Goal: Task Accomplishment & Management: Use online tool/utility

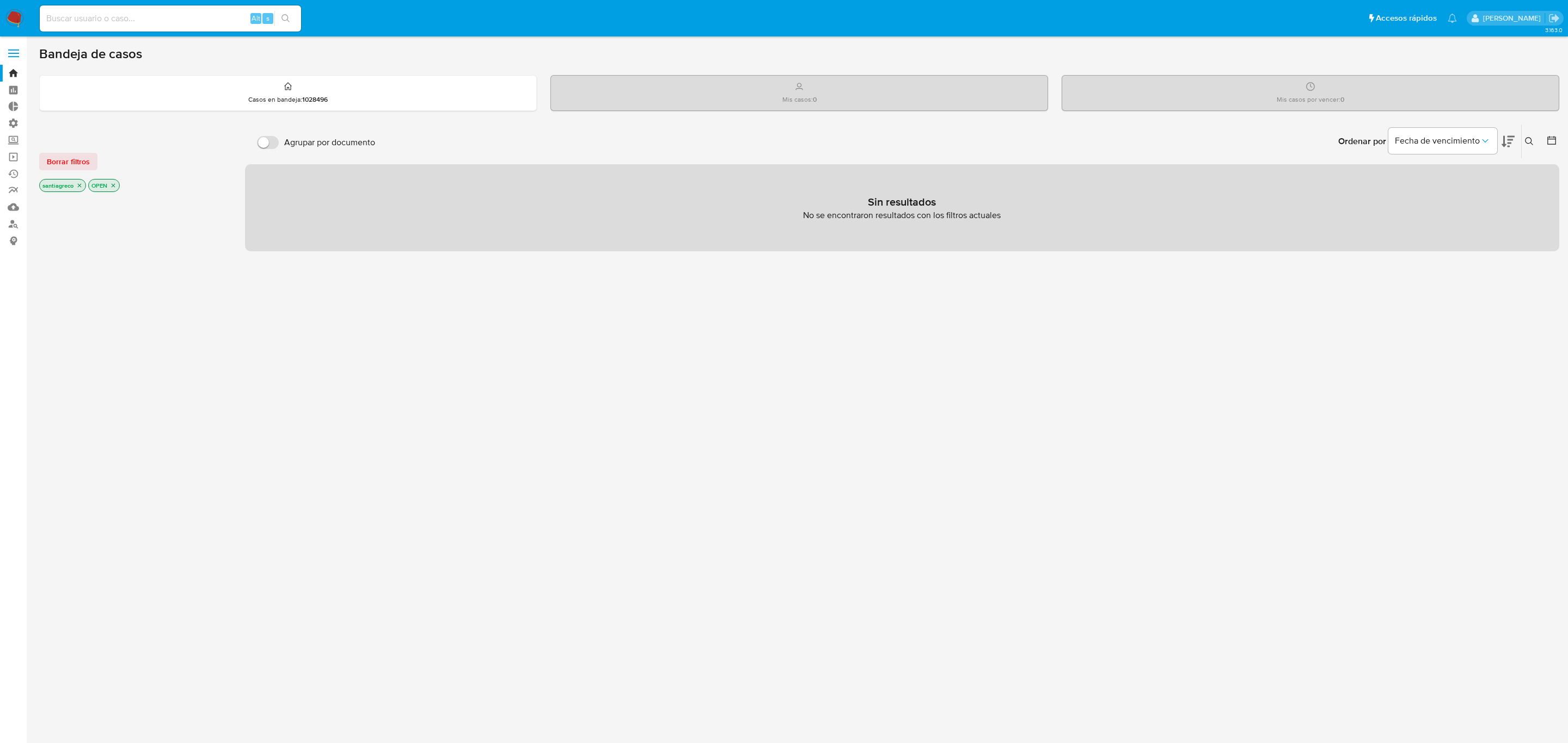
click at [151, 20] on input at bounding box center [171, 18] width 262 height 14
click at [151, 30] on div "Alt s" at bounding box center [171, 19] width 262 height 26
click at [149, 22] on input at bounding box center [171, 18] width 262 height 14
paste input "232941344"
type input "232941344"
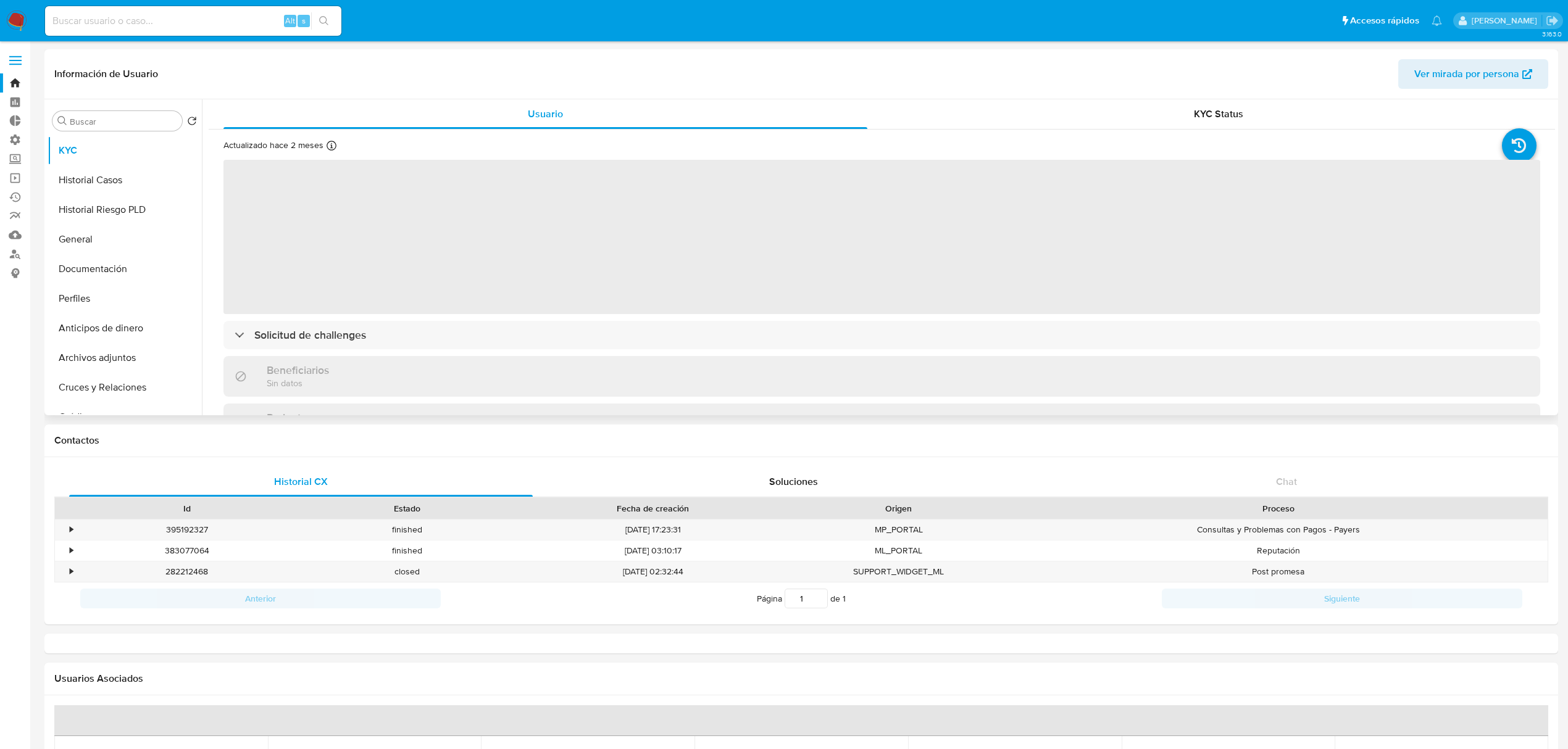
select select "10"
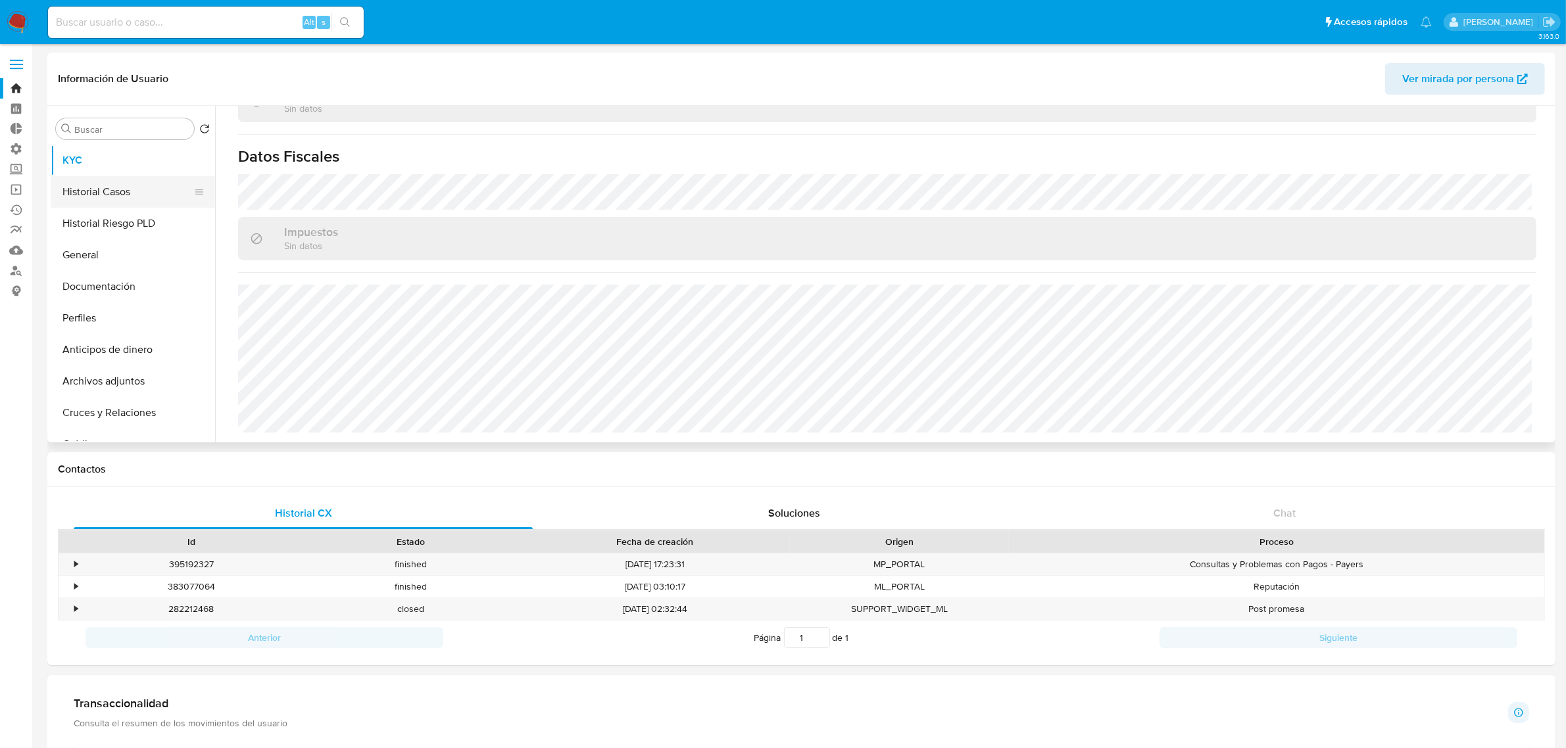
click at [110, 194] on button "Historial Casos" at bounding box center [128, 192] width 154 height 32
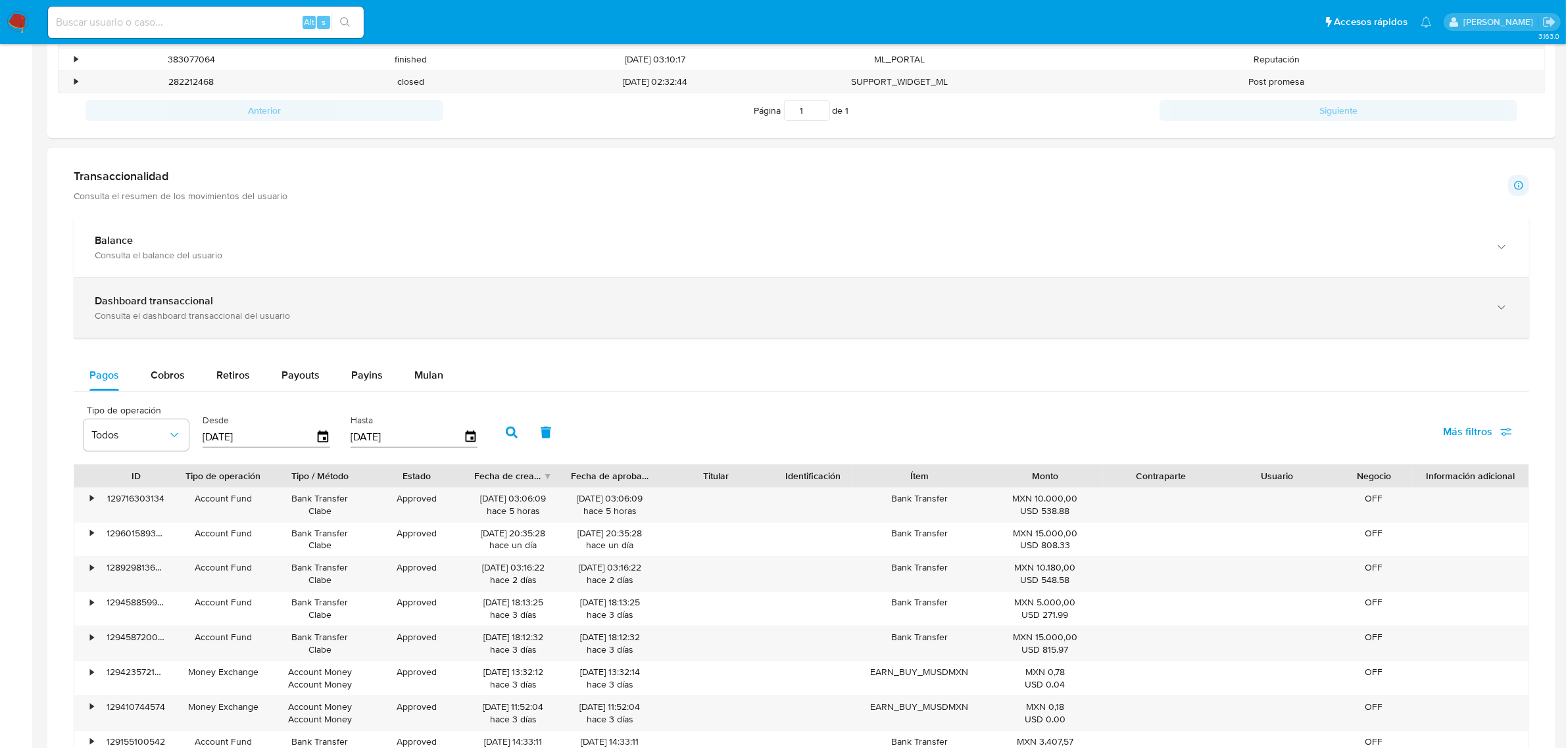
scroll to position [524, 0]
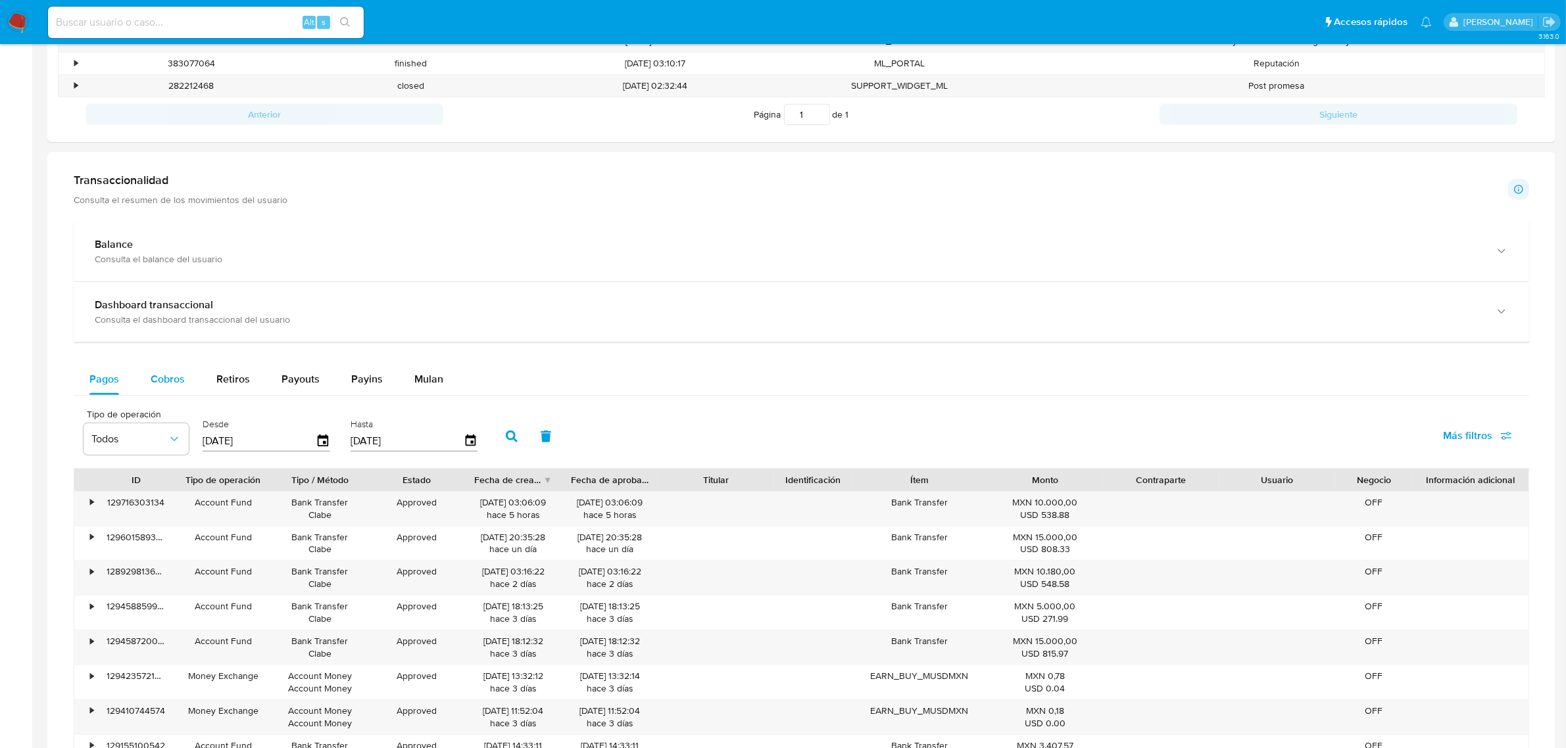
click at [176, 377] on span "Cobros" at bounding box center [168, 379] width 34 height 15
select select "10"
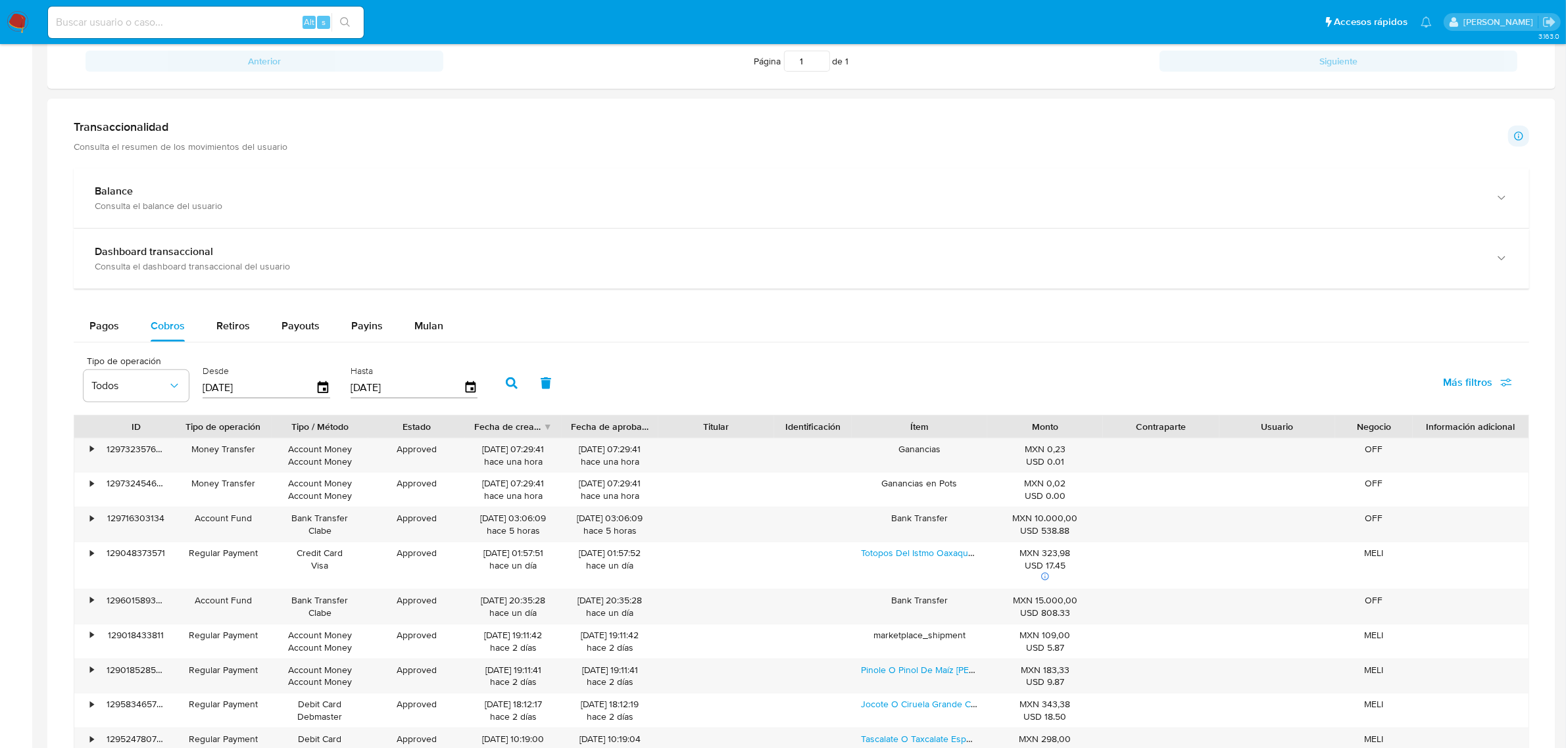
scroll to position [606, 0]
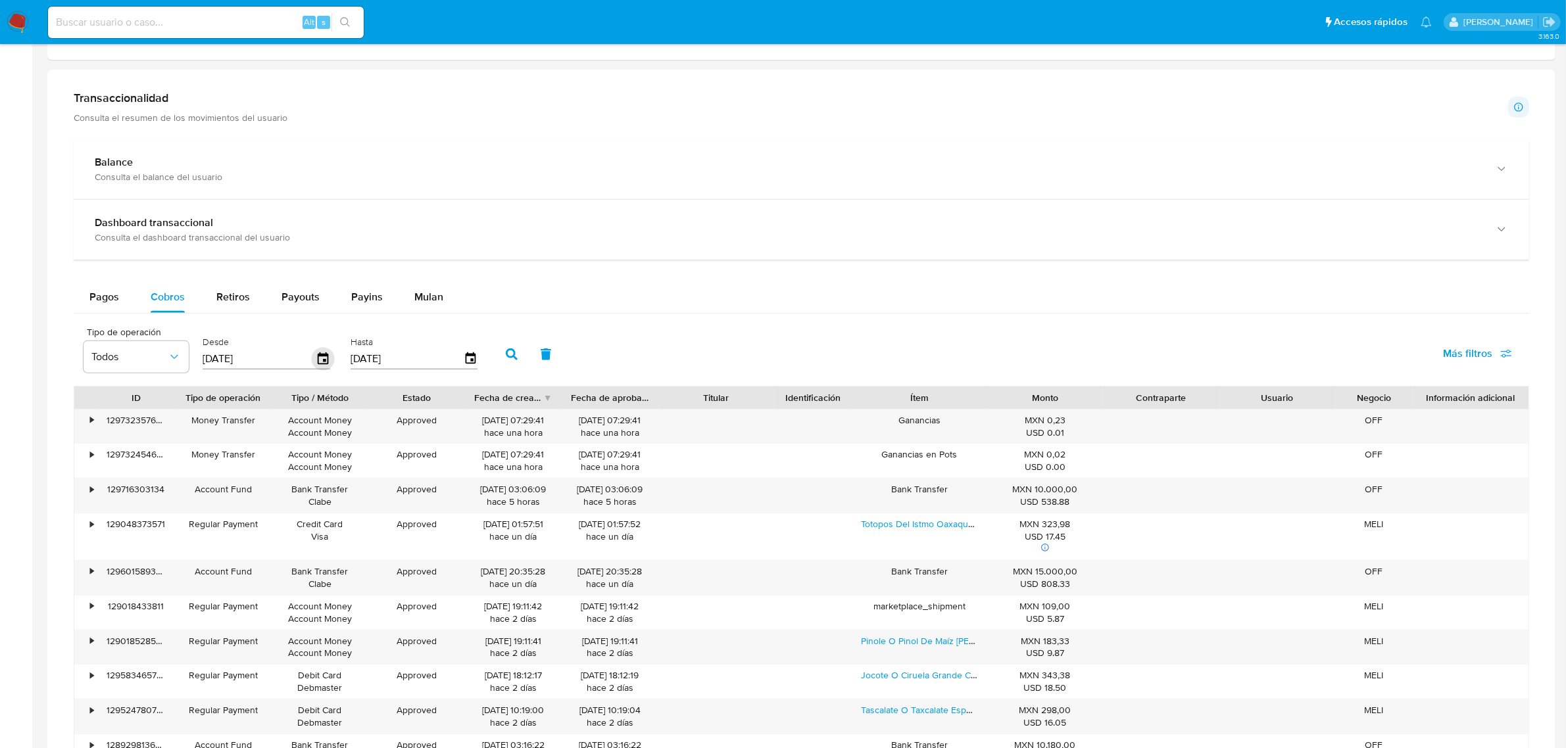
click at [318, 359] on icon "button" at bounding box center [323, 359] width 23 height 23
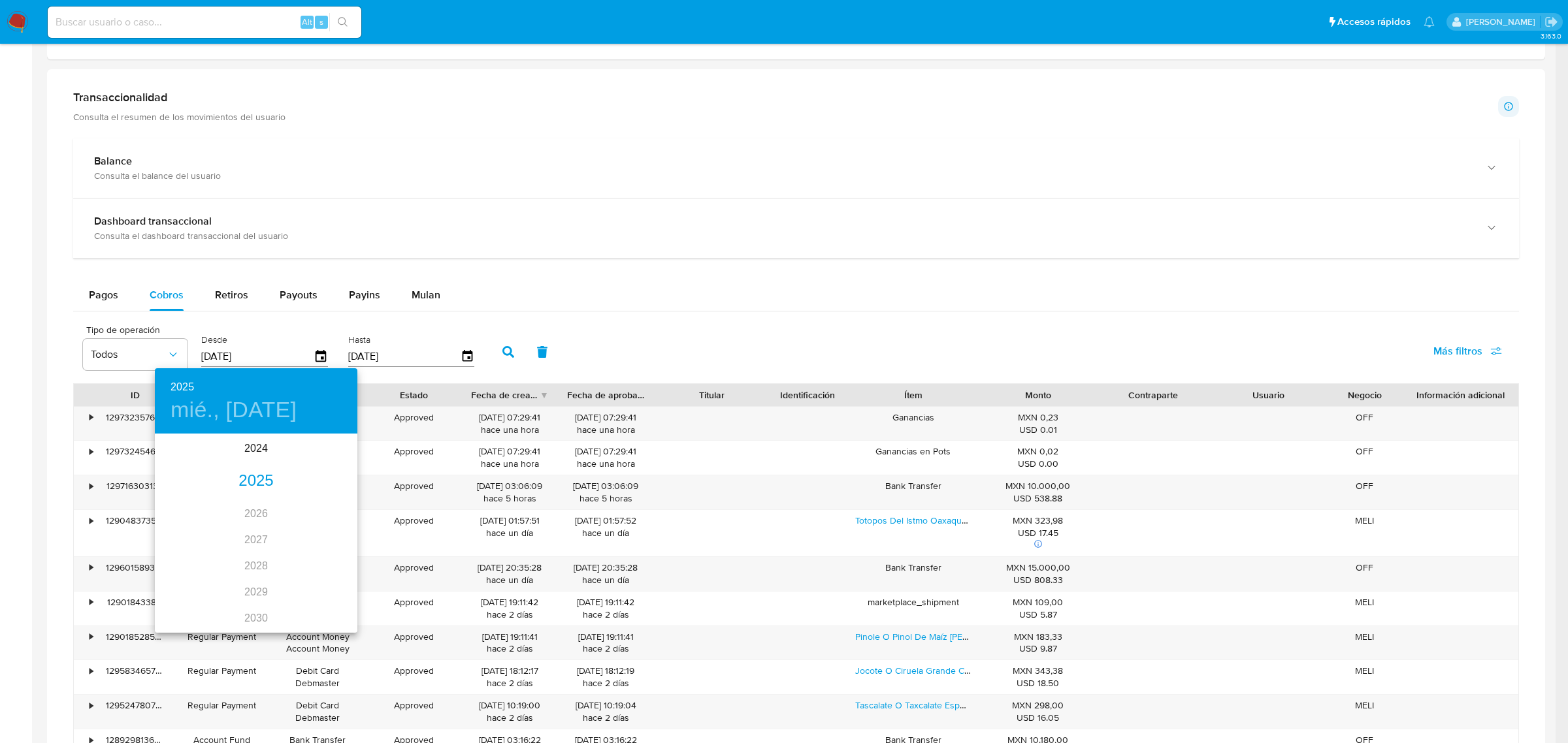
click at [247, 482] on div "2025" at bounding box center [256, 482] width 203 height 26
click at [255, 560] on div "ago." at bounding box center [256, 557] width 68 height 49
click at [279, 499] on p "1" at bounding box center [281, 503] width 5 height 13
type input "[DATE]"
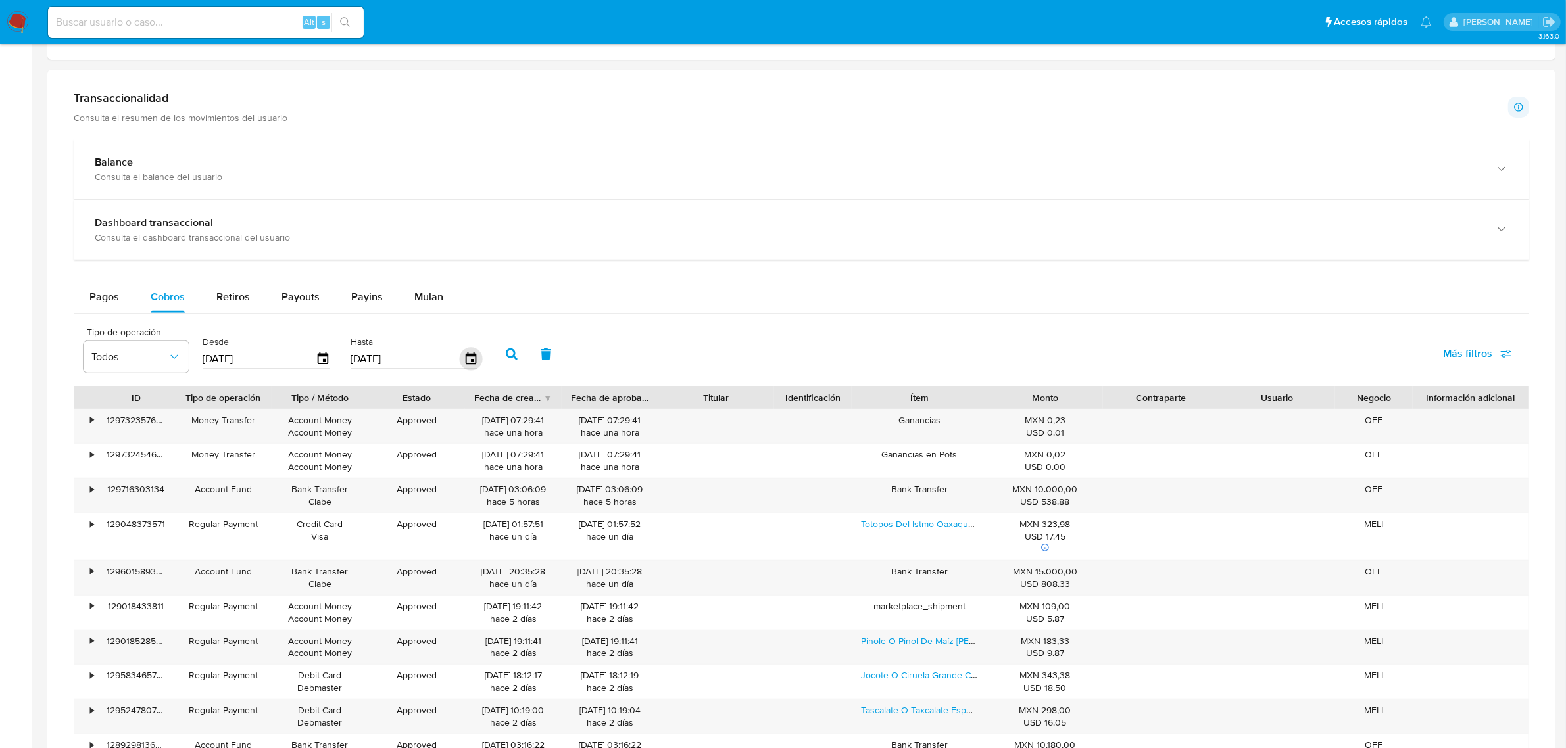
click at [458, 362] on div "[DATE]" at bounding box center [415, 359] width 128 height 21
click at [459, 362] on icon "button" at bounding box center [470, 359] width 23 height 23
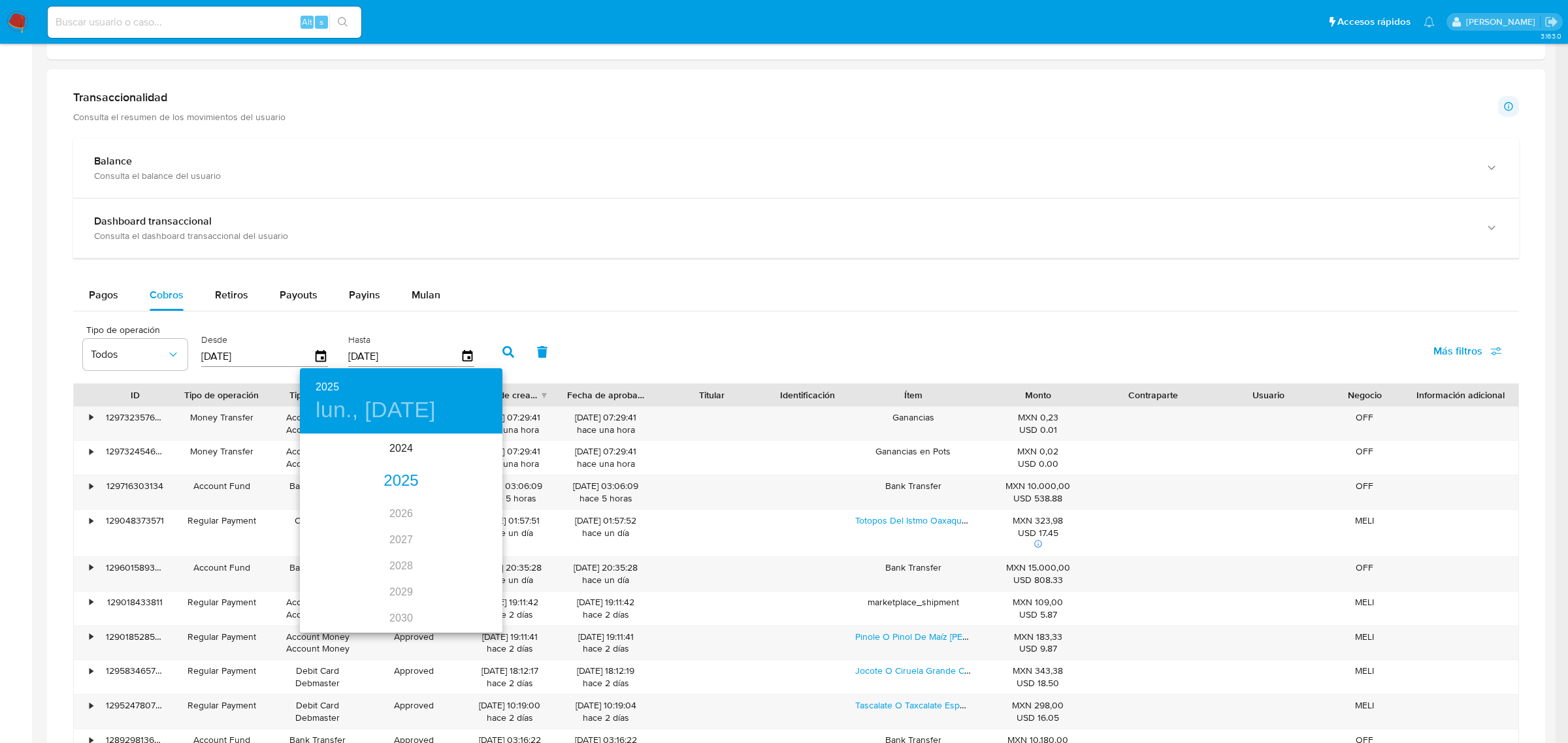
click at [395, 475] on div "2025" at bounding box center [401, 482] width 203 height 26
click at [459, 560] on div "sep." at bounding box center [469, 557] width 68 height 49
click at [353, 593] on p "30" at bounding box center [349, 597] width 11 height 13
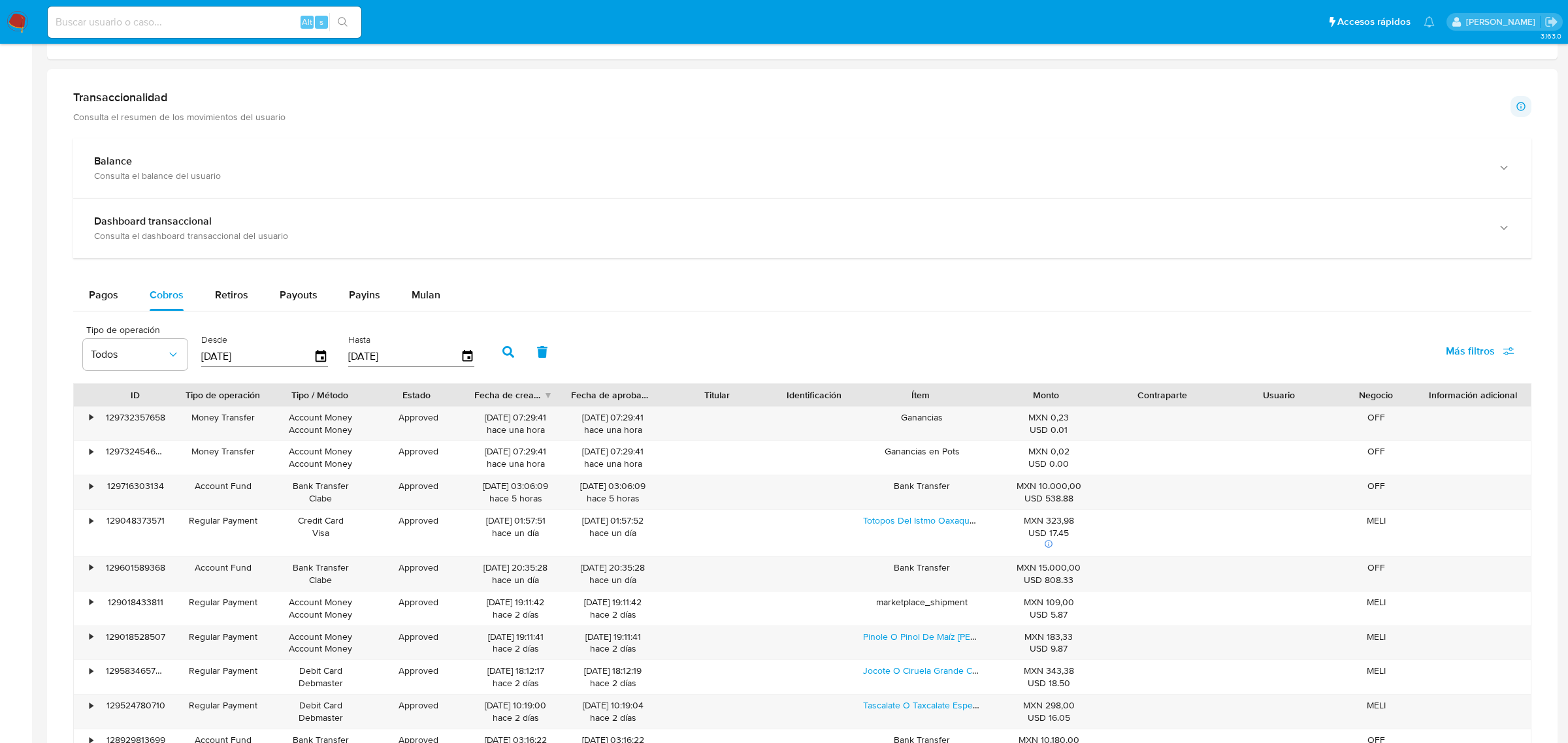
type input "[DATE]"
click at [223, 361] on input "[DATE]" at bounding box center [257, 357] width 112 height 21
type input "[DATE]"
click at [506, 349] on icon "button" at bounding box center [508, 353] width 12 height 12
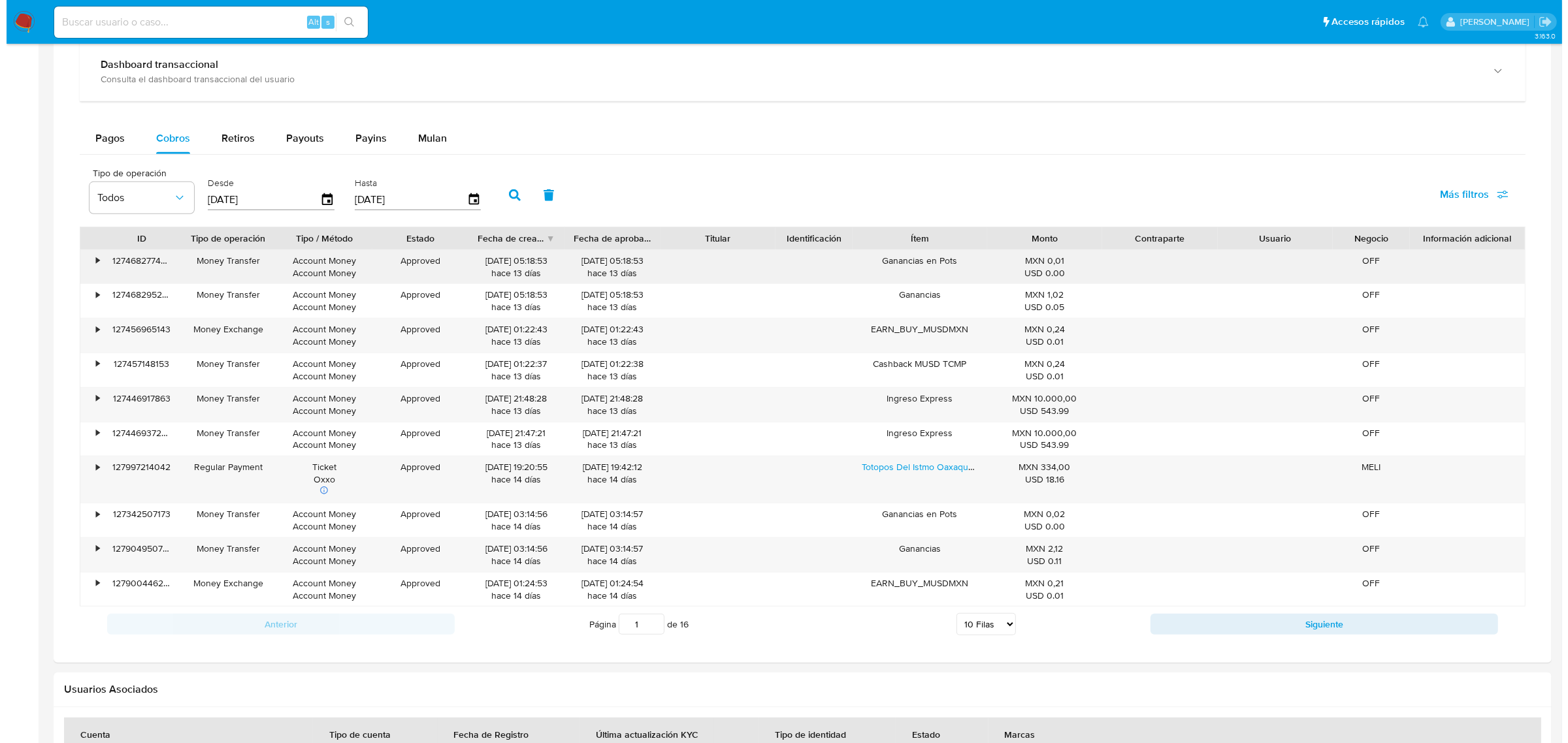
scroll to position [765, 0]
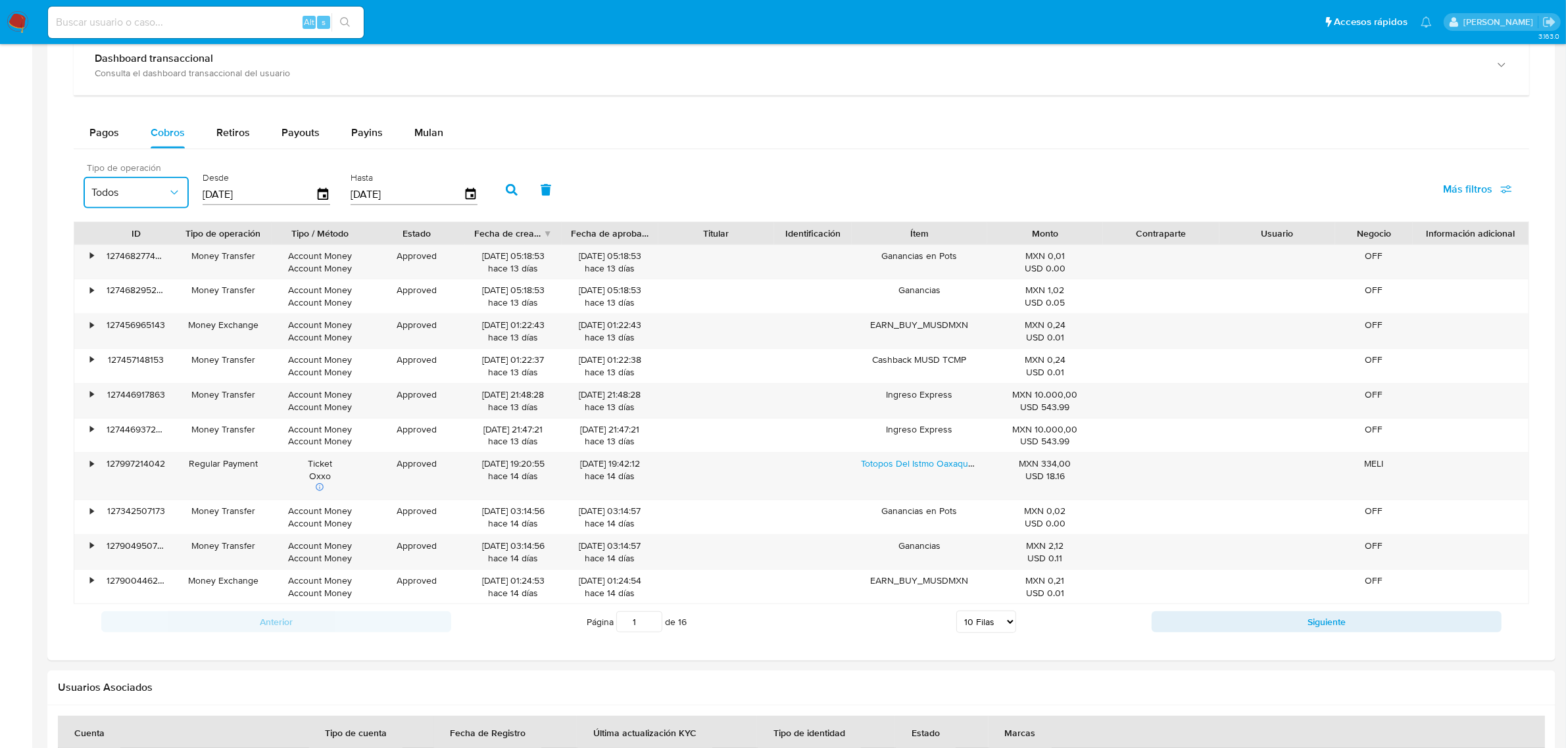
click at [84, 201] on button "Todos" at bounding box center [136, 193] width 105 height 32
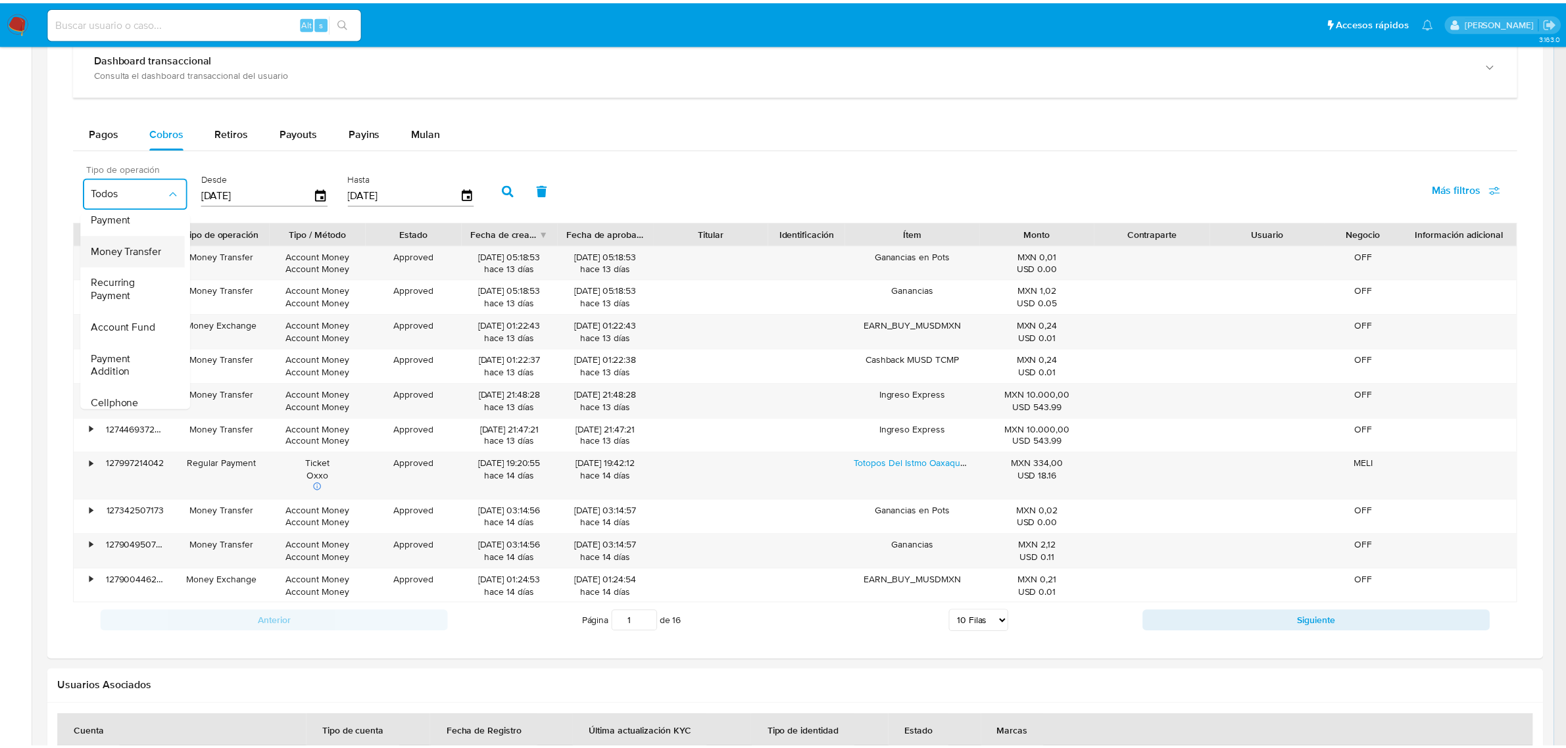
scroll to position [82, 0]
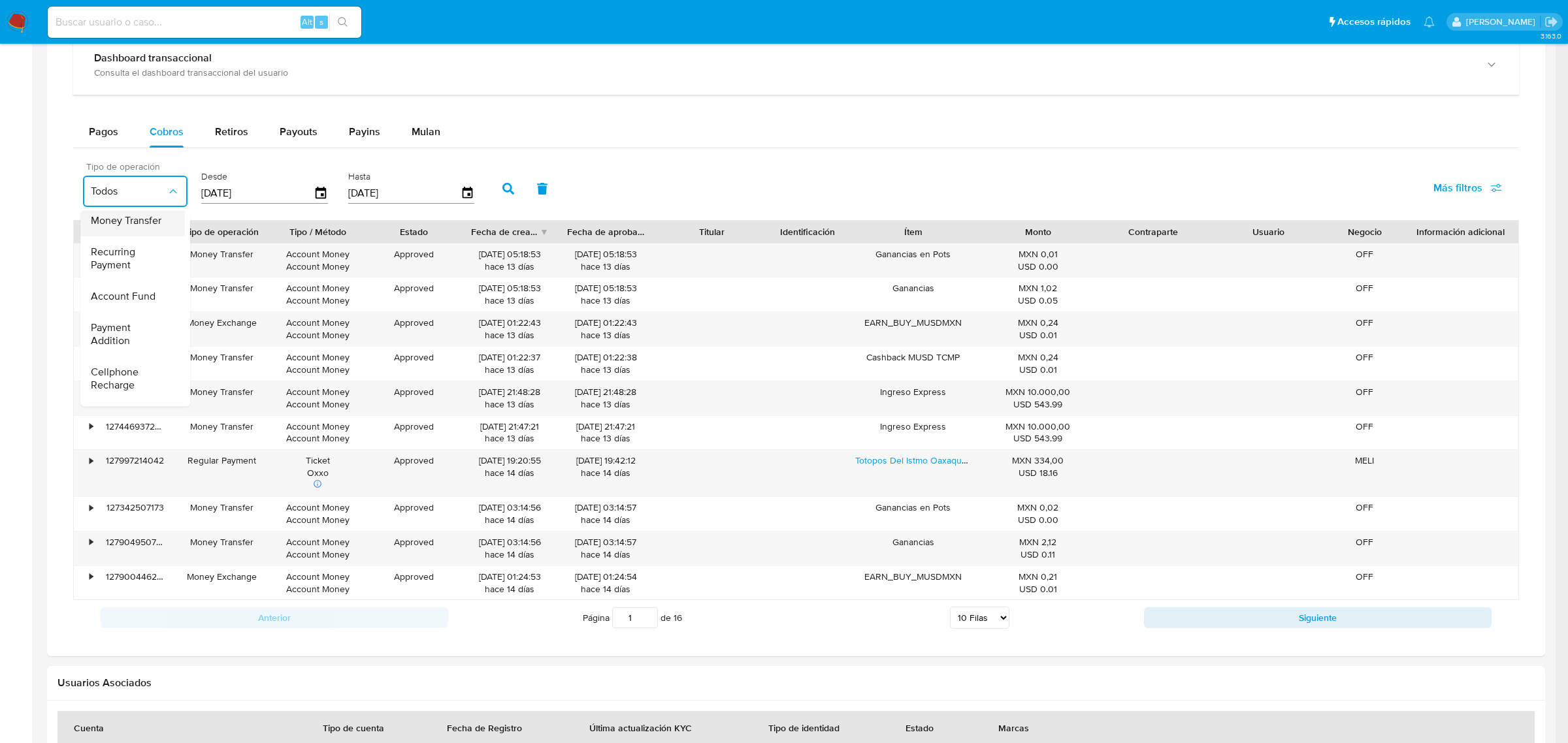
click at [128, 290] on span "Account Fund" at bounding box center [122, 296] width 65 height 13
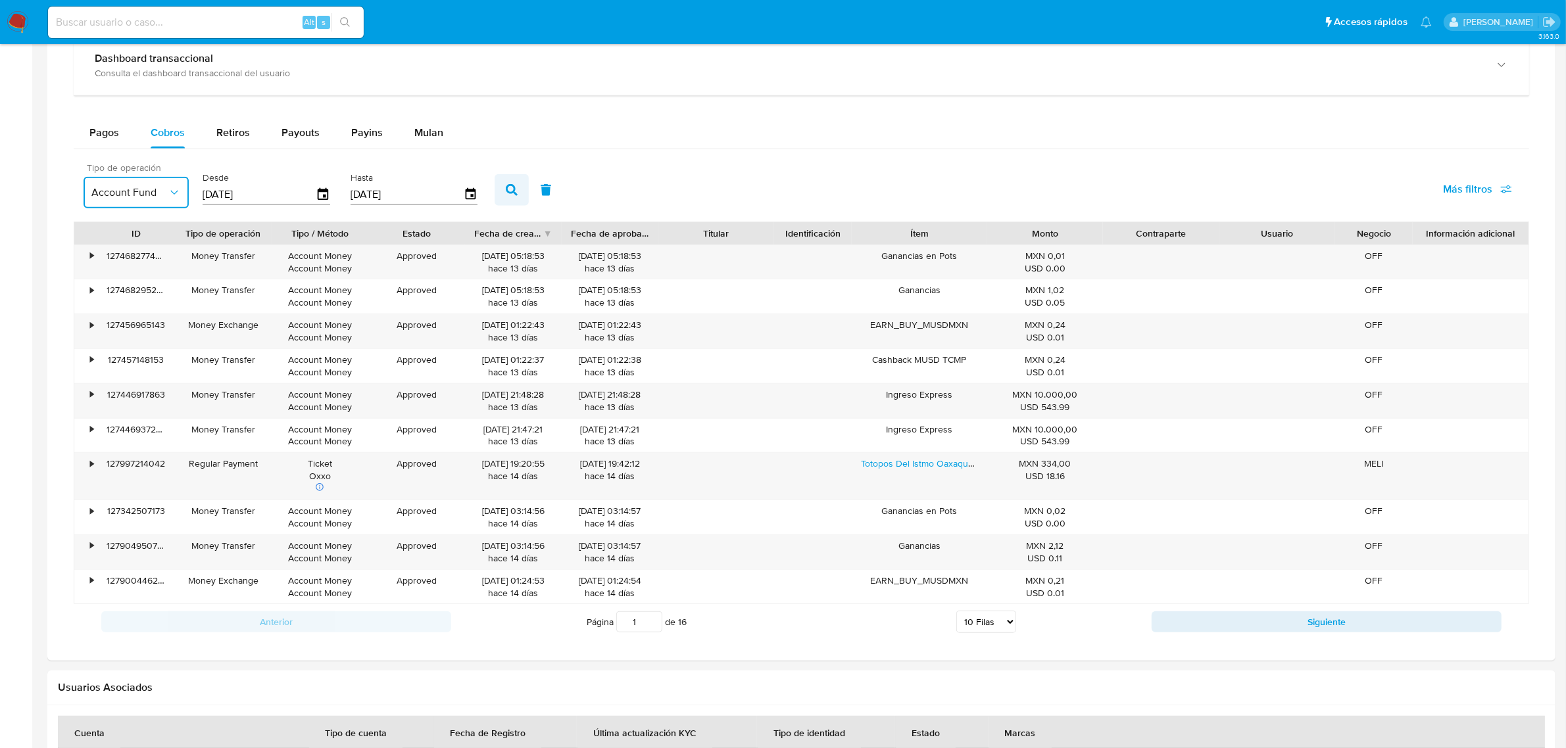
click at [511, 180] on button "button" at bounding box center [512, 190] width 34 height 32
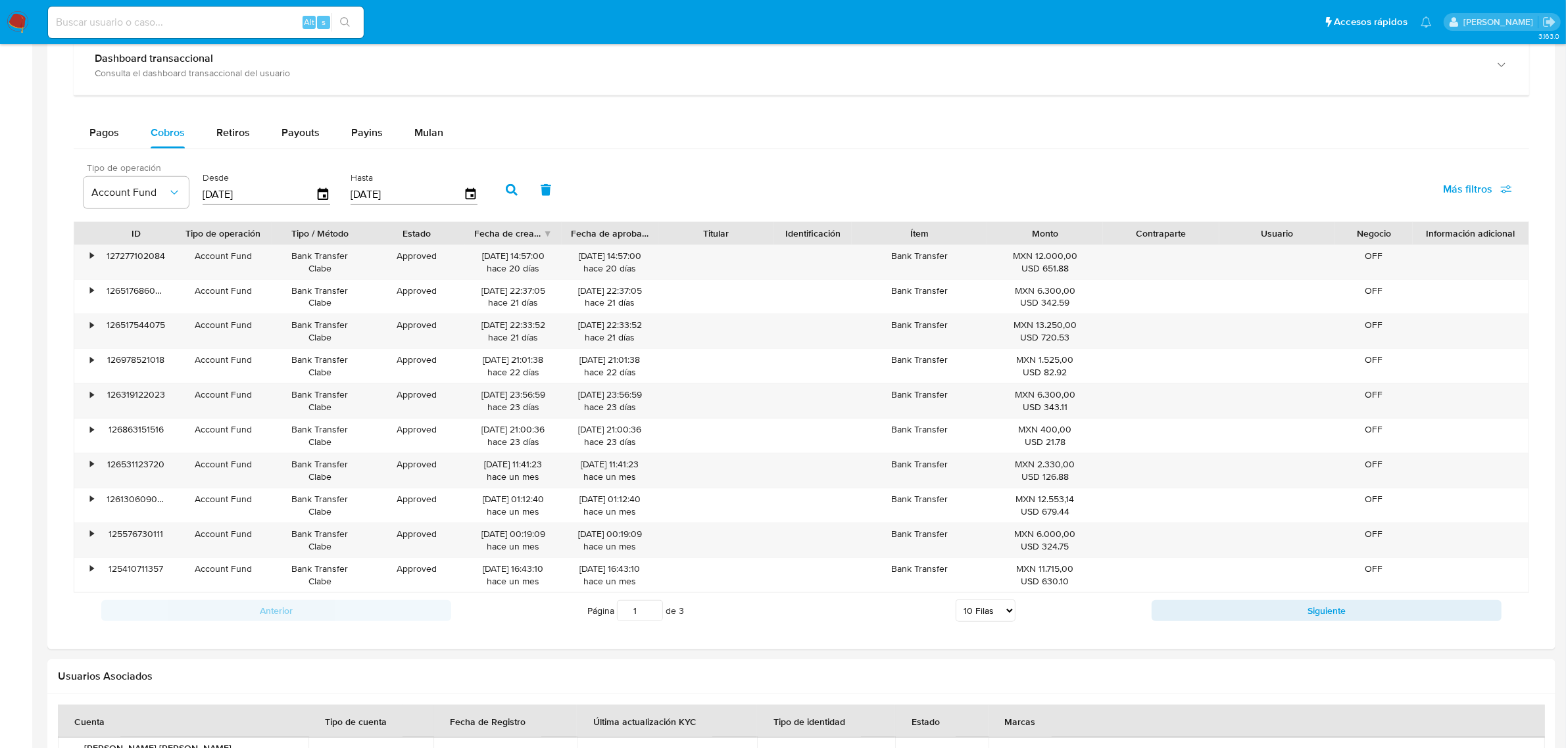
click at [997, 618] on select "5 [PERSON_NAME] 10 [PERSON_NAME] 20 [PERSON_NAME] 25 [PERSON_NAME] 50 [PERSON_N…" at bounding box center [986, 611] width 60 height 22
select select "100"
click at [956, 603] on select "5 [PERSON_NAME] 10 [PERSON_NAME] 20 [PERSON_NAME] 25 [PERSON_NAME] 50 [PERSON_N…" at bounding box center [986, 611] width 60 height 22
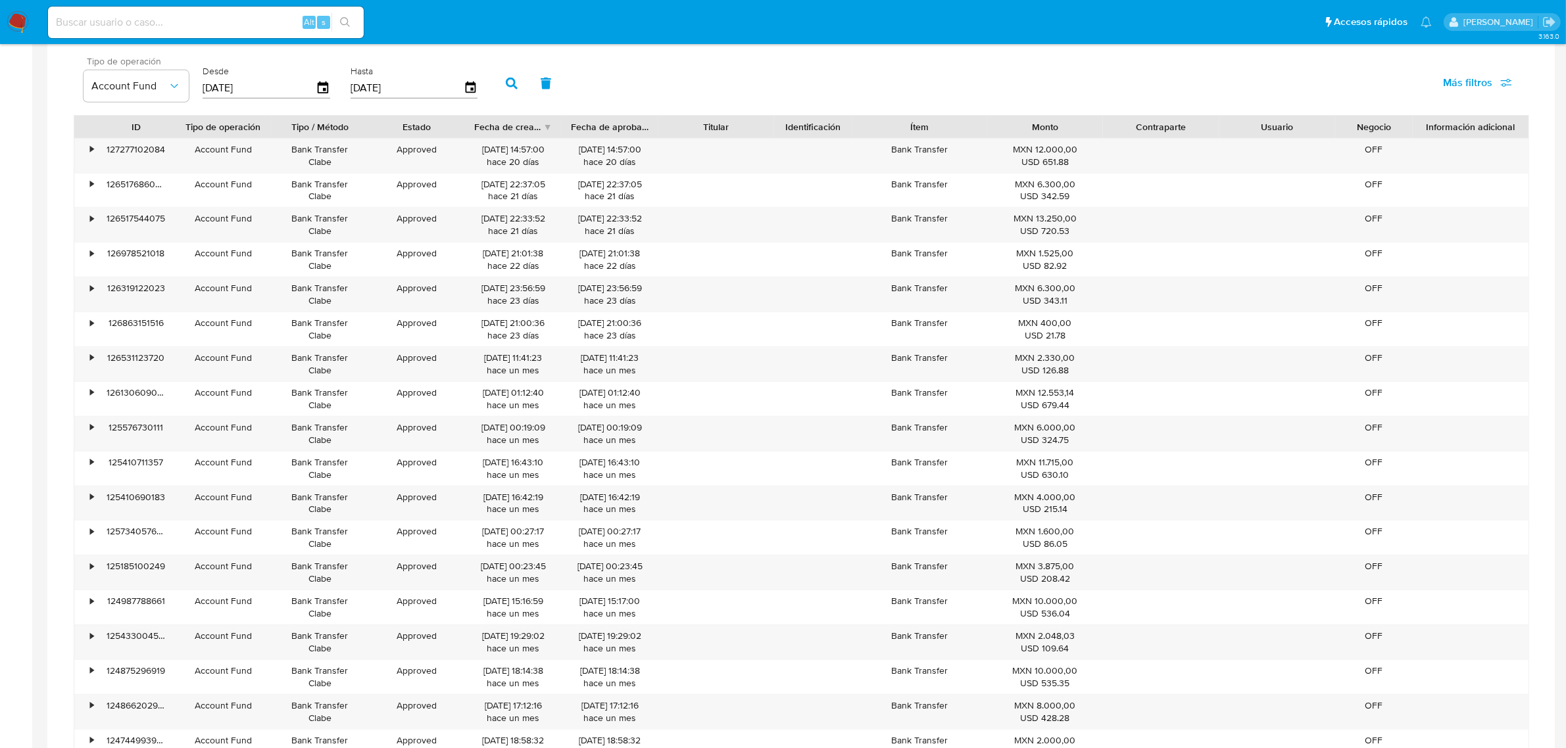
scroll to position [852, 0]
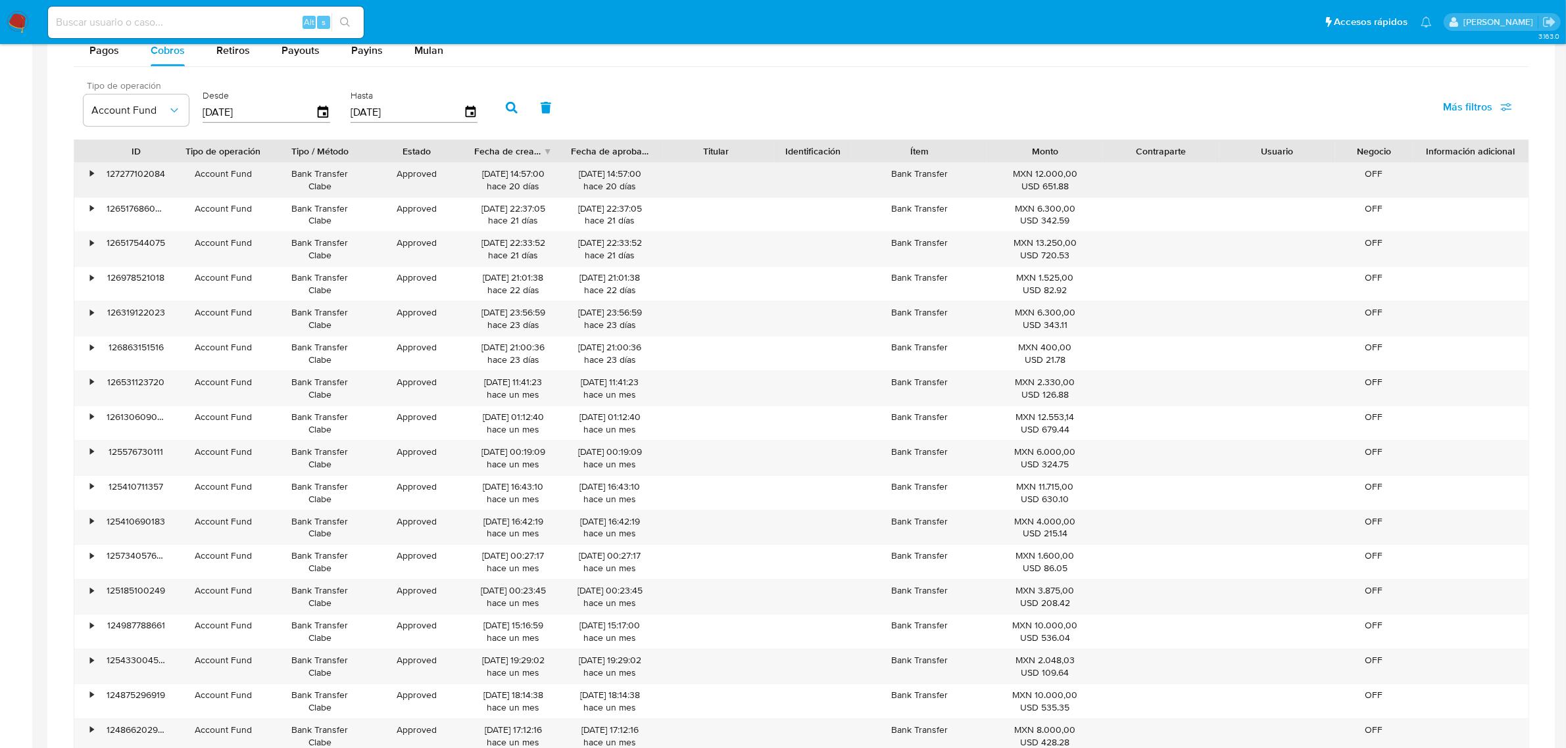
click at [87, 175] on div "•" at bounding box center [85, 180] width 23 height 34
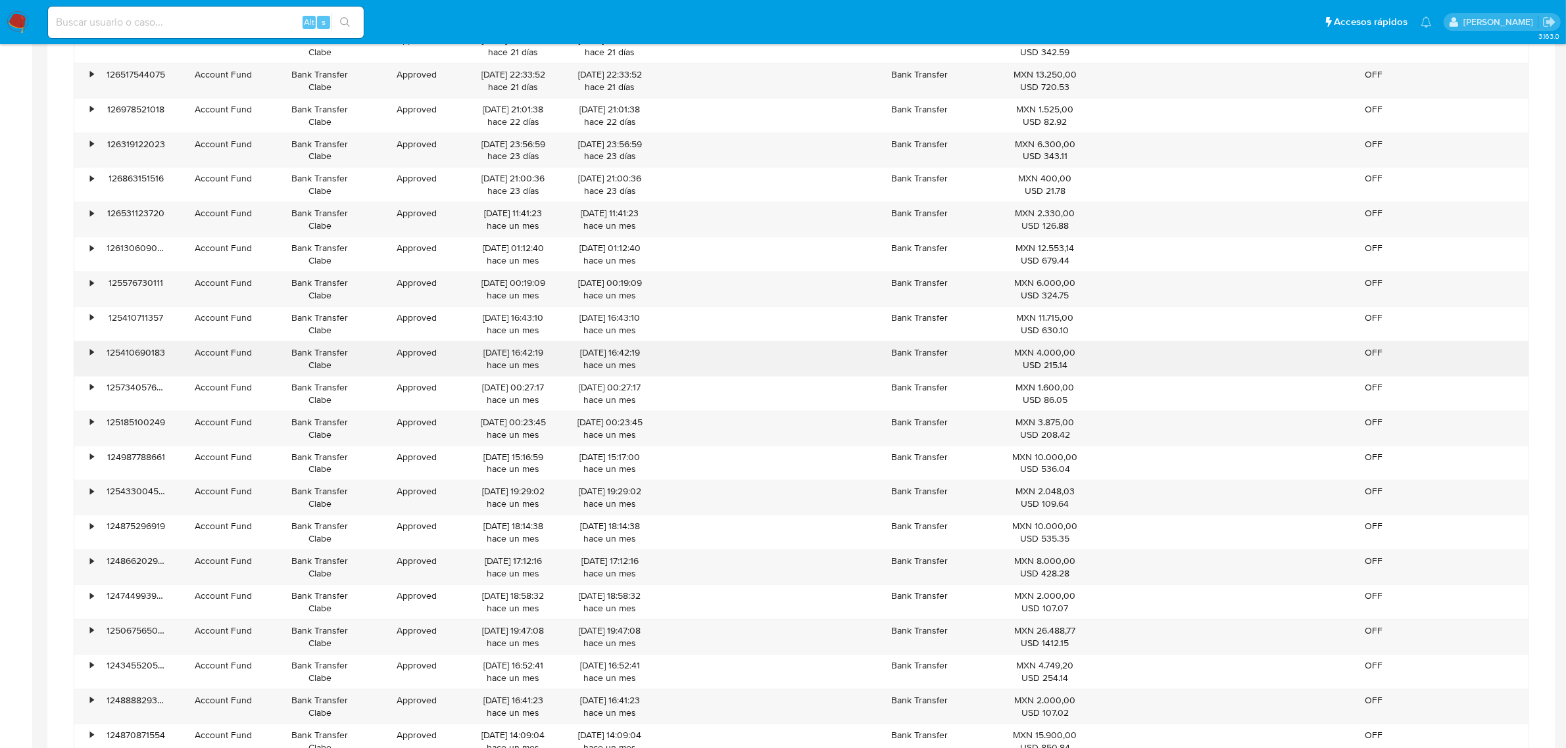
scroll to position [1510, 0]
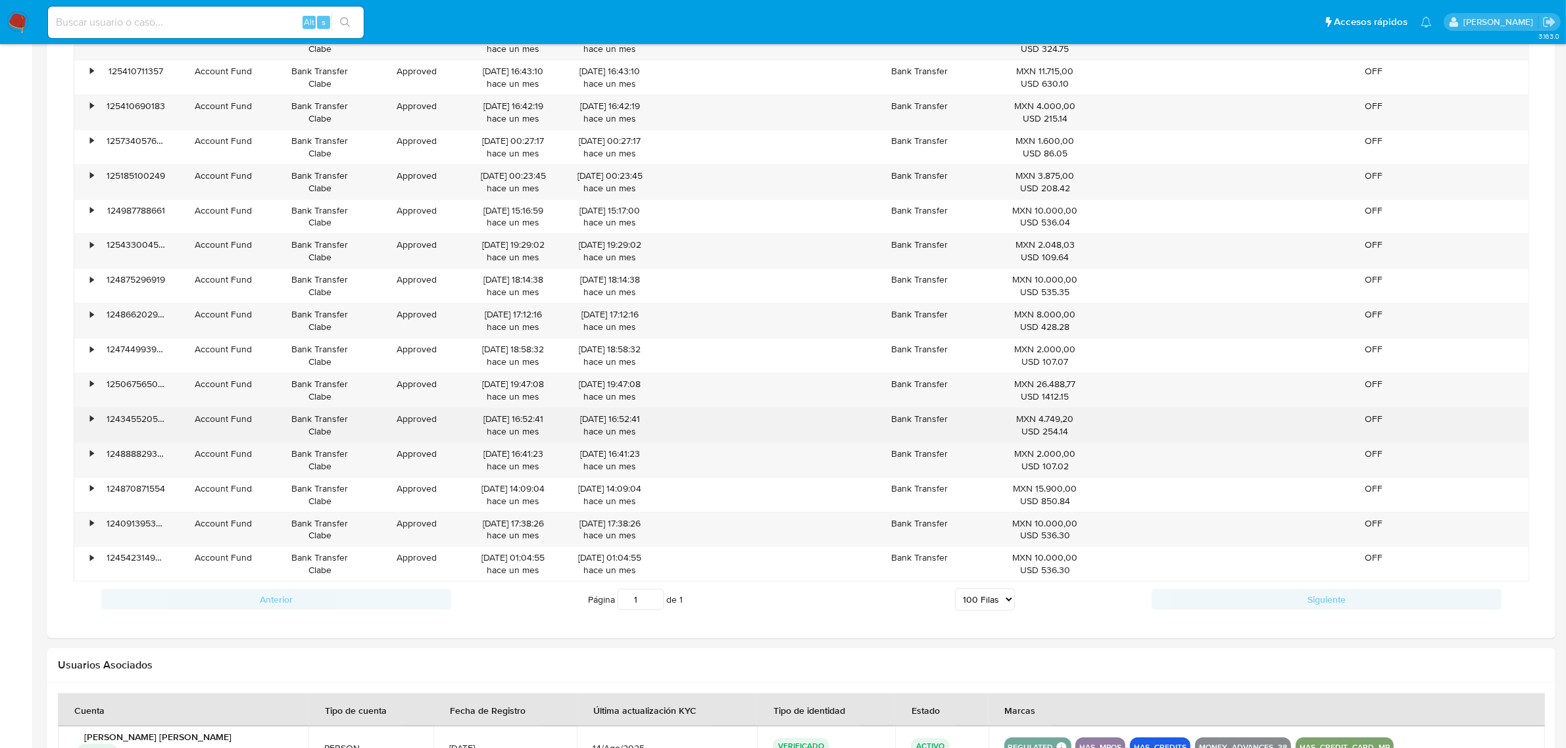
click at [87, 429] on div "•" at bounding box center [85, 425] width 23 height 34
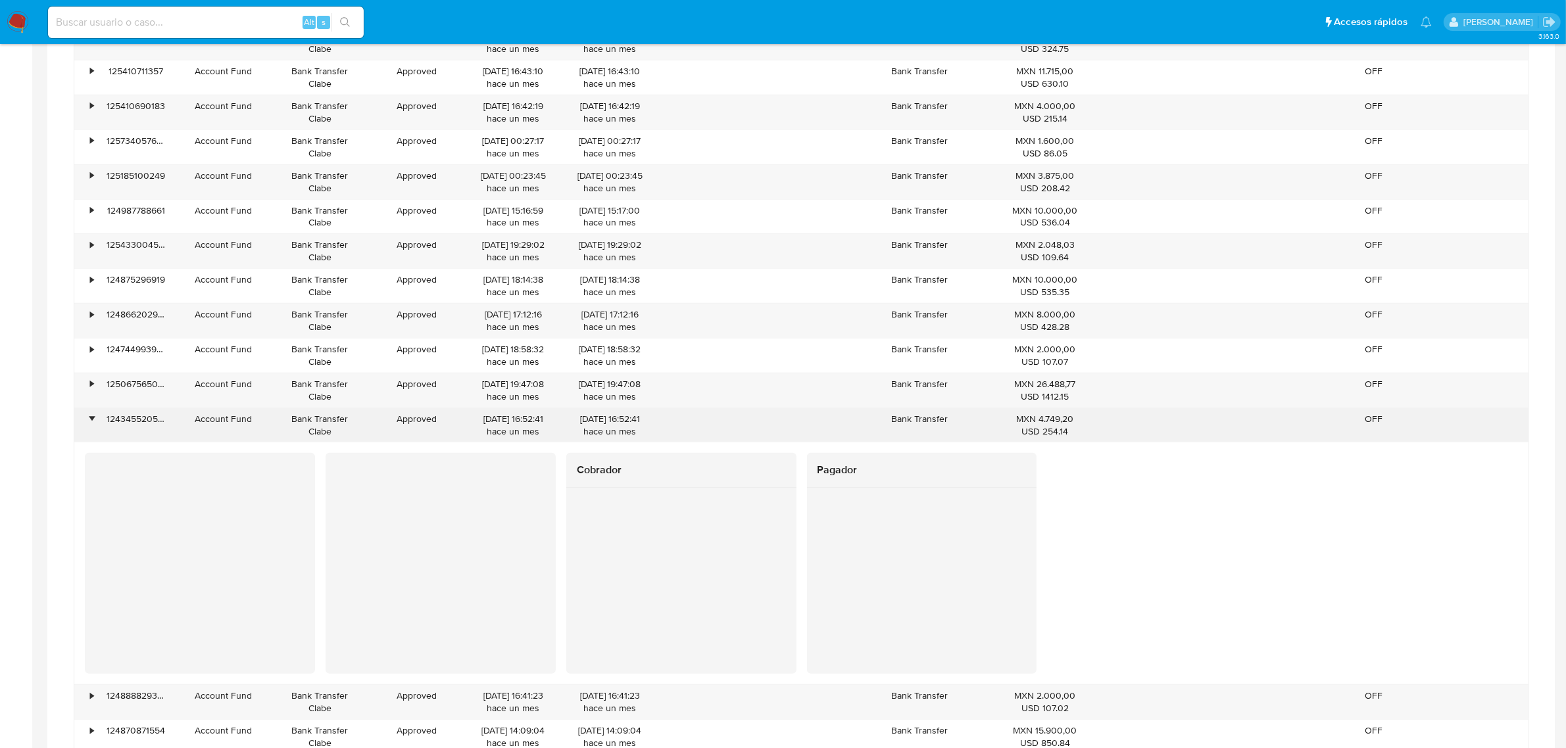
click at [86, 429] on div "•" at bounding box center [85, 425] width 23 height 34
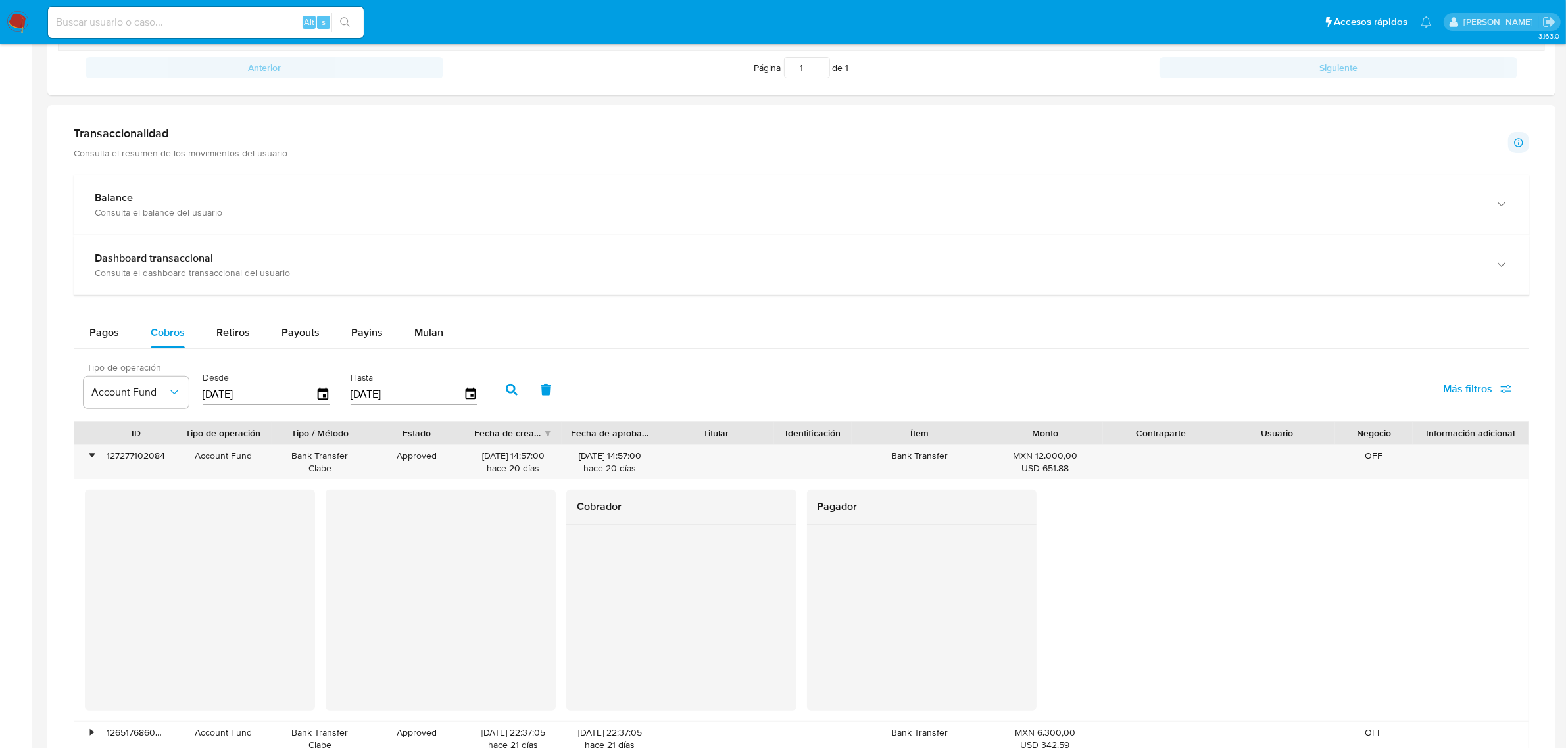
scroll to position [852, 0]
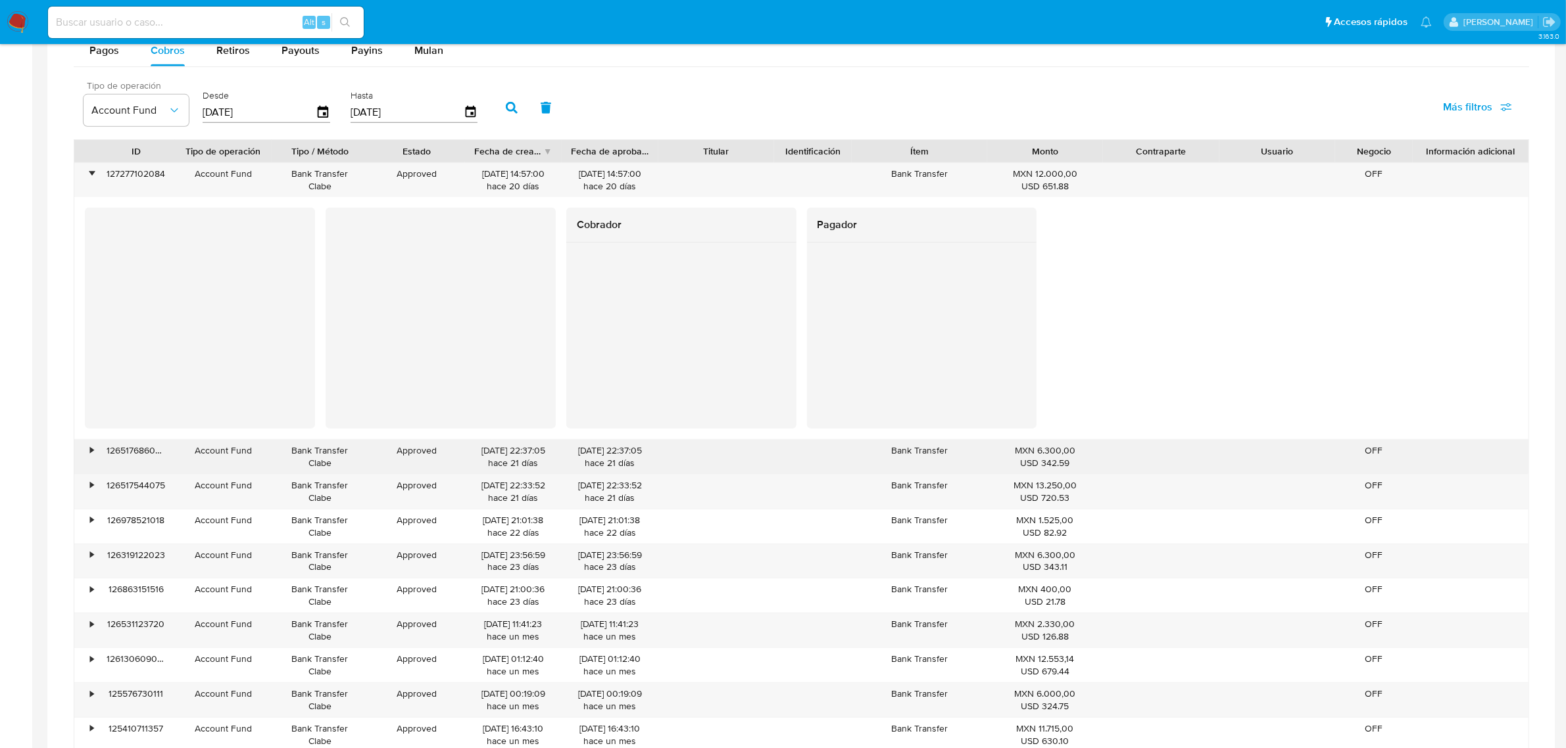
click at [93, 451] on div "•" at bounding box center [91, 451] width 3 height 12
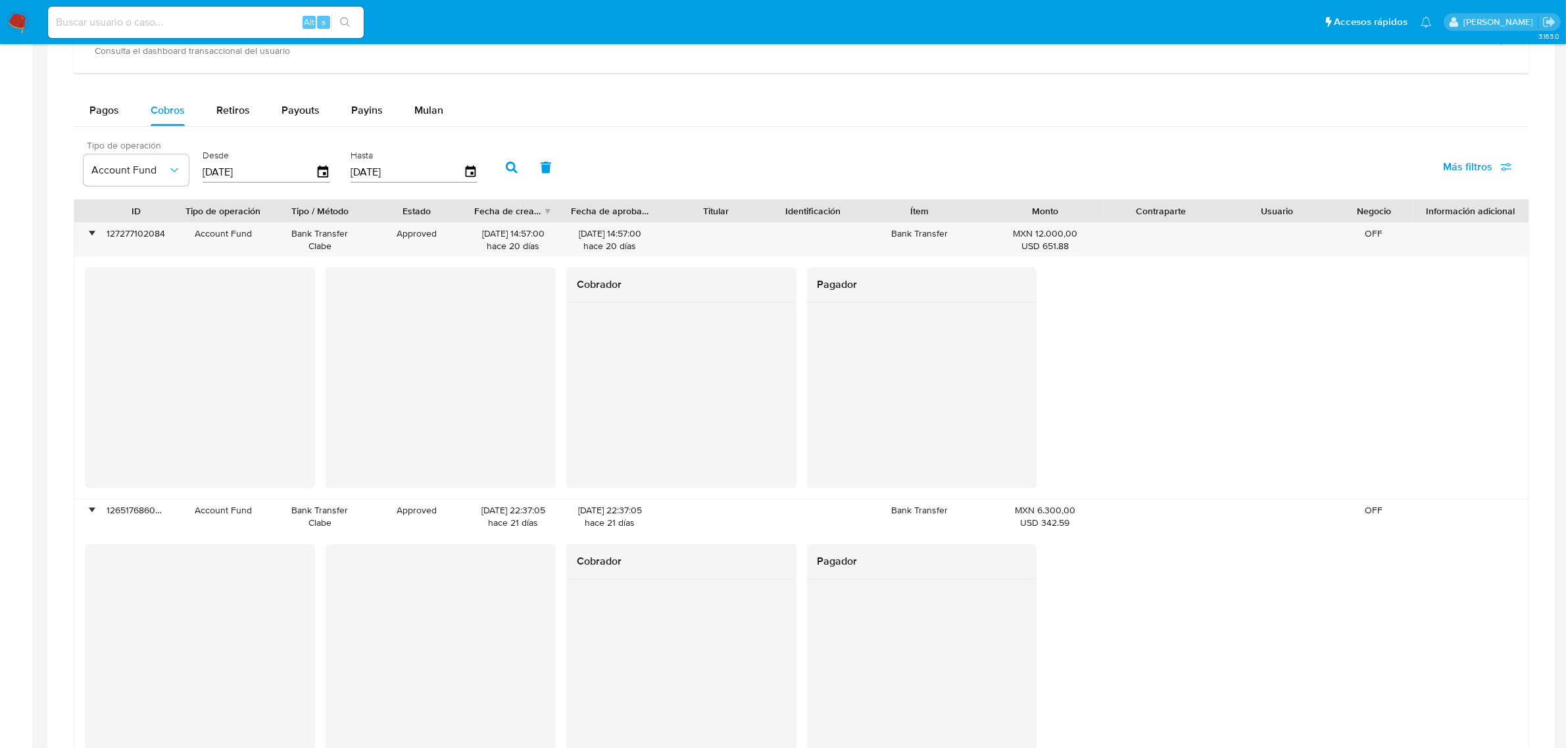
scroll to position [770, 0]
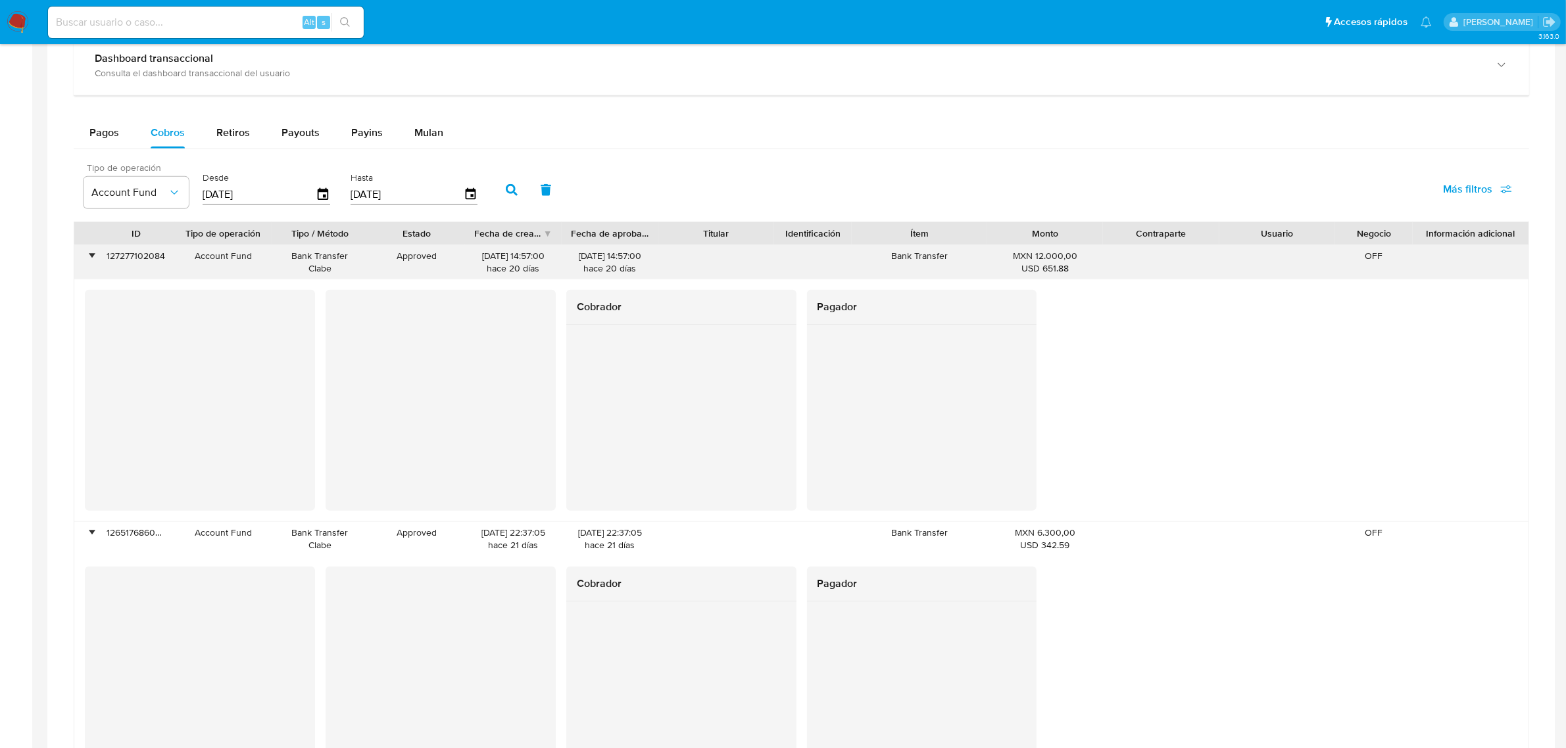
click at [139, 262] on div "127277102084" at bounding box center [136, 262] width 78 height 34
click at [126, 258] on div "127277102084" at bounding box center [136, 262] width 78 height 34
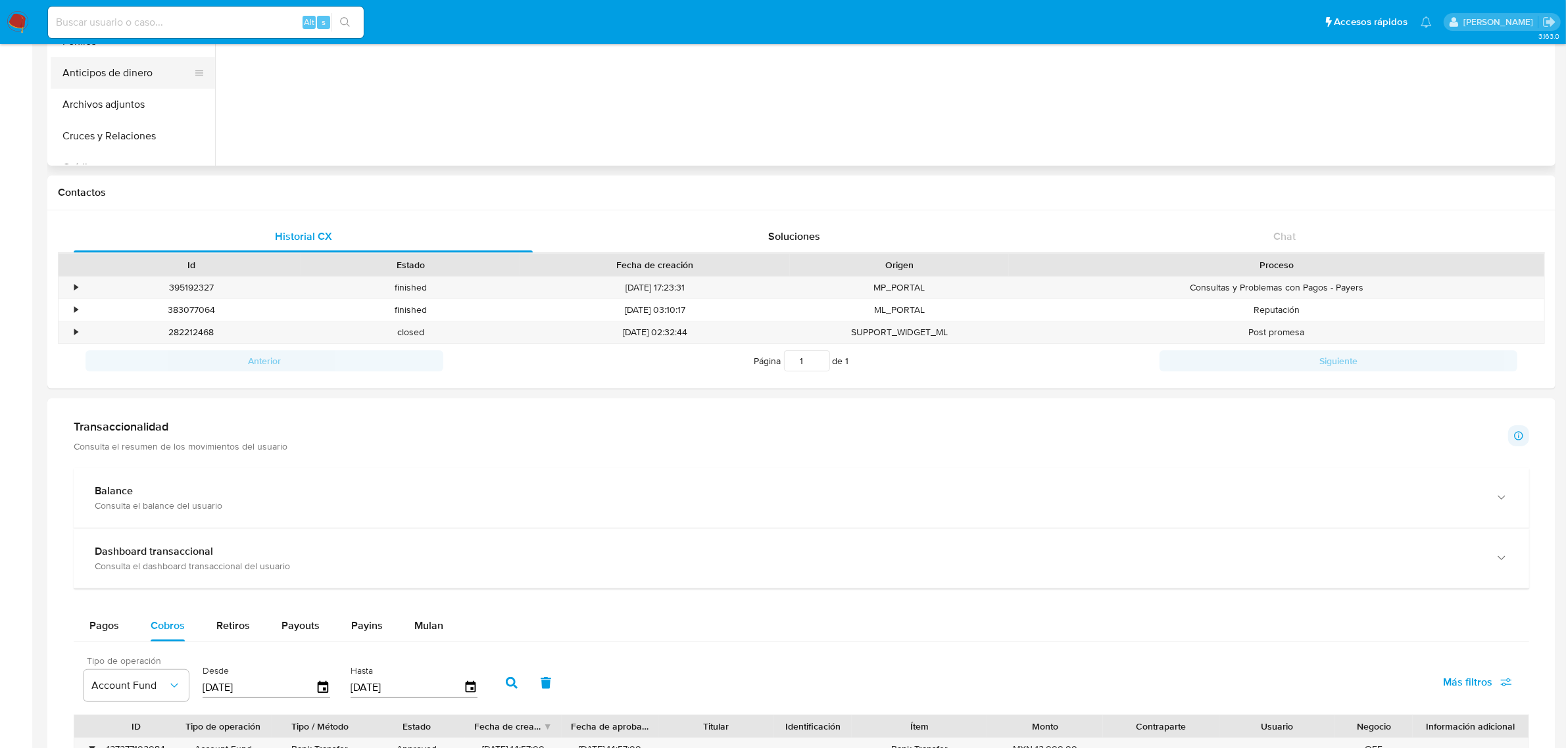
scroll to position [0, 0]
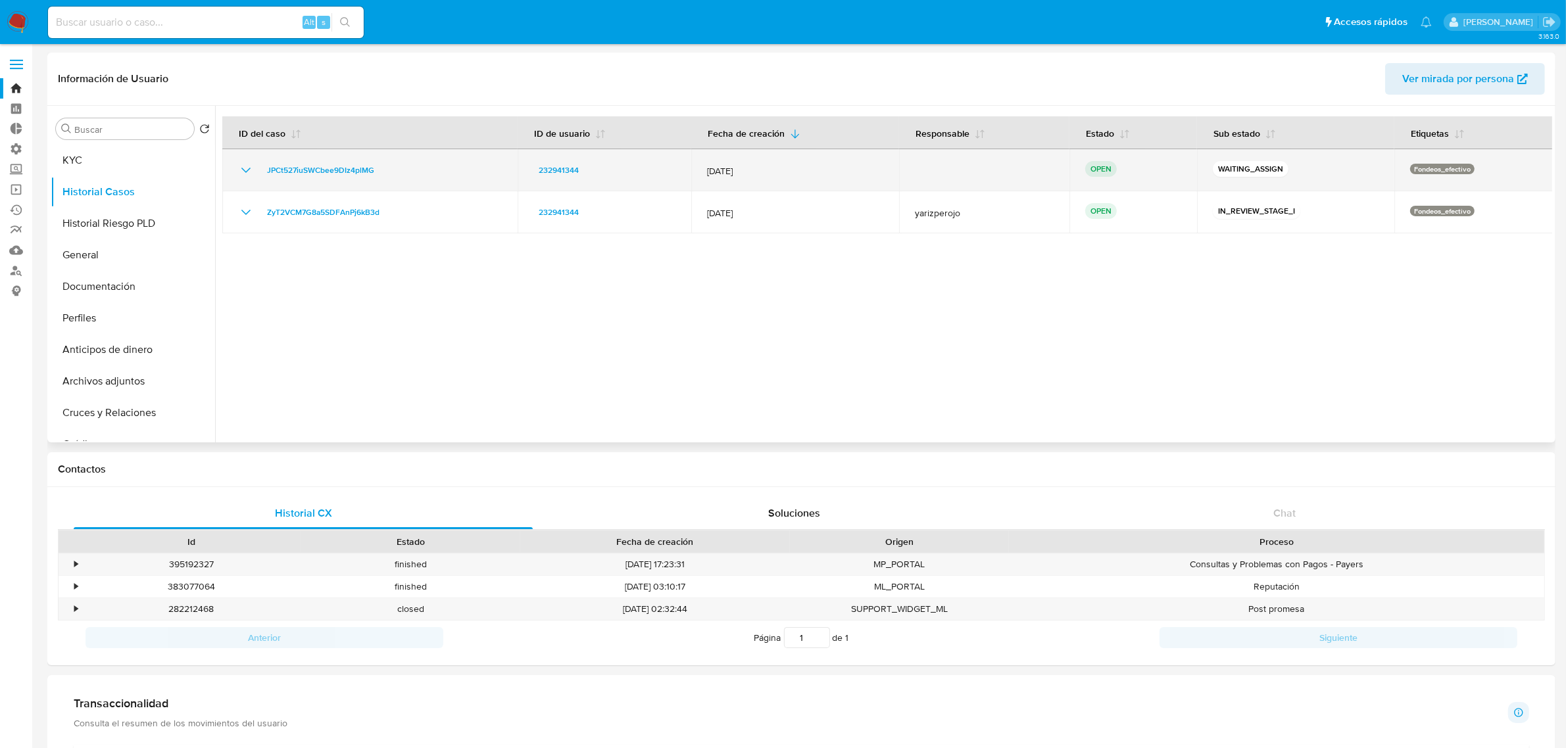
click at [247, 175] on icon "Mostrar/Ocultar" at bounding box center [246, 170] width 16 height 16
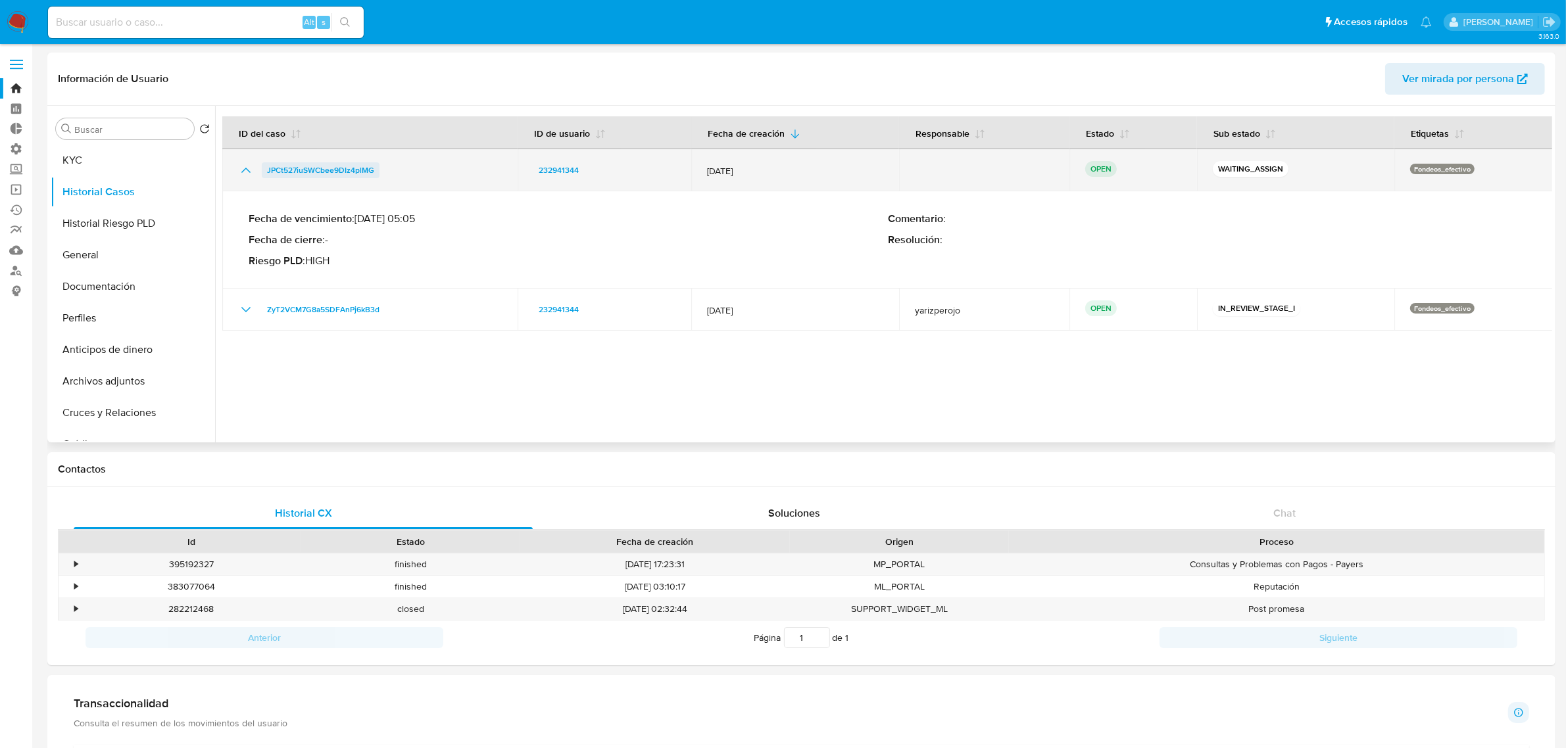
click at [351, 170] on span "JPCt527iuSWCbee9DIz4plMG" at bounding box center [320, 170] width 107 height 16
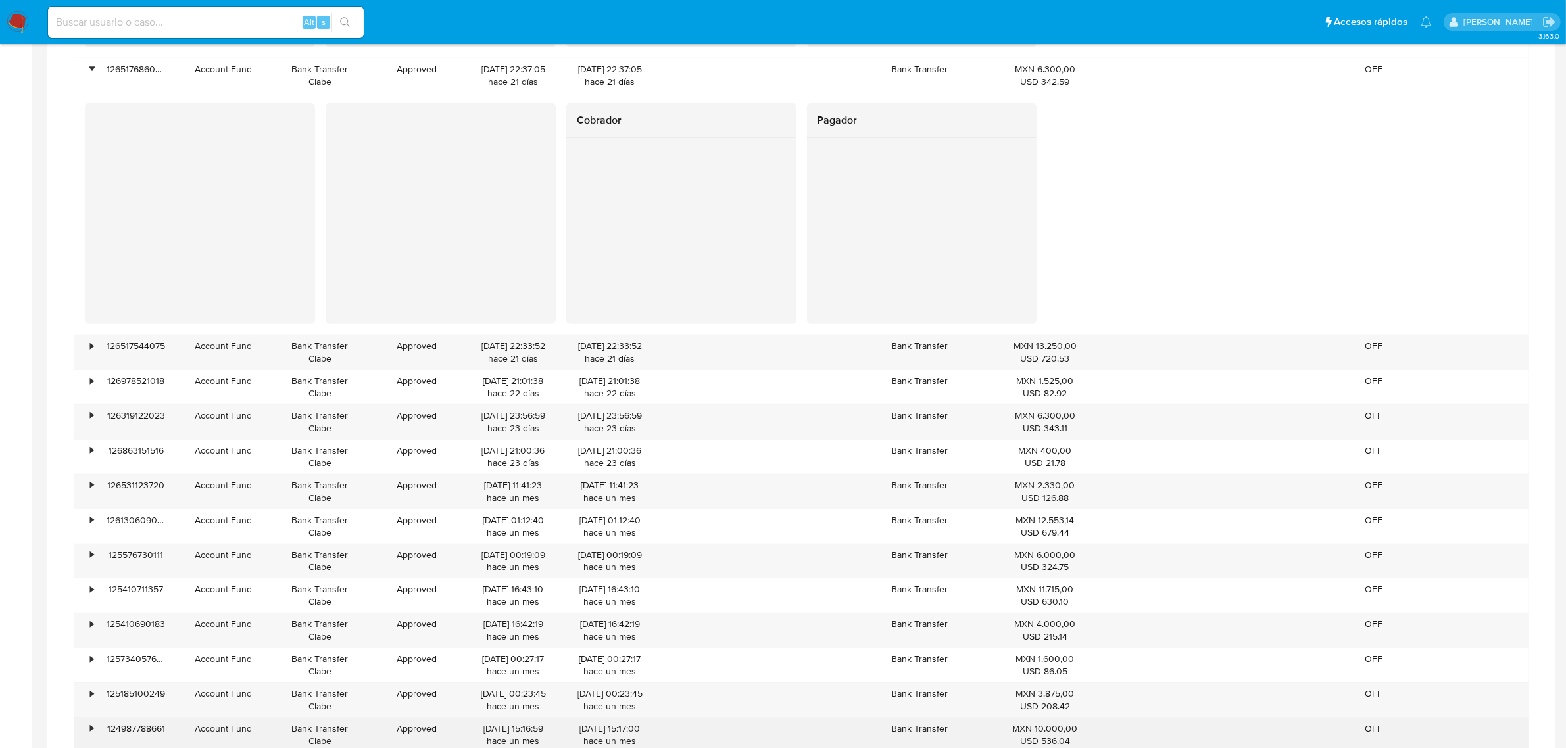
scroll to position [1233, 0]
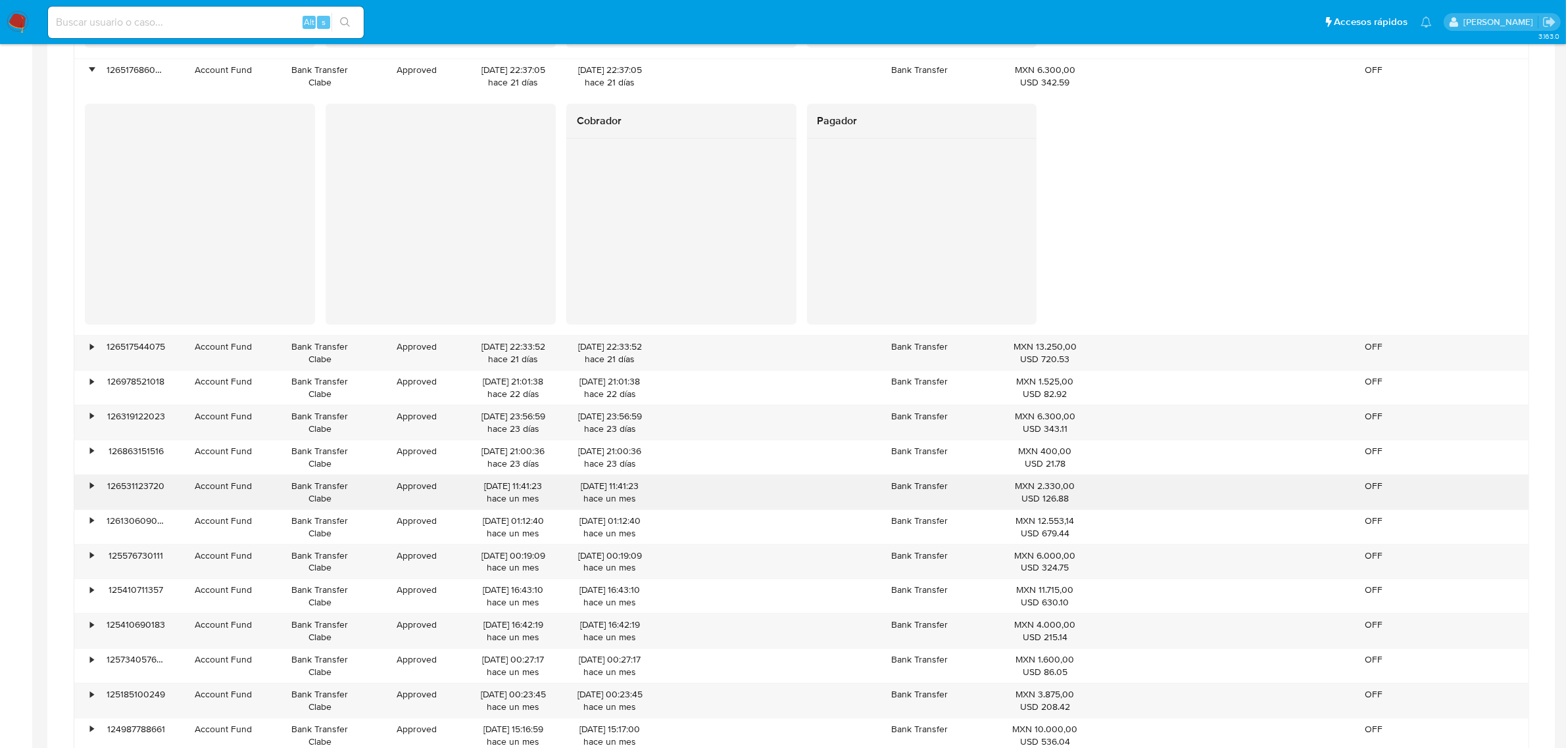
click at [87, 489] on div "•" at bounding box center [85, 493] width 23 height 34
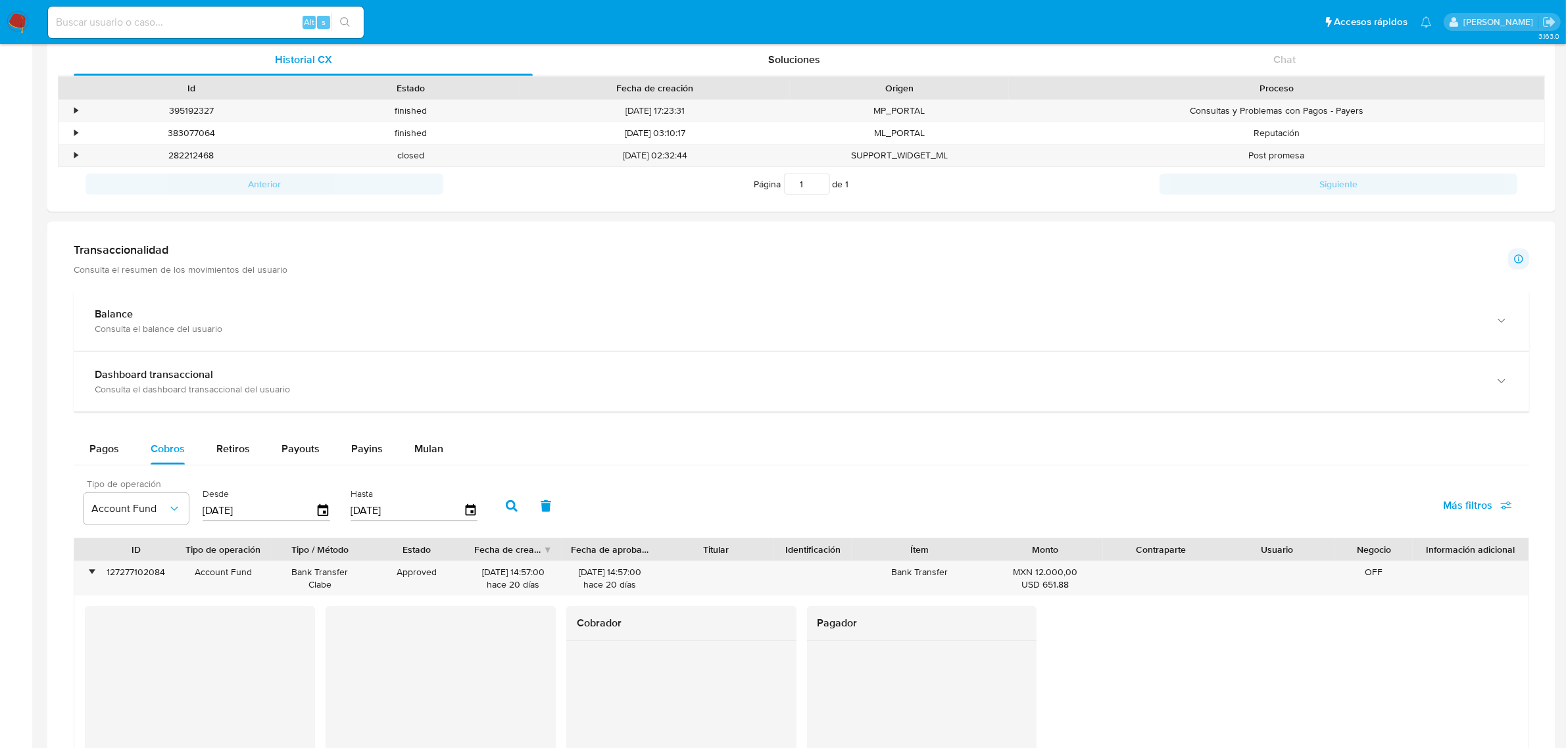
scroll to position [329, 0]
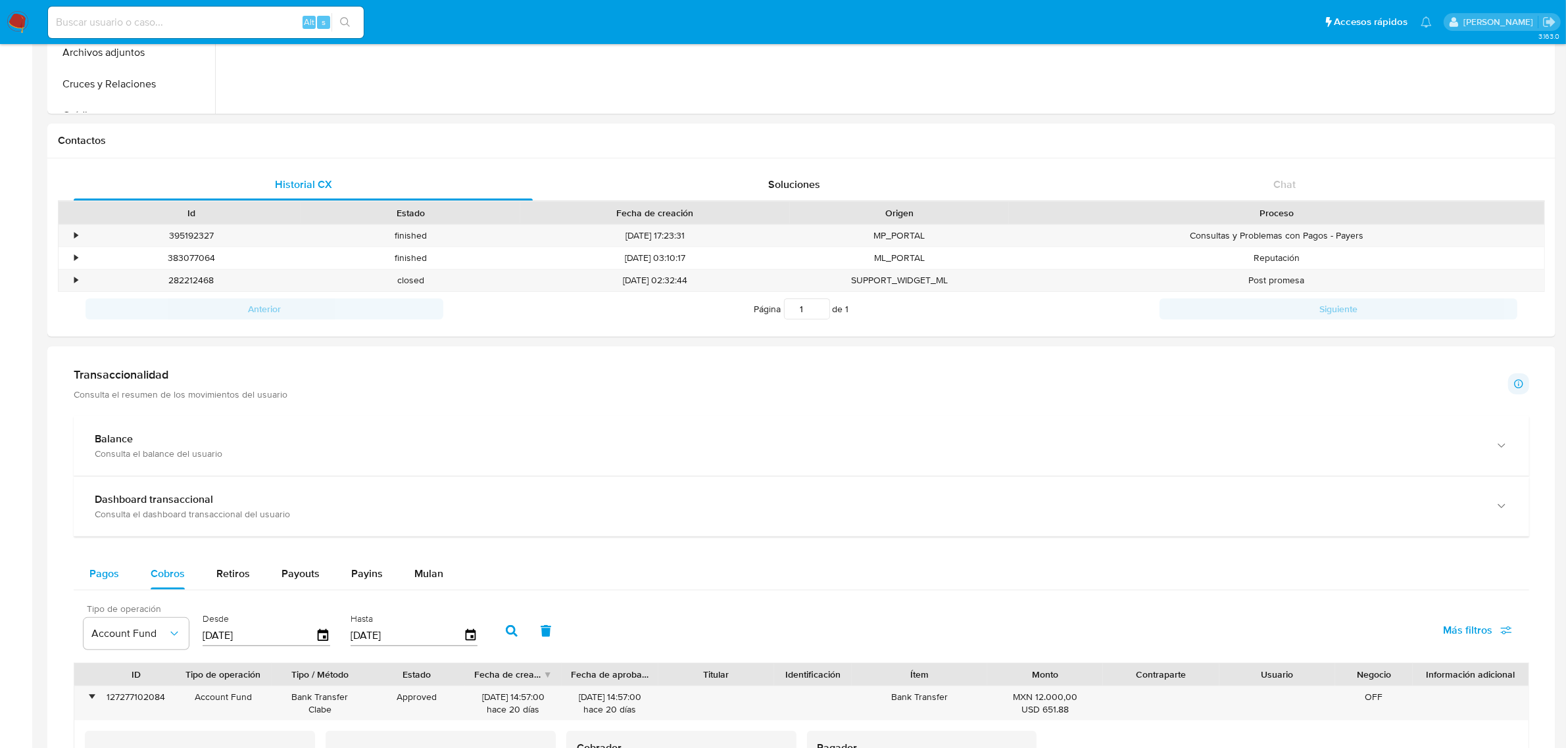
click at [82, 585] on button "Pagos" at bounding box center [104, 574] width 61 height 32
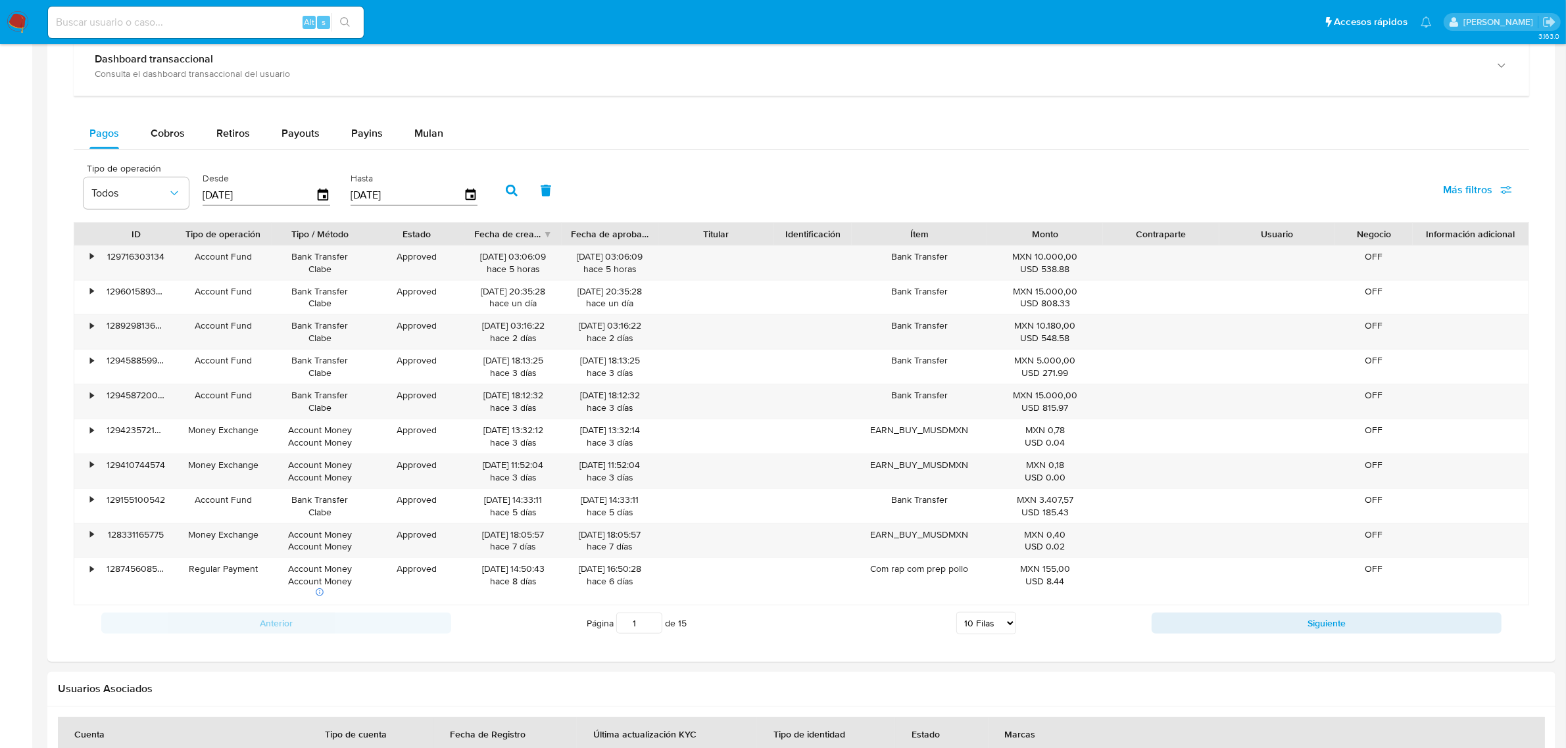
scroll to position [740, 0]
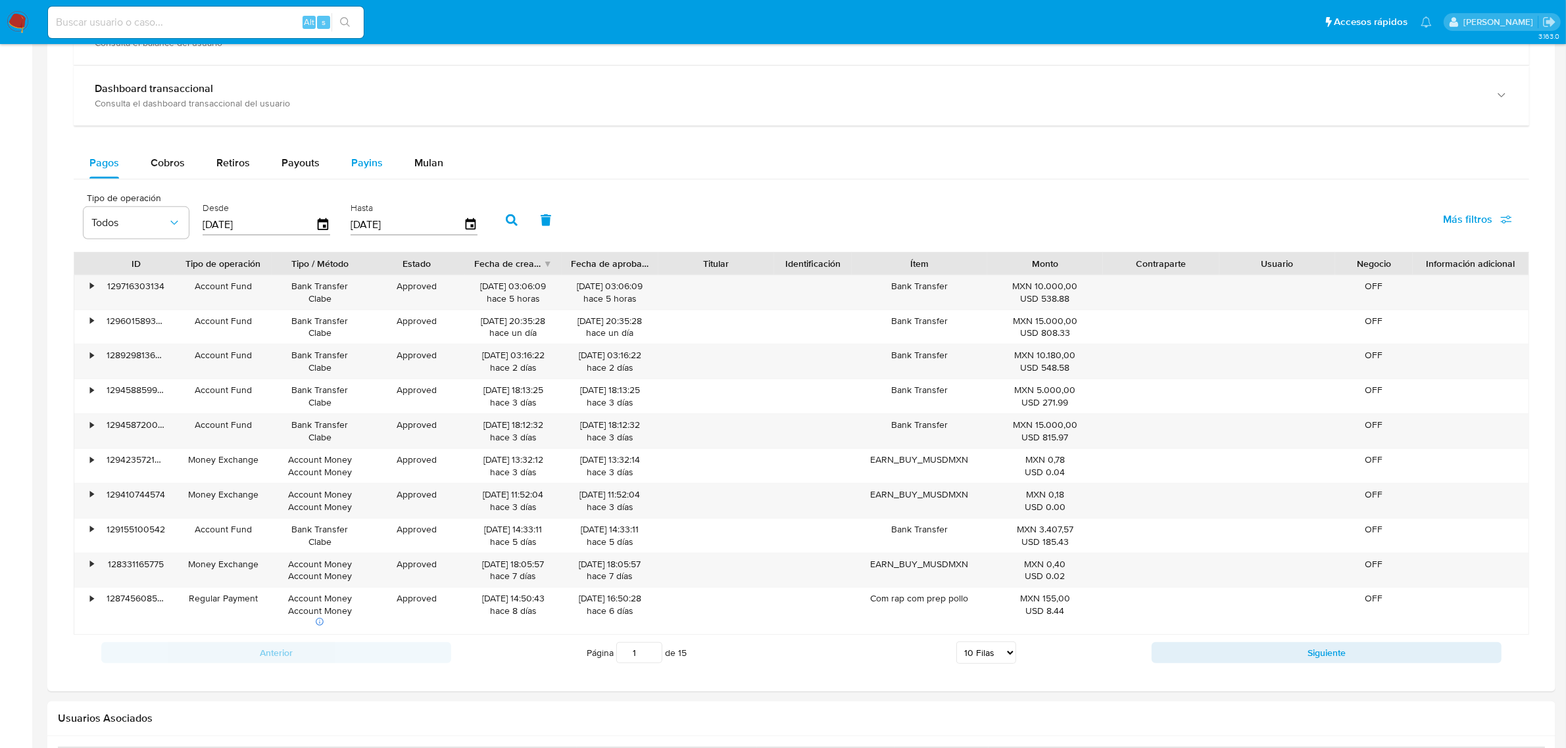
click at [362, 155] on div "Payins" at bounding box center [367, 163] width 32 height 32
select select "10"
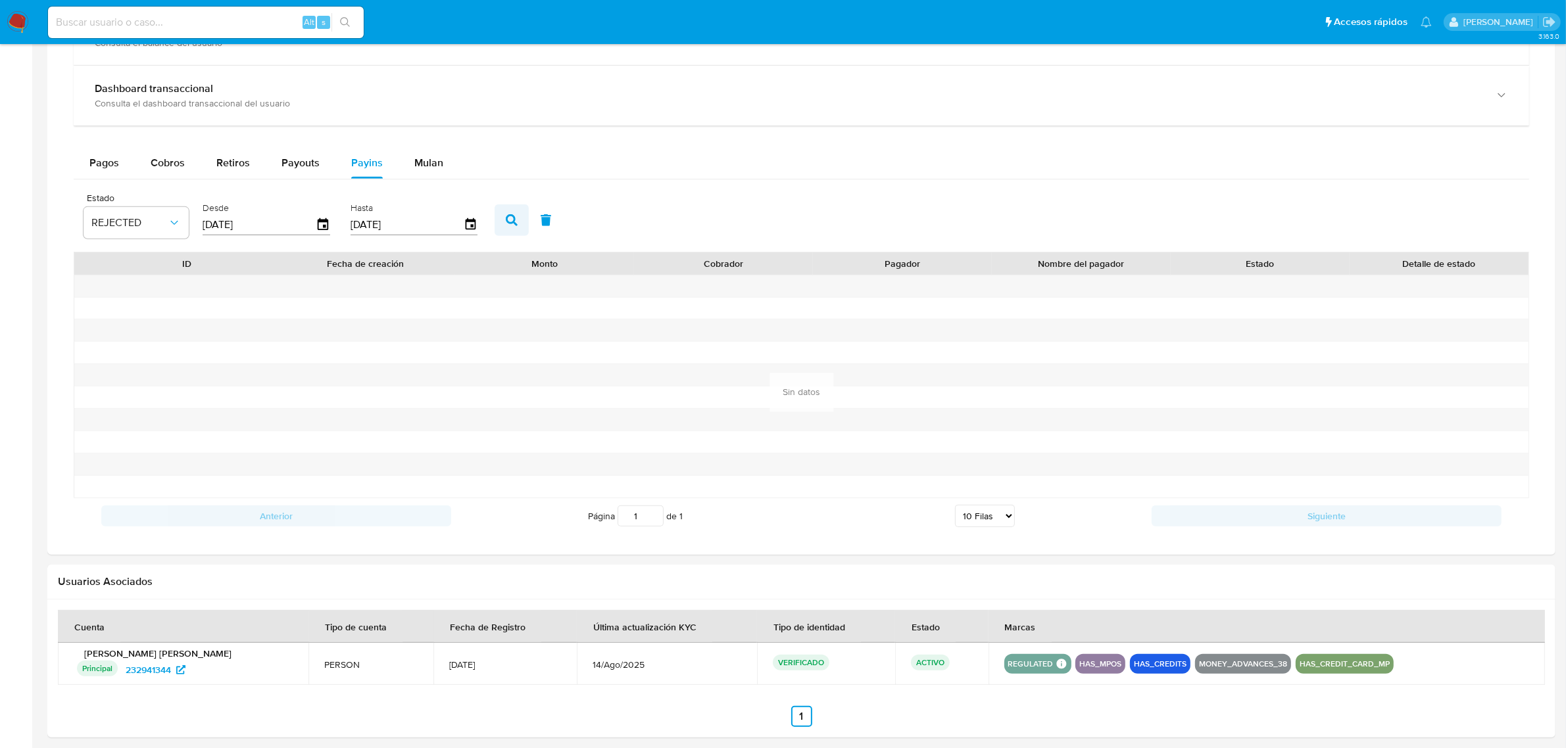
click at [502, 214] on button "button" at bounding box center [512, 221] width 34 height 32
click at [178, 168] on span "Cobros" at bounding box center [168, 162] width 34 height 15
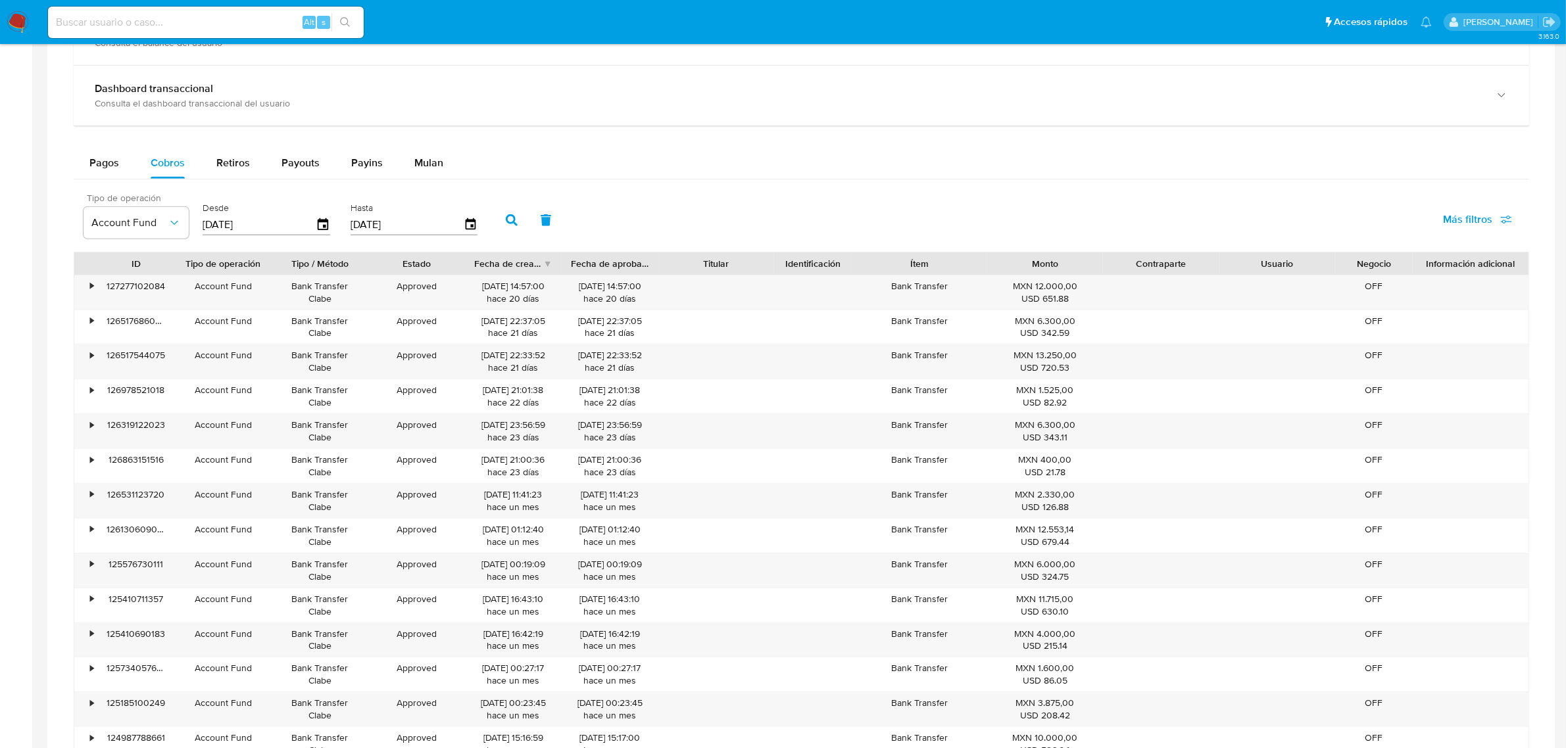
click at [228, 227] on input "[DATE]" at bounding box center [259, 224] width 113 height 21
type input "01/02/025_"
type input "8_/__/____"
type input "[DATE]"
click at [353, 228] on input "[DATE]" at bounding box center [407, 224] width 113 height 21
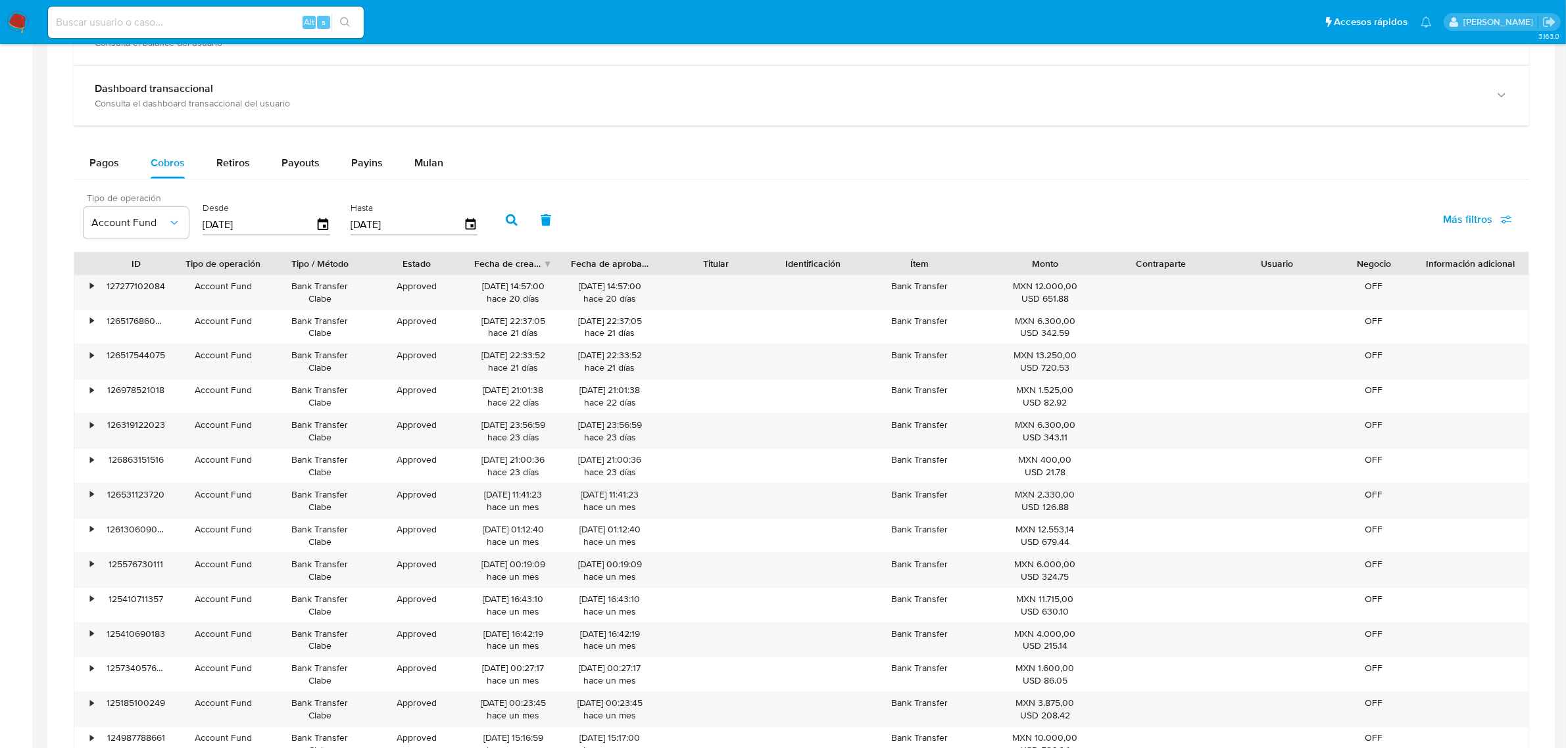
type input "30/92/025_"
type input "[DATE]"
click at [508, 212] on button "button" at bounding box center [512, 221] width 34 height 32
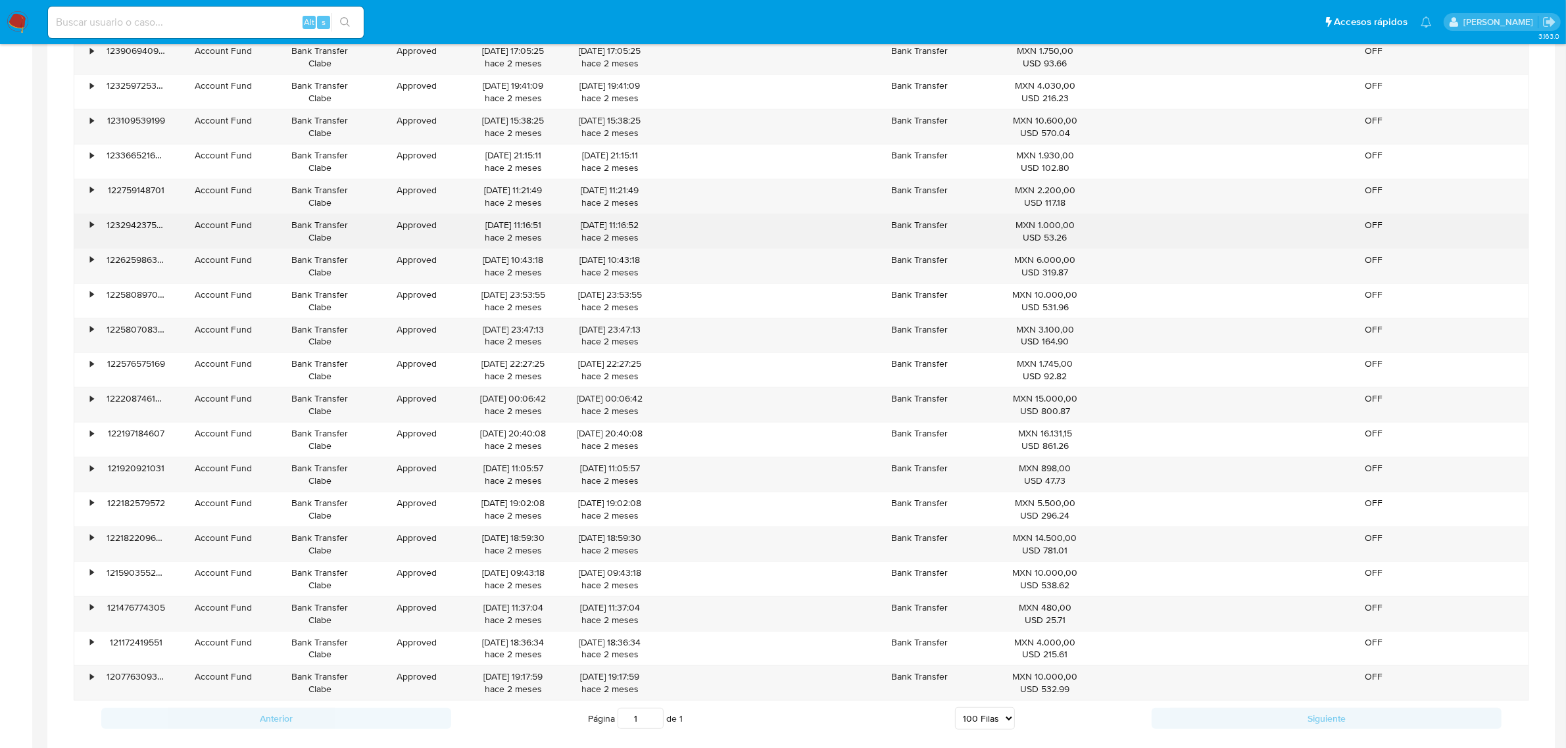
scroll to position [1151, 0]
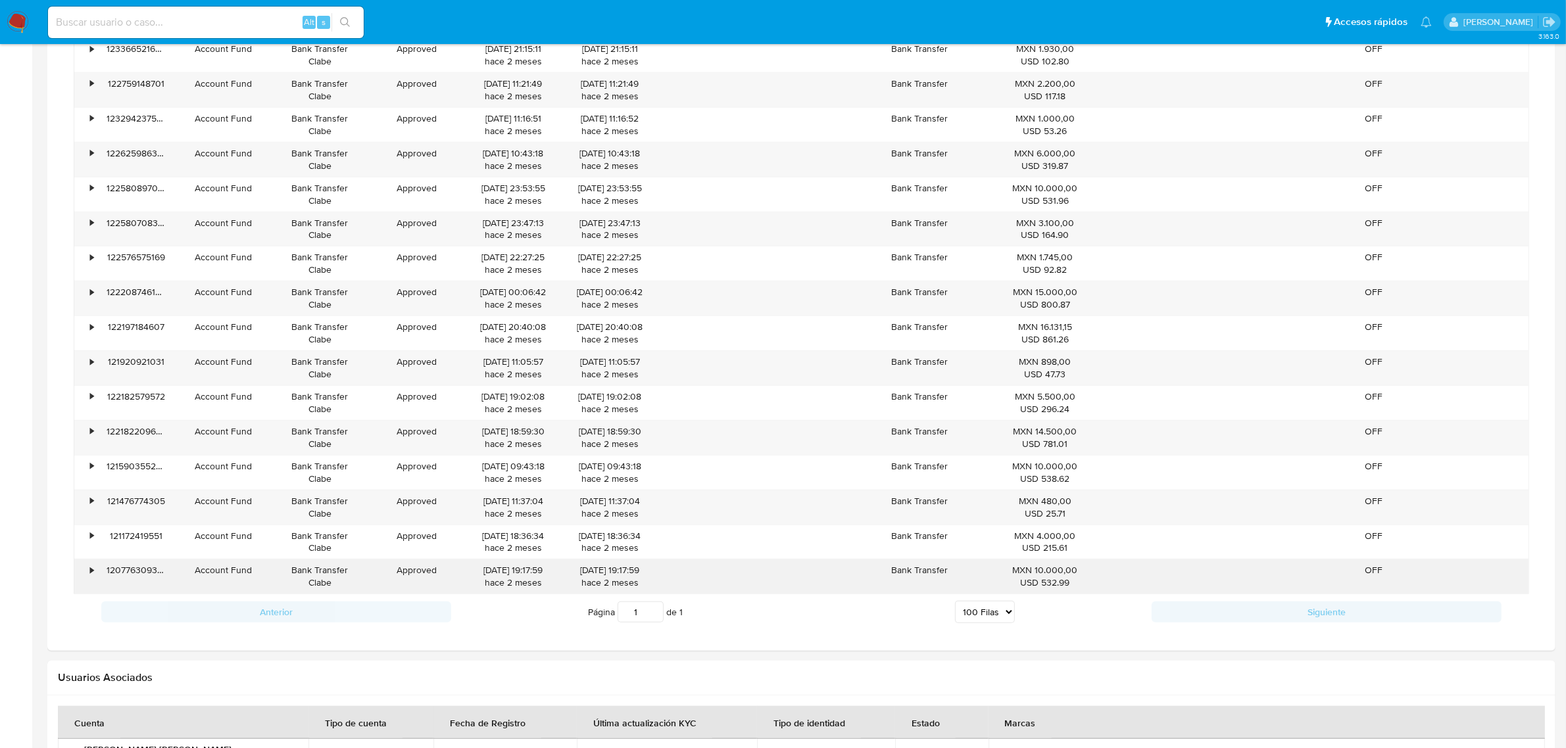
click at [95, 579] on div "•" at bounding box center [85, 577] width 23 height 34
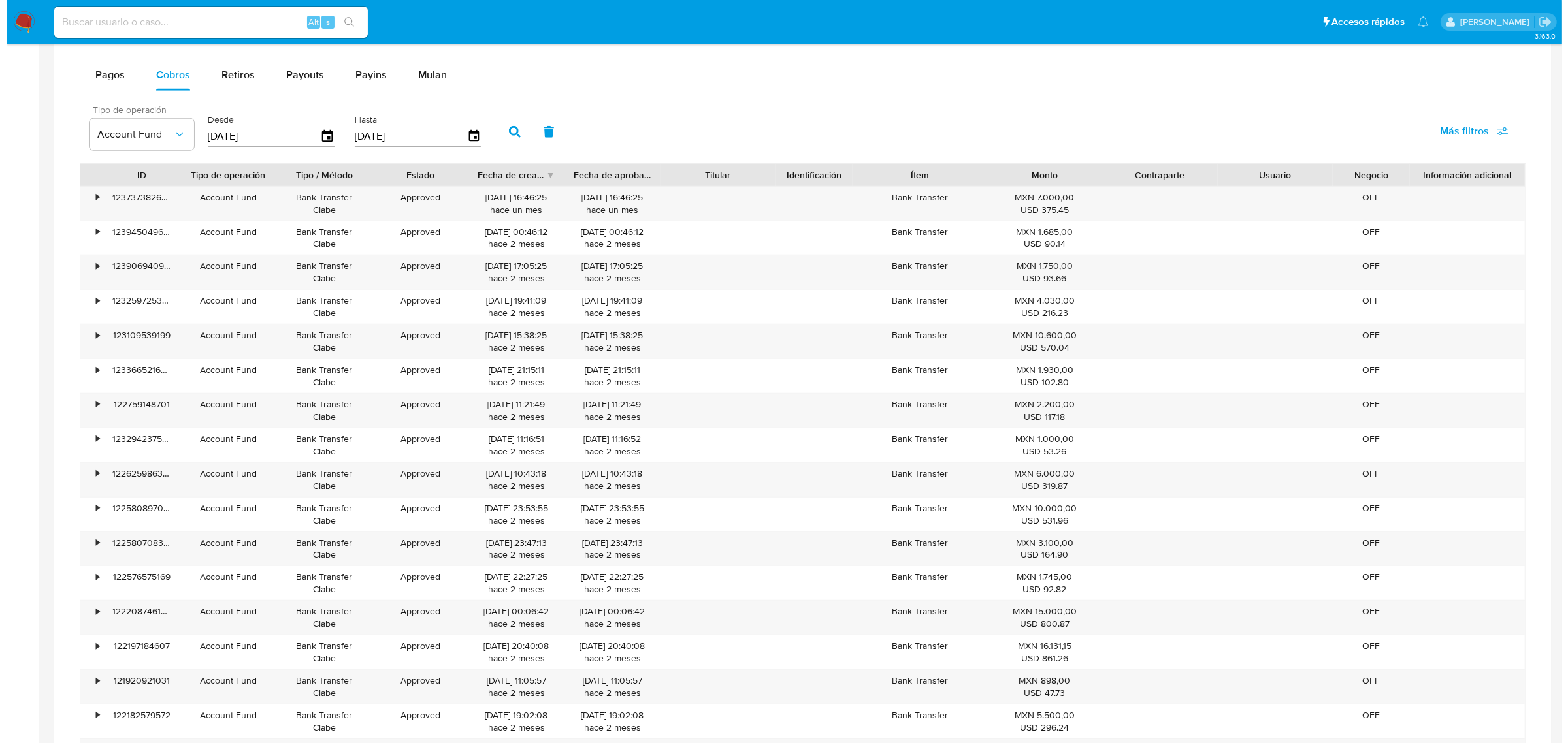
scroll to position [571, 0]
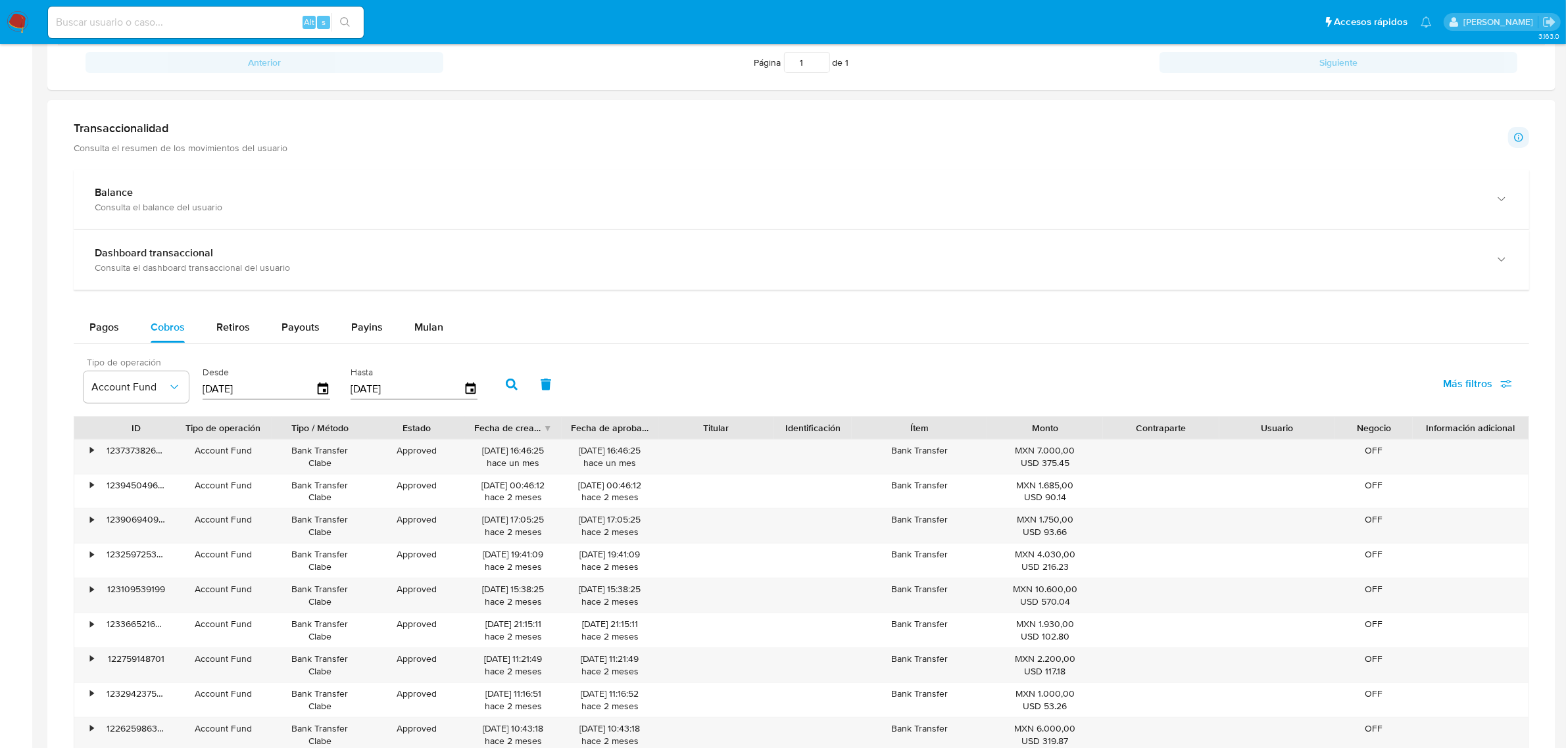
drag, startPoint x: 1492, startPoint y: 397, endPoint x: 1490, endPoint y: 389, distance: 8.0
click at [1491, 396] on span "Más filtros" at bounding box center [1467, 384] width 49 height 32
click at [1330, 449] on input "Tipo de pago" at bounding box center [1328, 446] width 11 height 11
checkbox input "true"
type input "[DATE]"
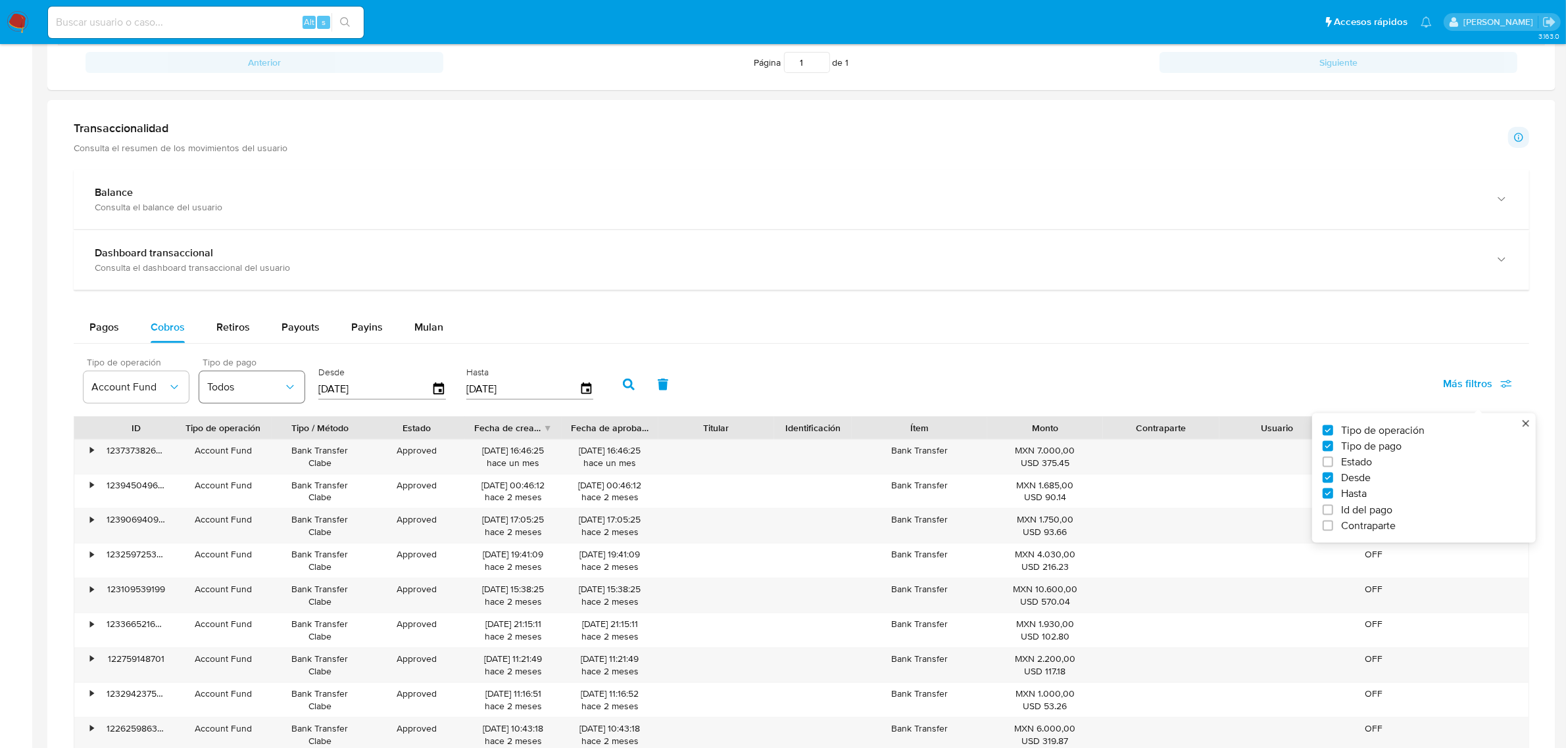
click at [274, 393] on span "Todos" at bounding box center [245, 387] width 76 height 13
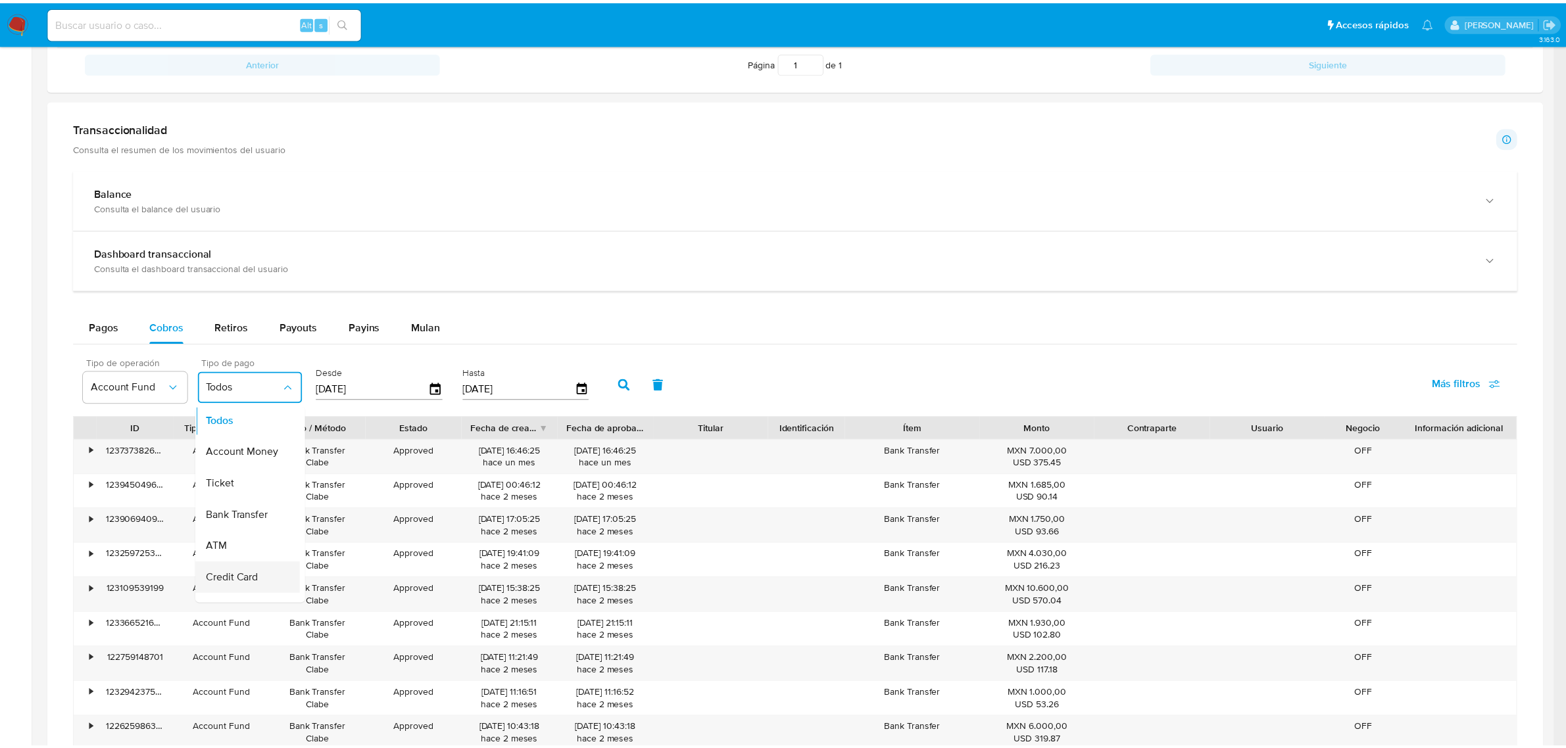
scroll to position [0, 0]
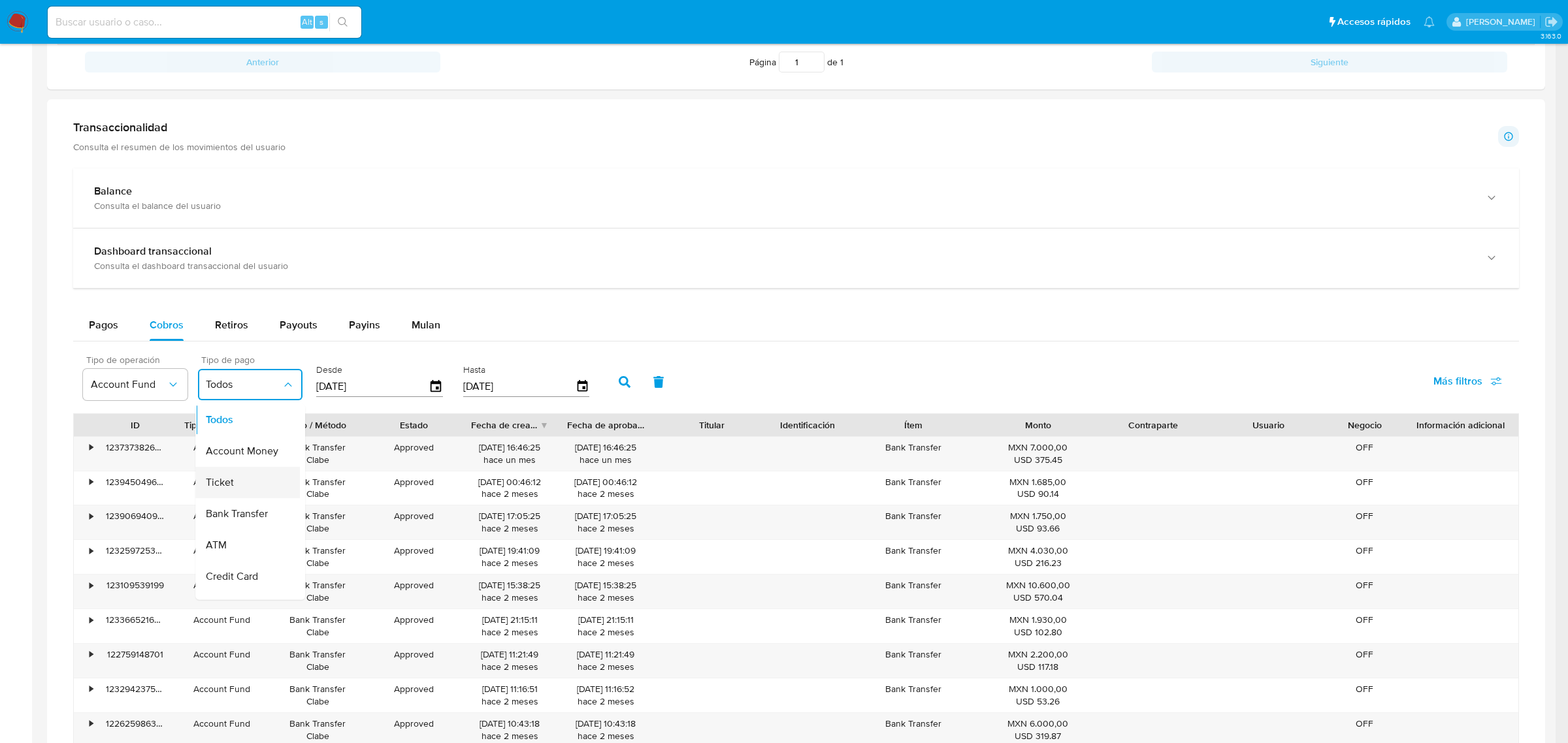
click at [253, 486] on div "Ticket" at bounding box center [243, 483] width 75 height 32
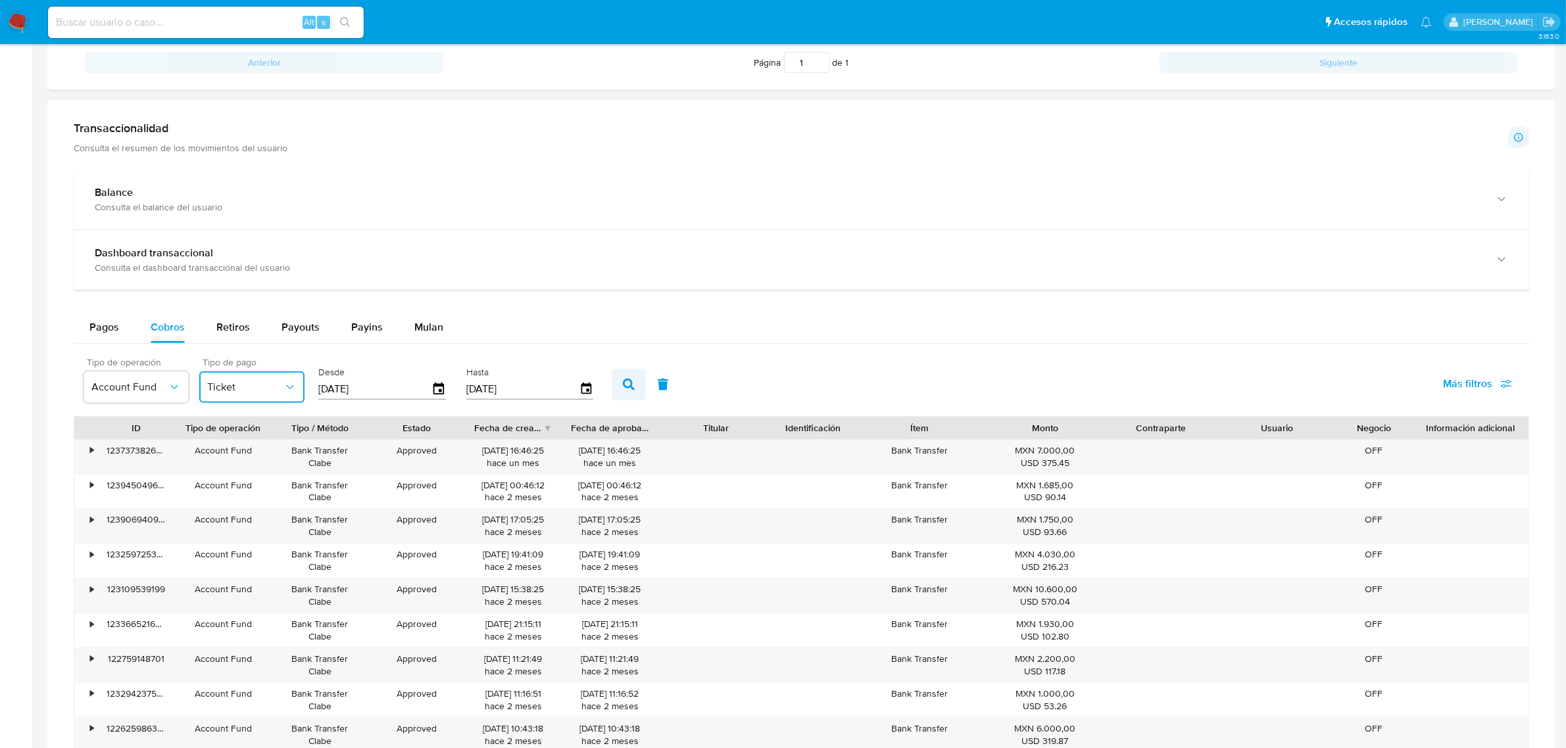
click at [628, 380] on icon "button" at bounding box center [629, 385] width 12 height 12
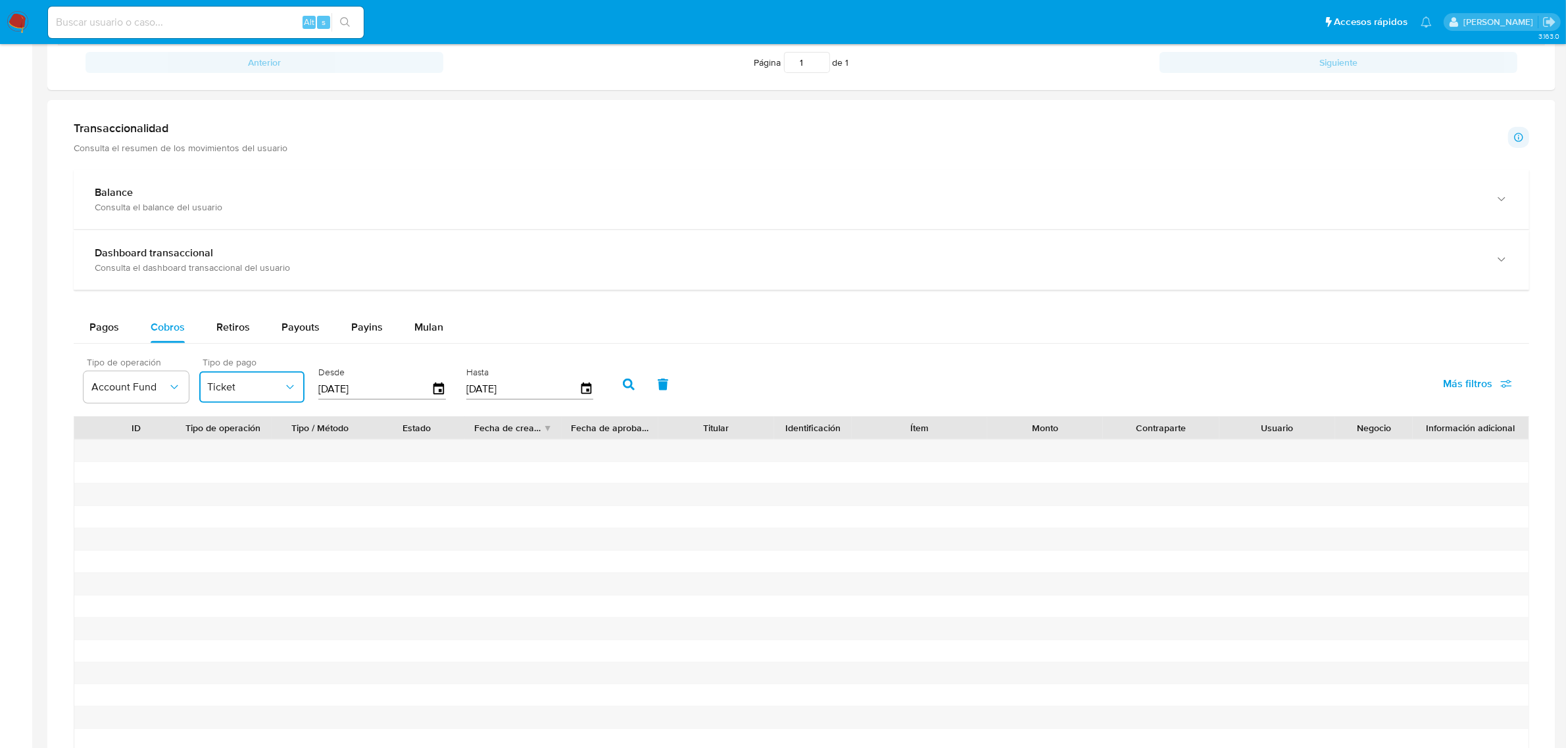
click at [261, 399] on button "Ticket" at bounding box center [251, 388] width 105 height 32
click at [248, 505] on div "Bank Transfer" at bounding box center [245, 518] width 76 height 32
click at [622, 379] on button "button" at bounding box center [629, 385] width 34 height 32
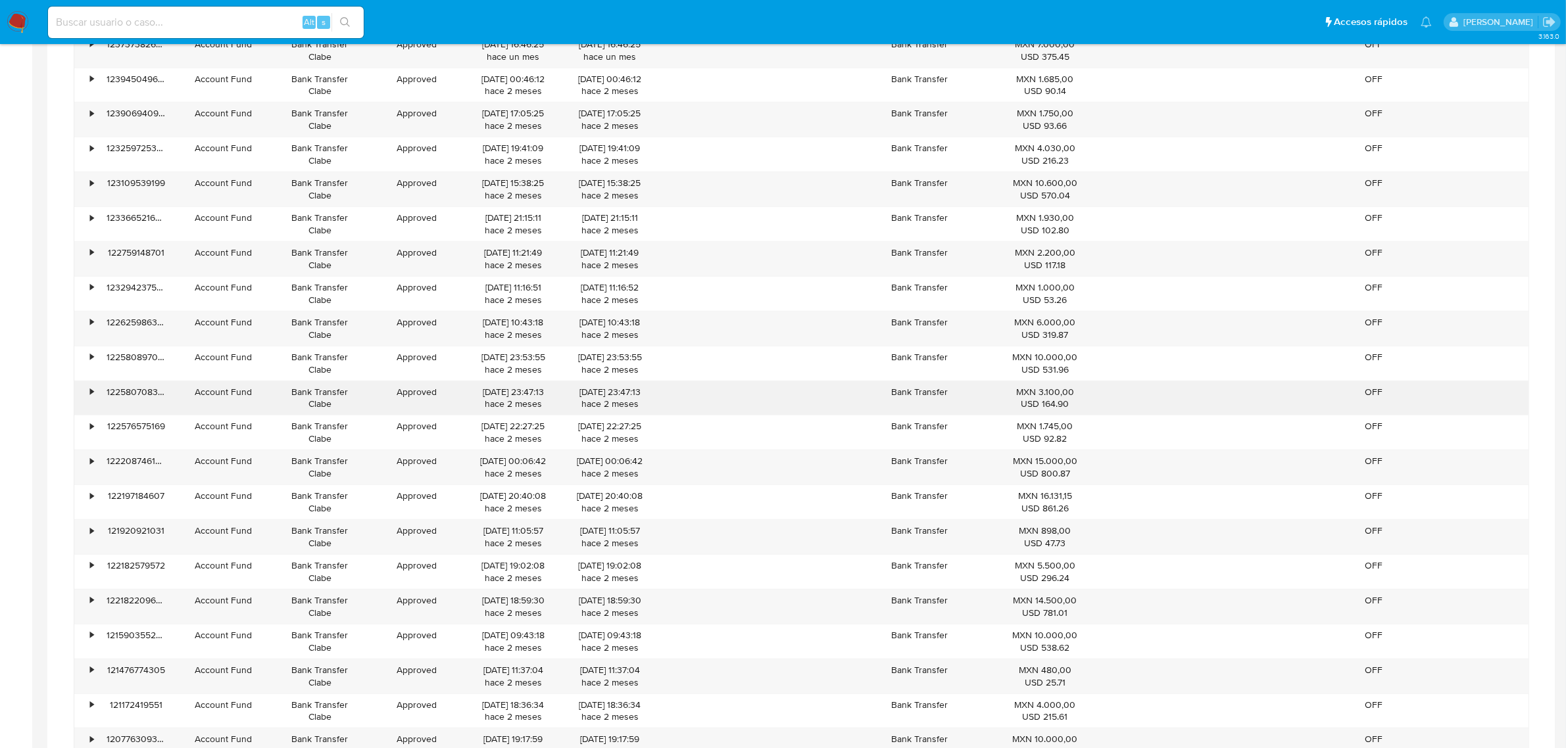
scroll to position [979, 0]
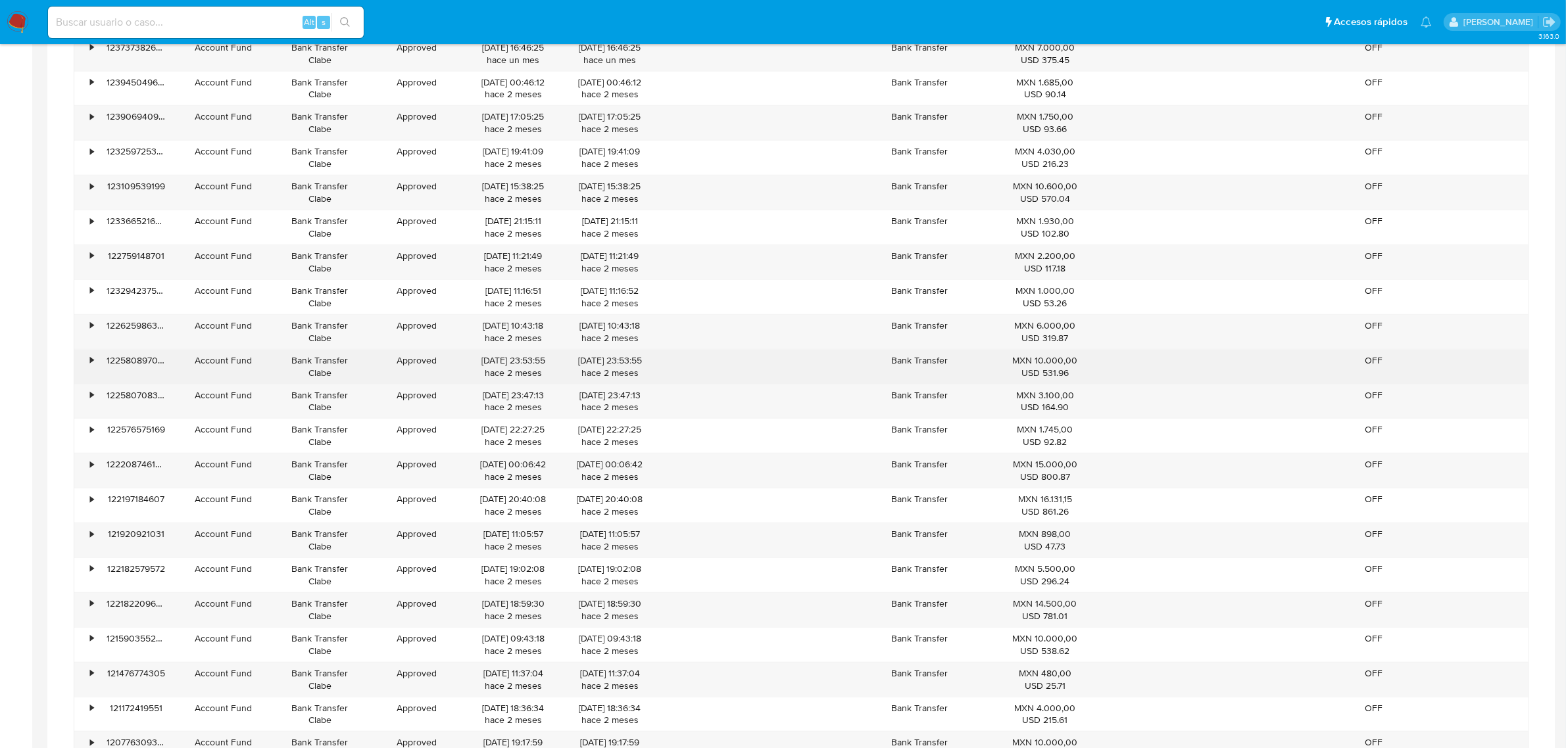
click at [91, 366] on div "•" at bounding box center [91, 361] width 3 height 12
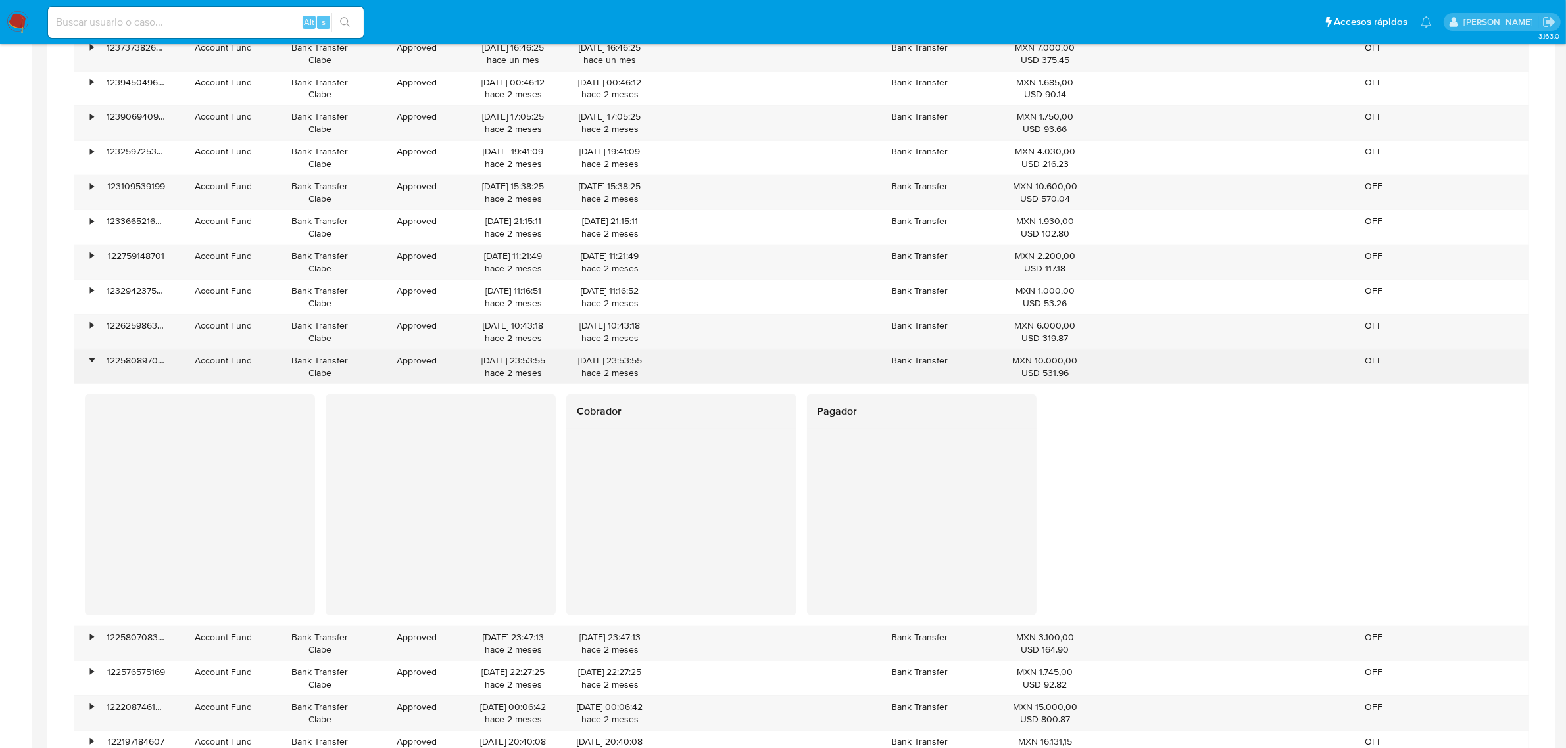
click at [129, 360] on div "122580897095" at bounding box center [136, 367] width 78 height 34
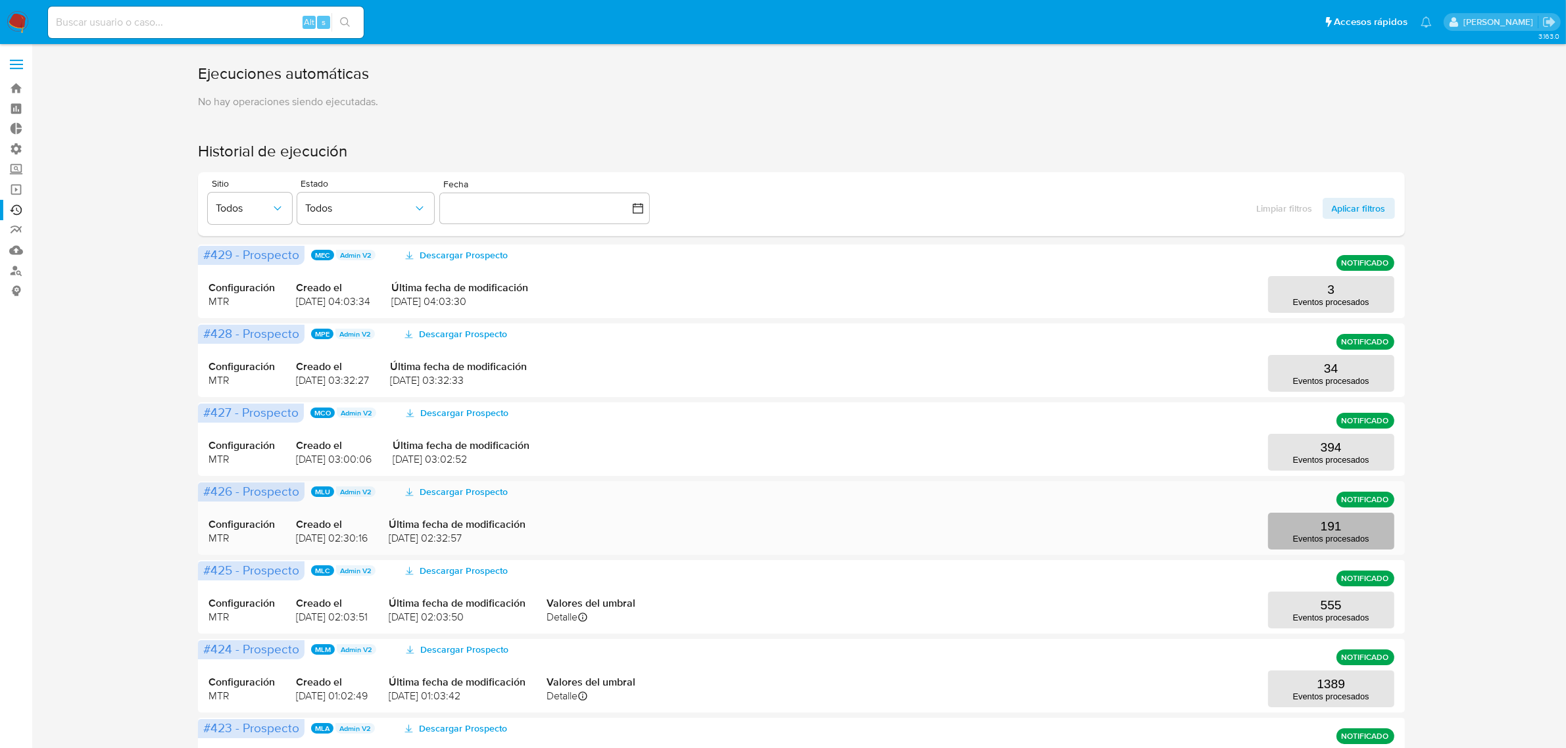
click at [1352, 531] on button "191 Eventos procesados" at bounding box center [1331, 531] width 126 height 37
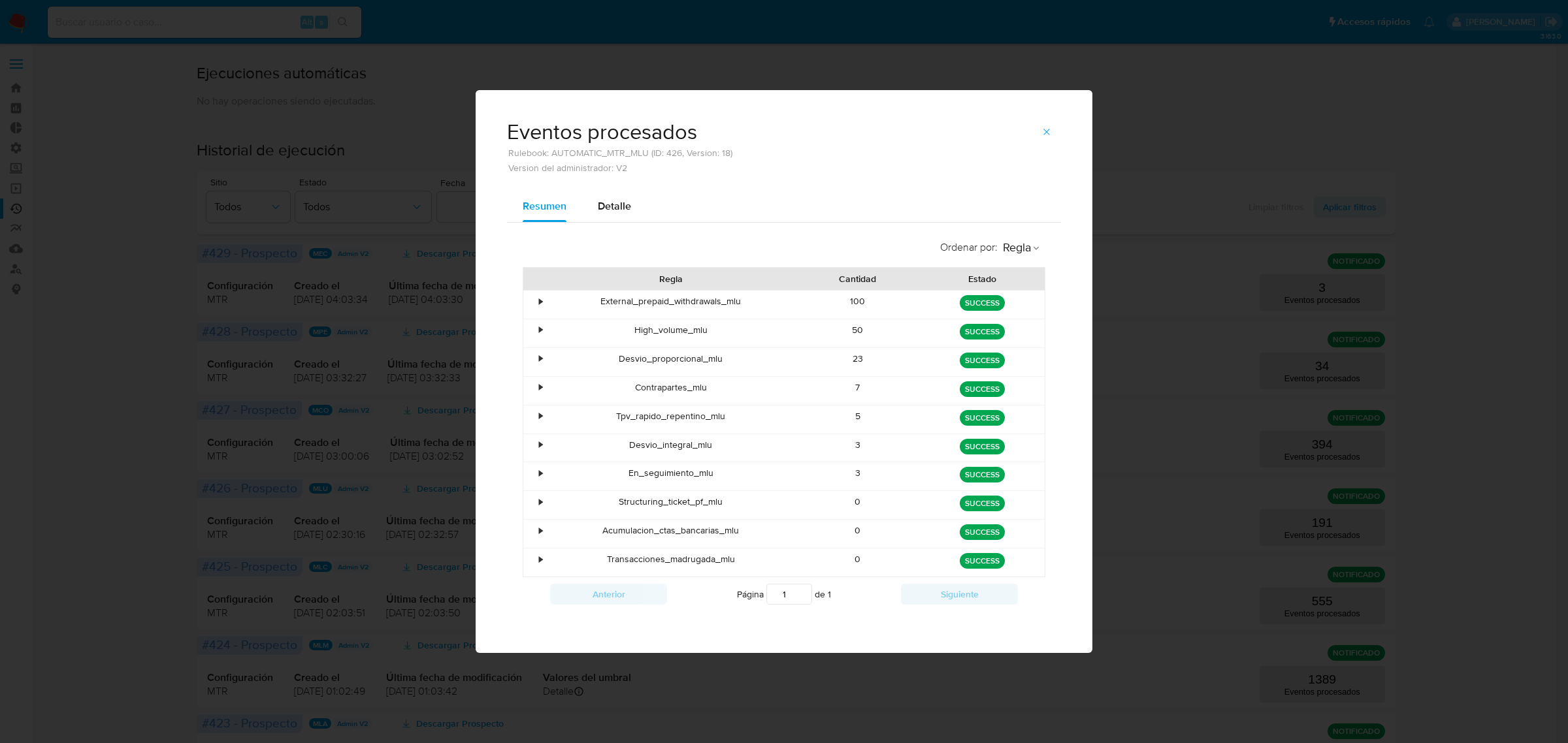
click at [541, 298] on div "•" at bounding box center [540, 301] width 3 height 12
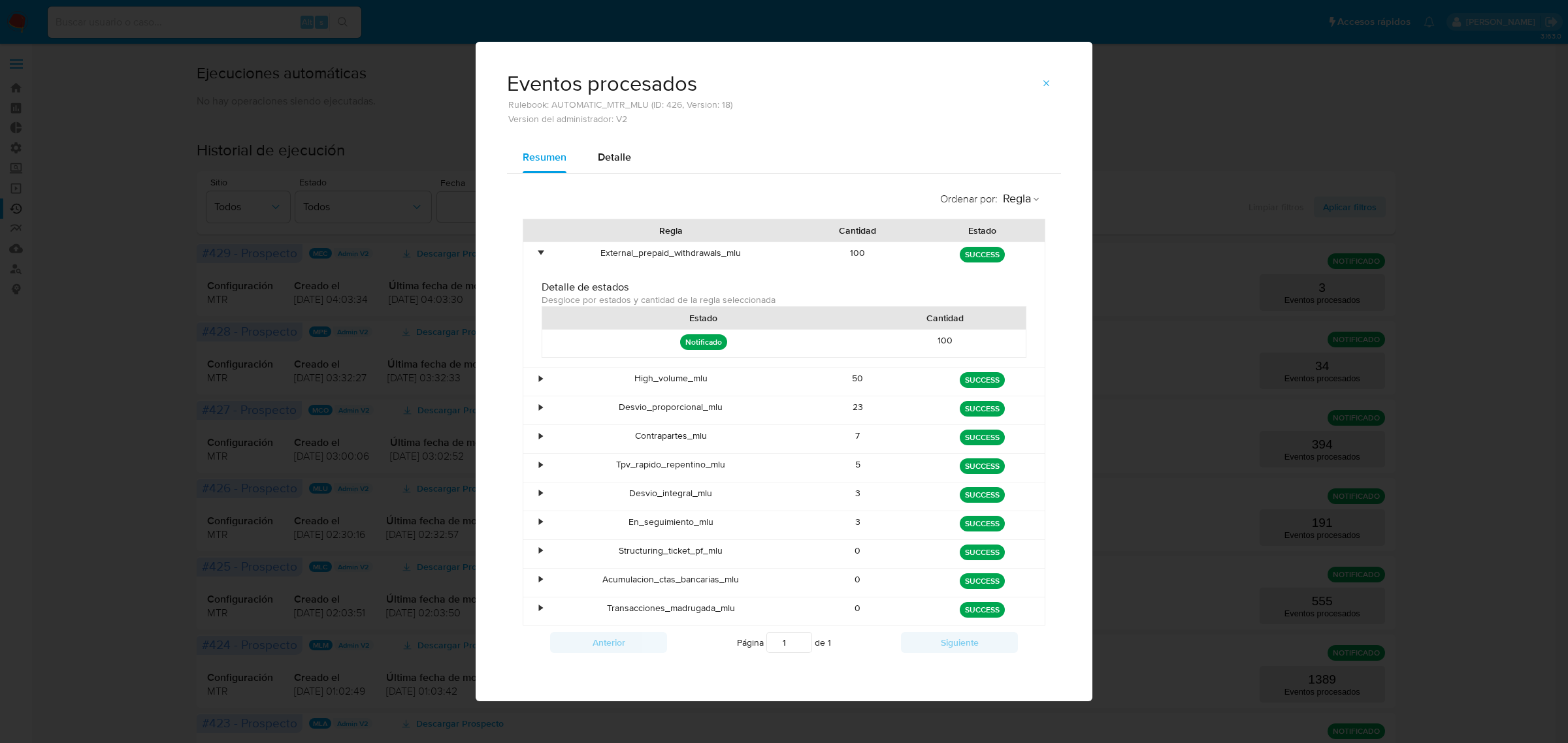
click at [403, 450] on div "Eventos procesados Rulebook: AUTOMATIC_MTR_MLU (ID: 426, Version: 18) Version d…" at bounding box center [784, 372] width 1568 height 743
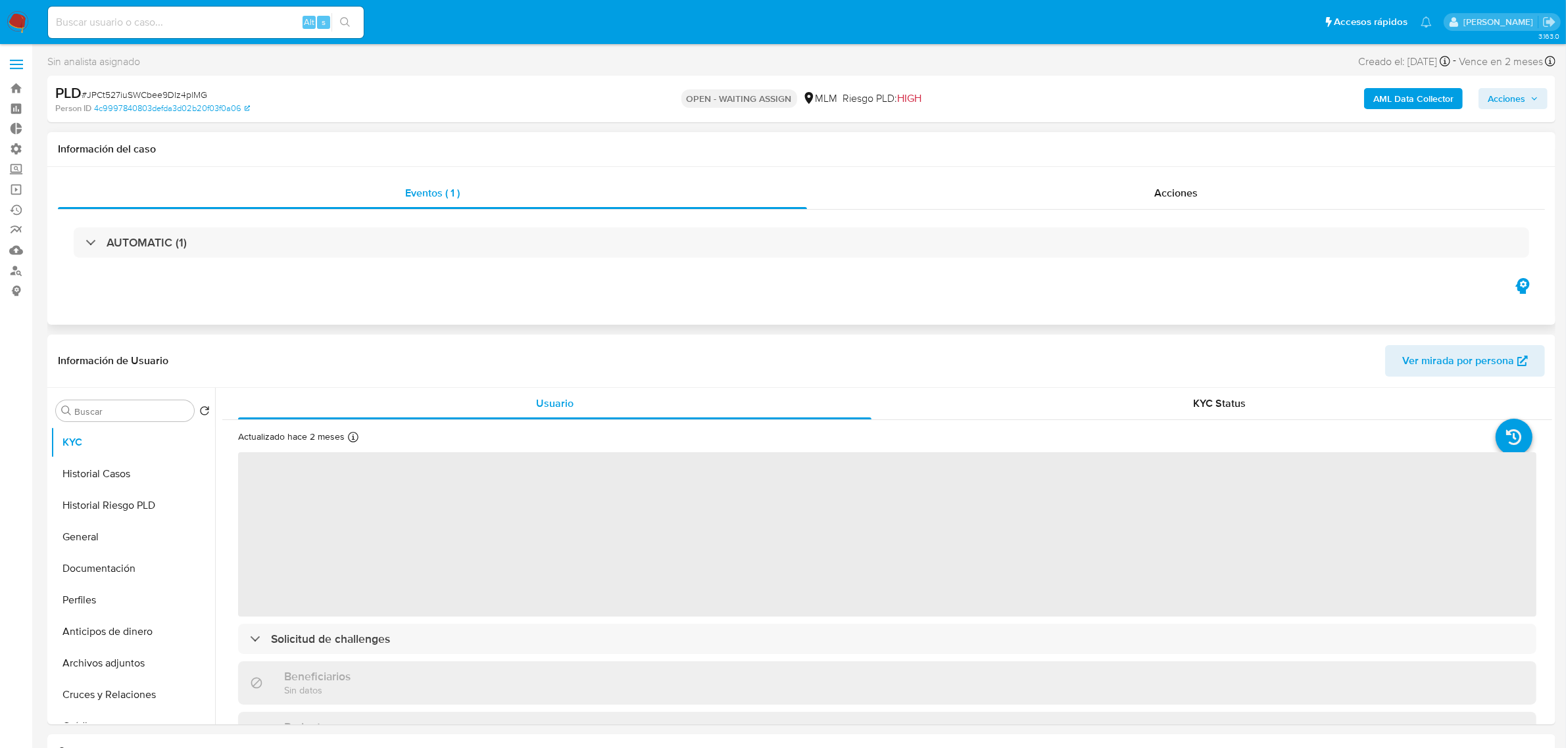
select select "10"
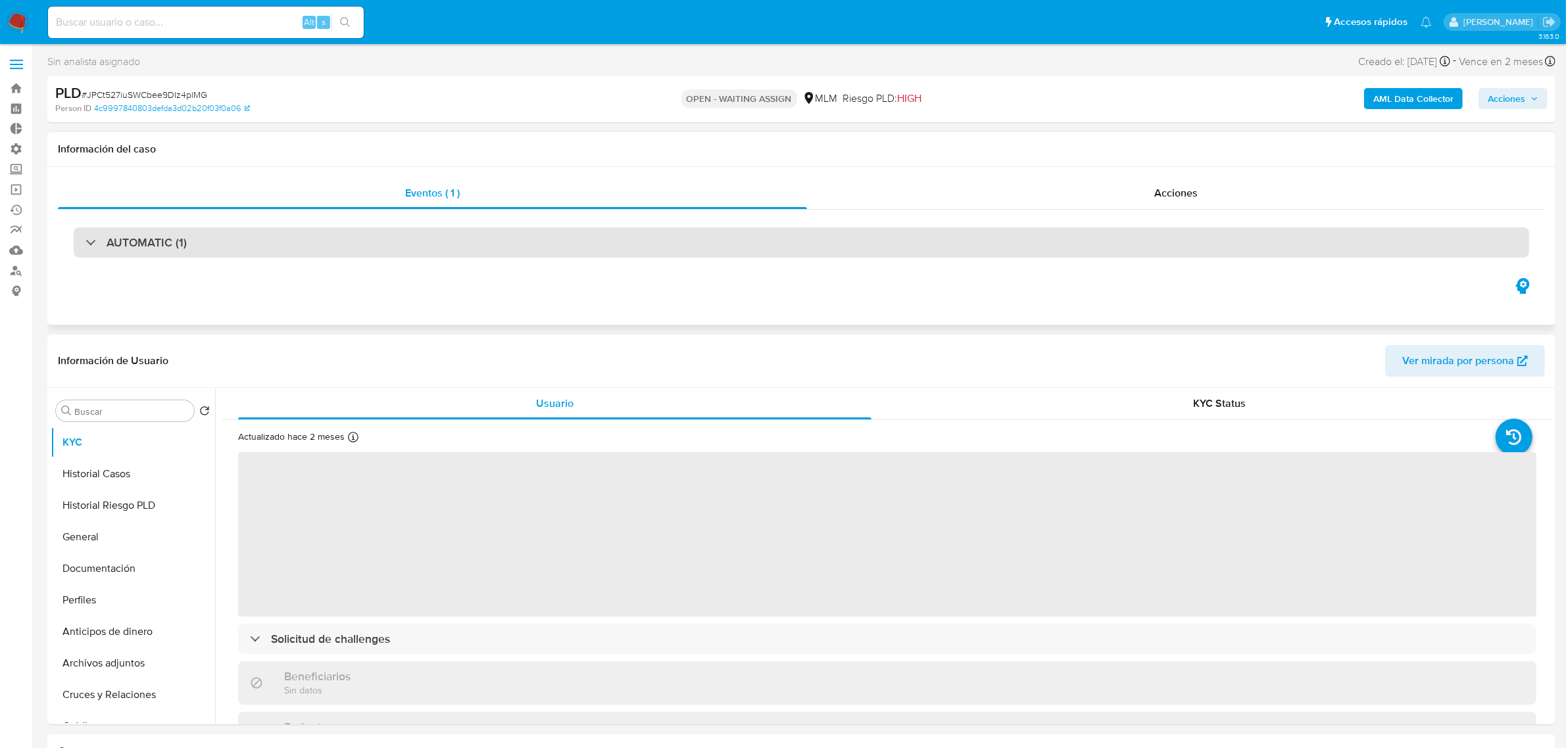
click at [247, 258] on div "AUTOMATIC (1)" at bounding box center [802, 243] width 1456 height 30
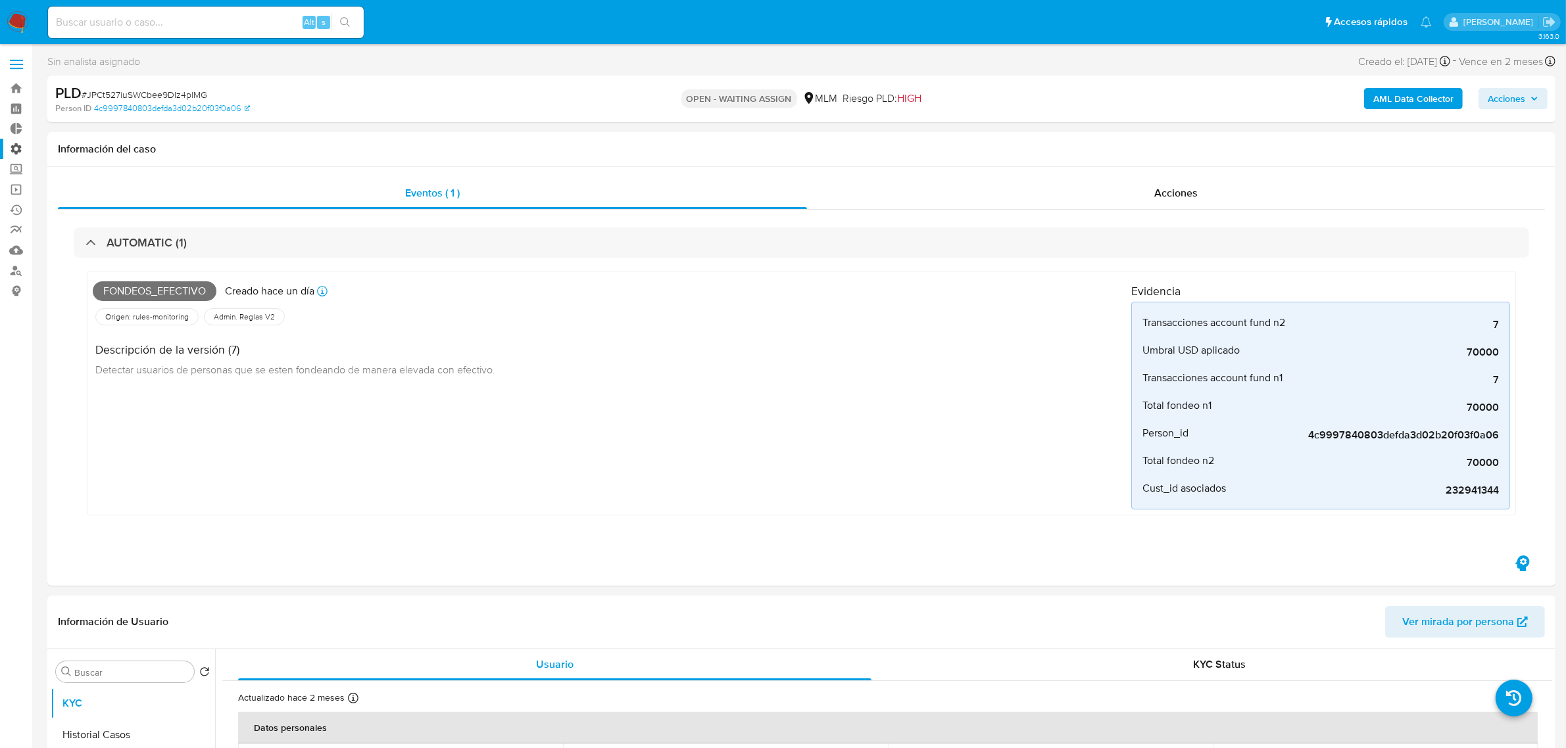
click at [14, 145] on label "Administración" at bounding box center [78, 149] width 157 height 20
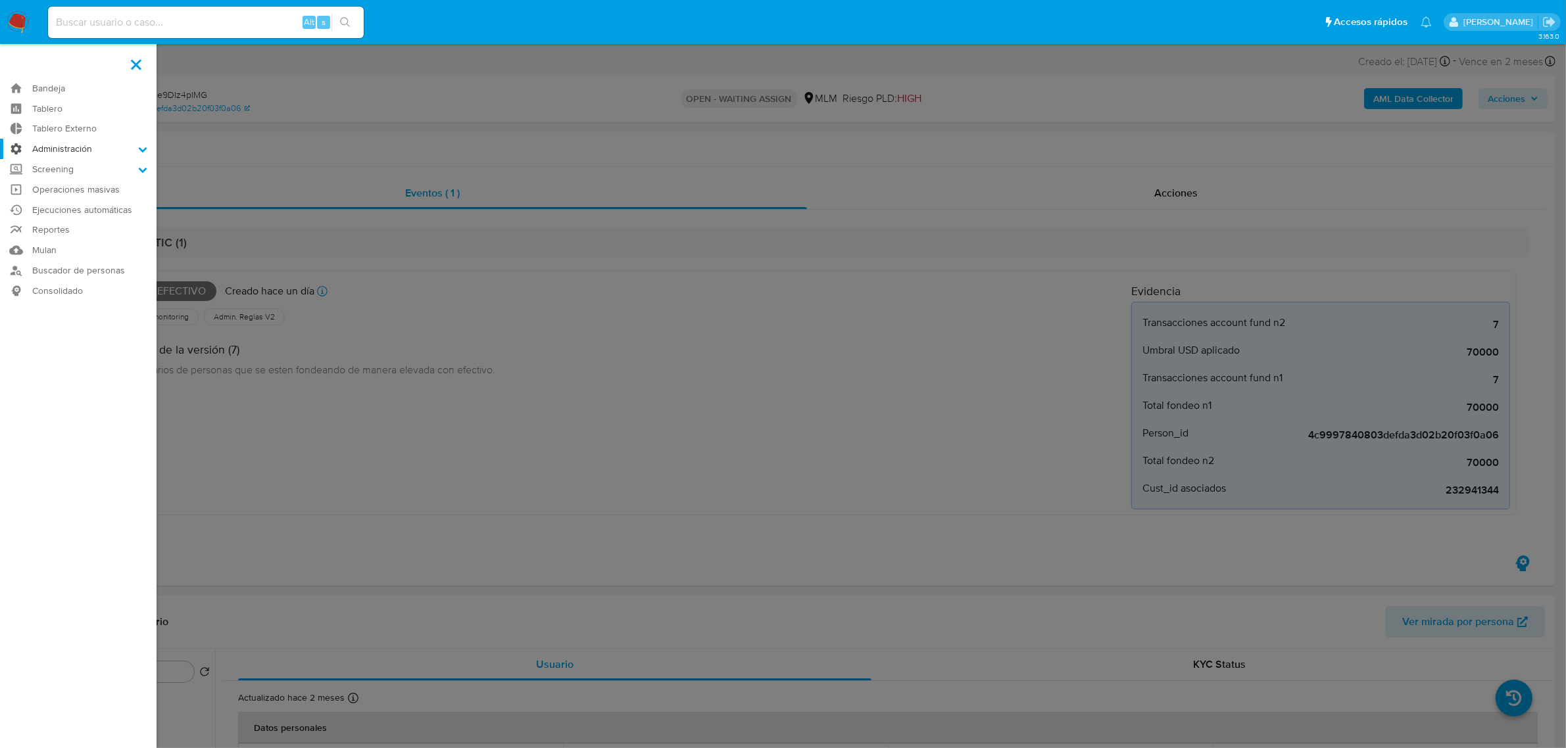
click at [0, 0] on input "Administración" at bounding box center [0, 0] width 0 height 0
click at [68, 164] on link "Reglas" at bounding box center [78, 167] width 157 height 16
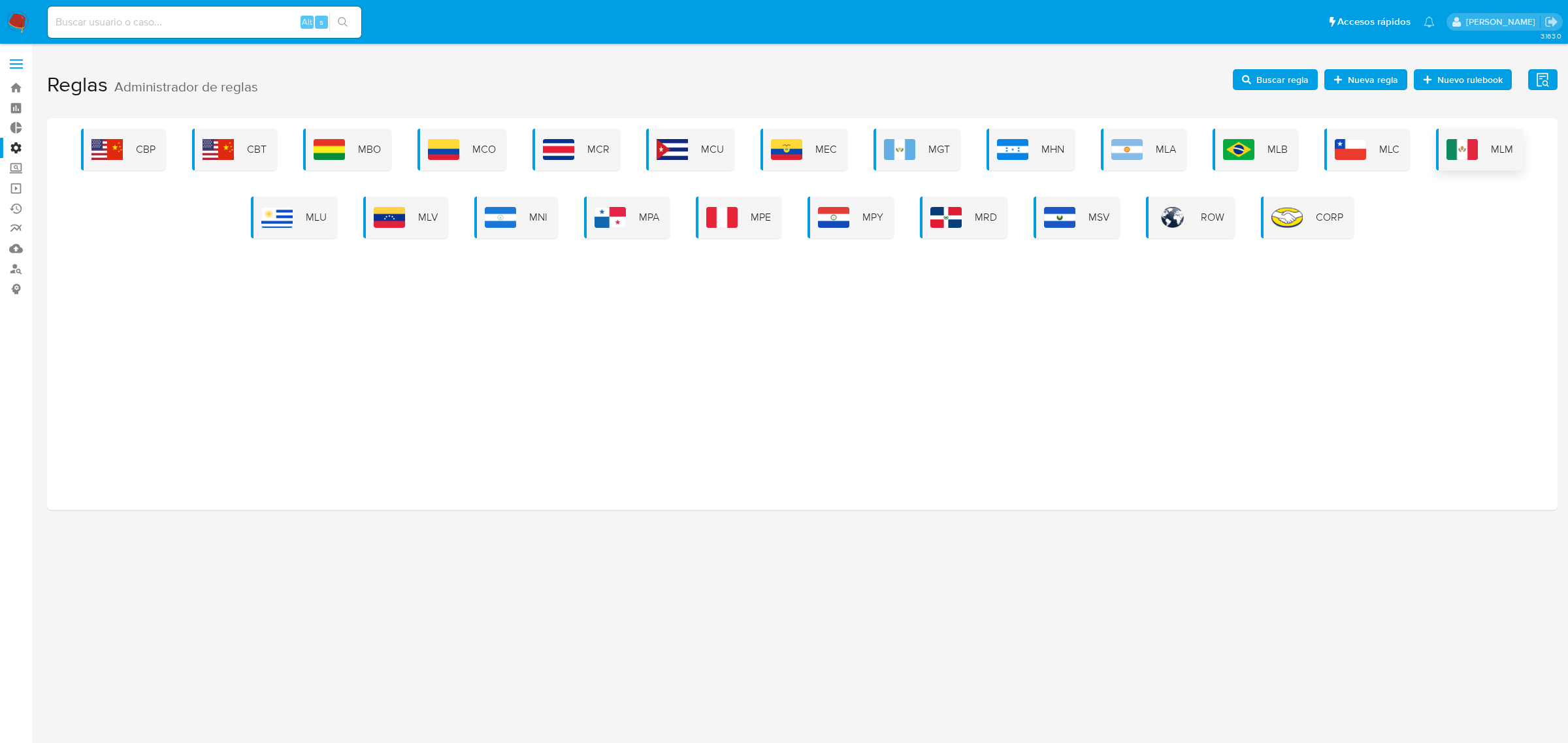
click at [1461, 148] on img at bounding box center [1462, 149] width 32 height 21
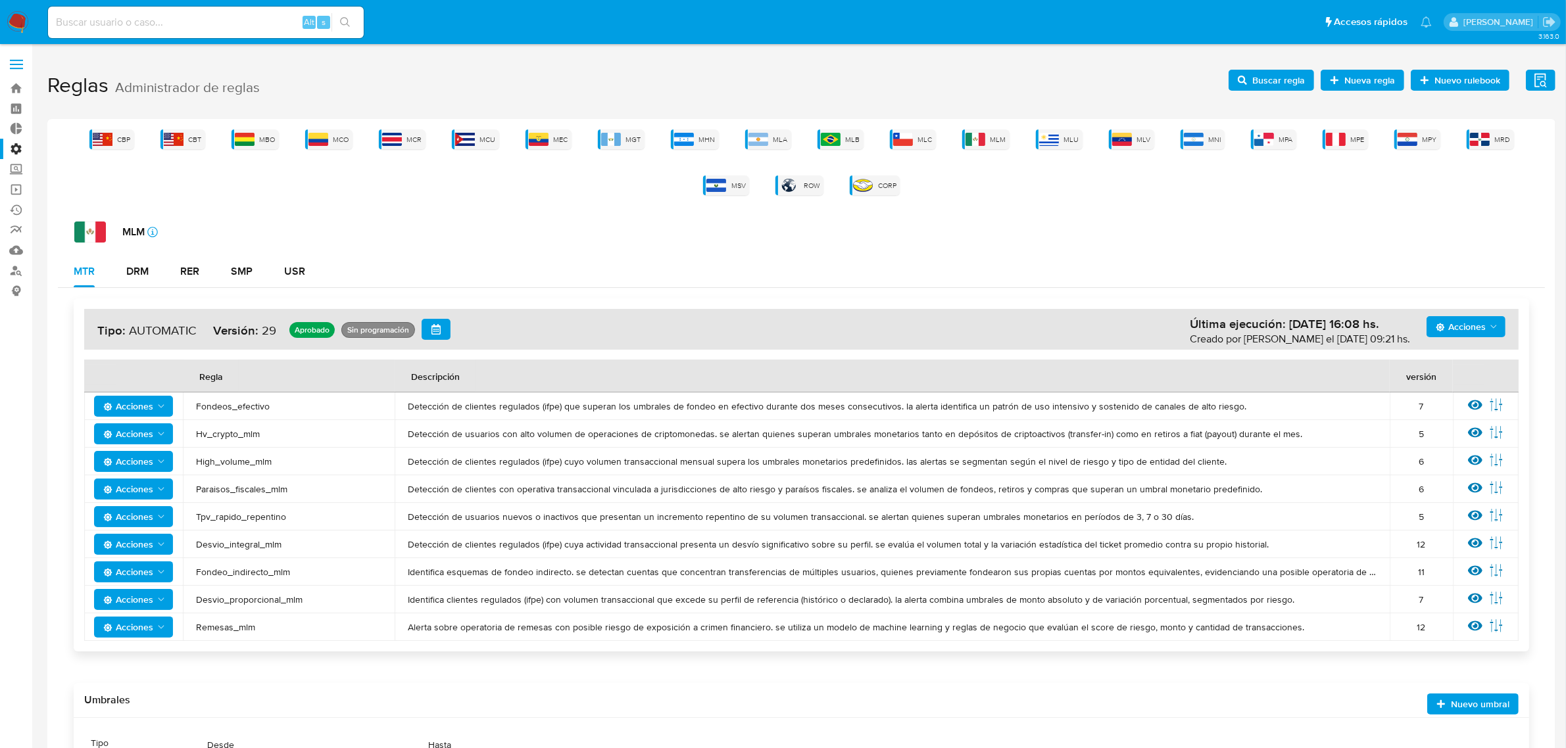
click at [150, 404] on span "Acciones" at bounding box center [128, 406] width 50 height 21
click at [1488, 324] on span "Acciones" at bounding box center [1467, 327] width 63 height 18
click at [1478, 395] on button "Ver historico" at bounding box center [1465, 392] width 118 height 32
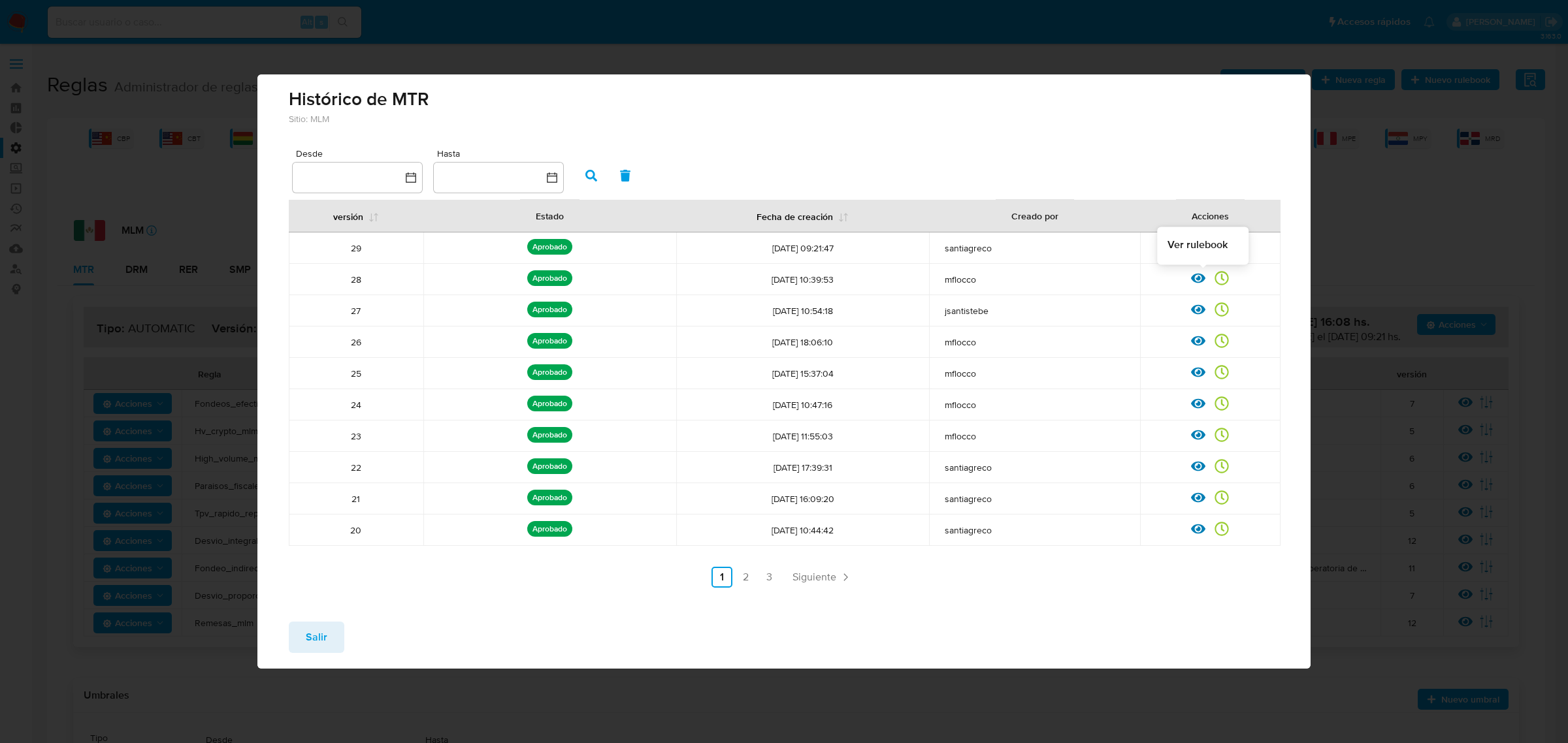
click at [1200, 285] on icon at bounding box center [1198, 278] width 14 height 14
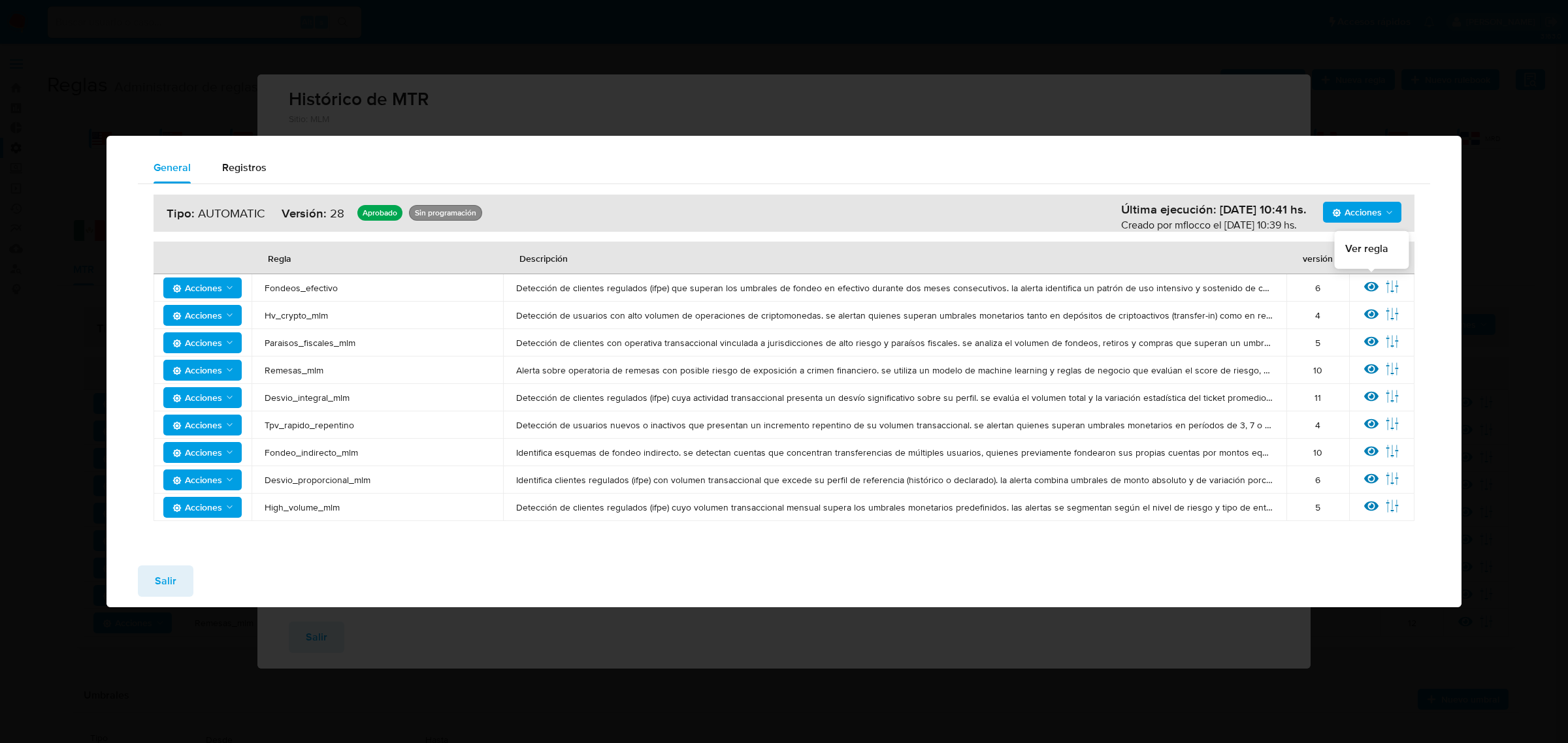
click at [1368, 284] on icon at bounding box center [1370, 286] width 14 height 10
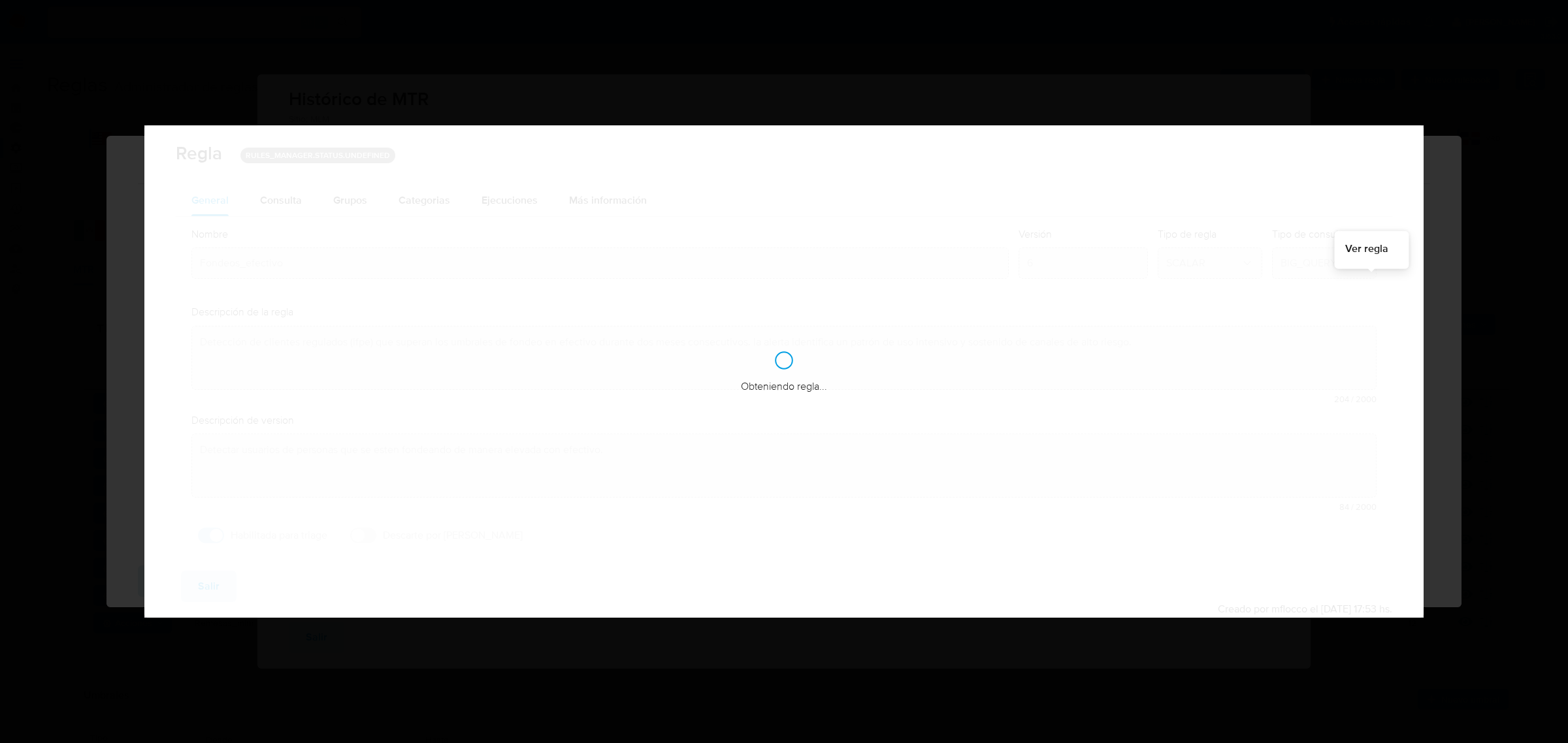
checkbox input "true"
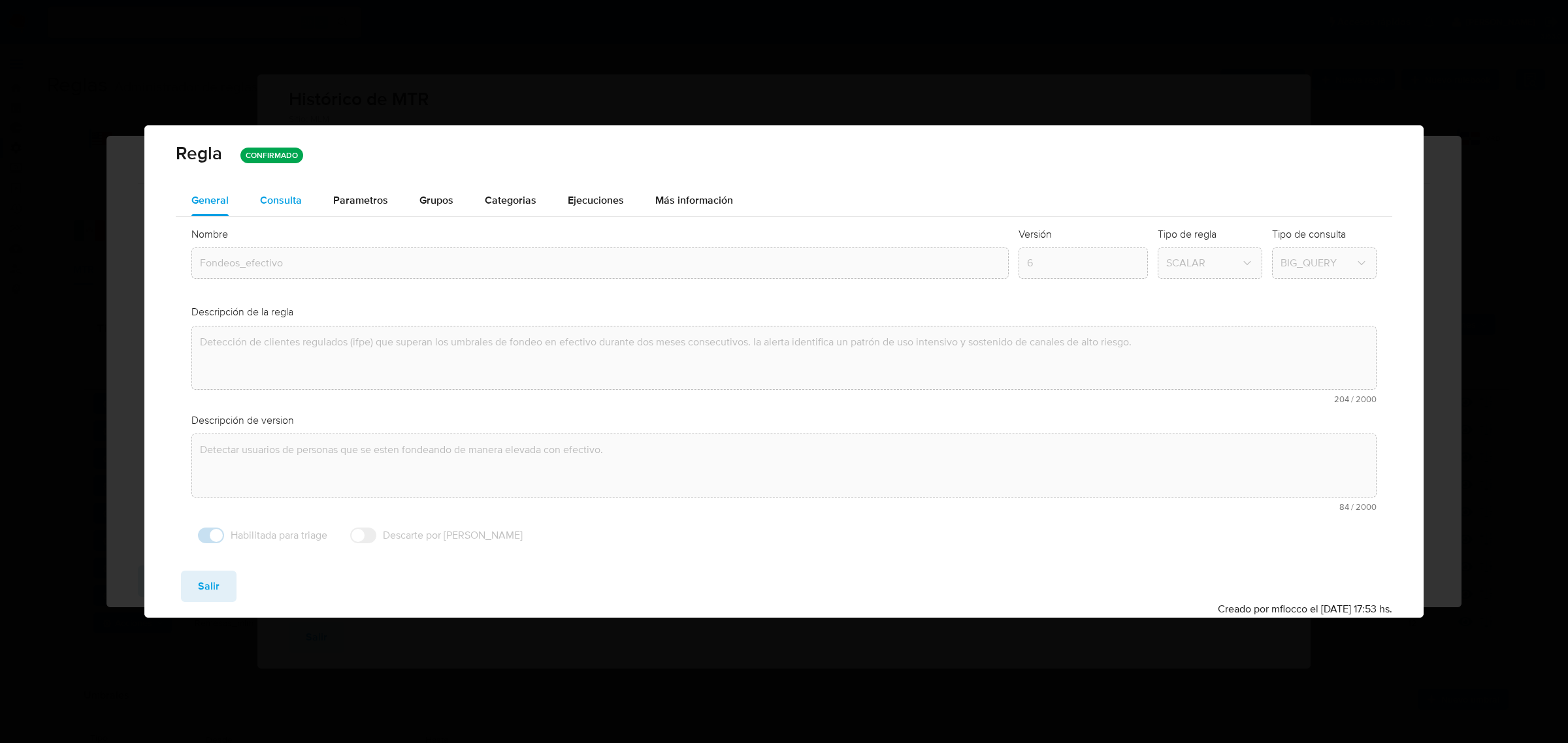
click at [286, 188] on div "Consulta" at bounding box center [281, 201] width 42 height 32
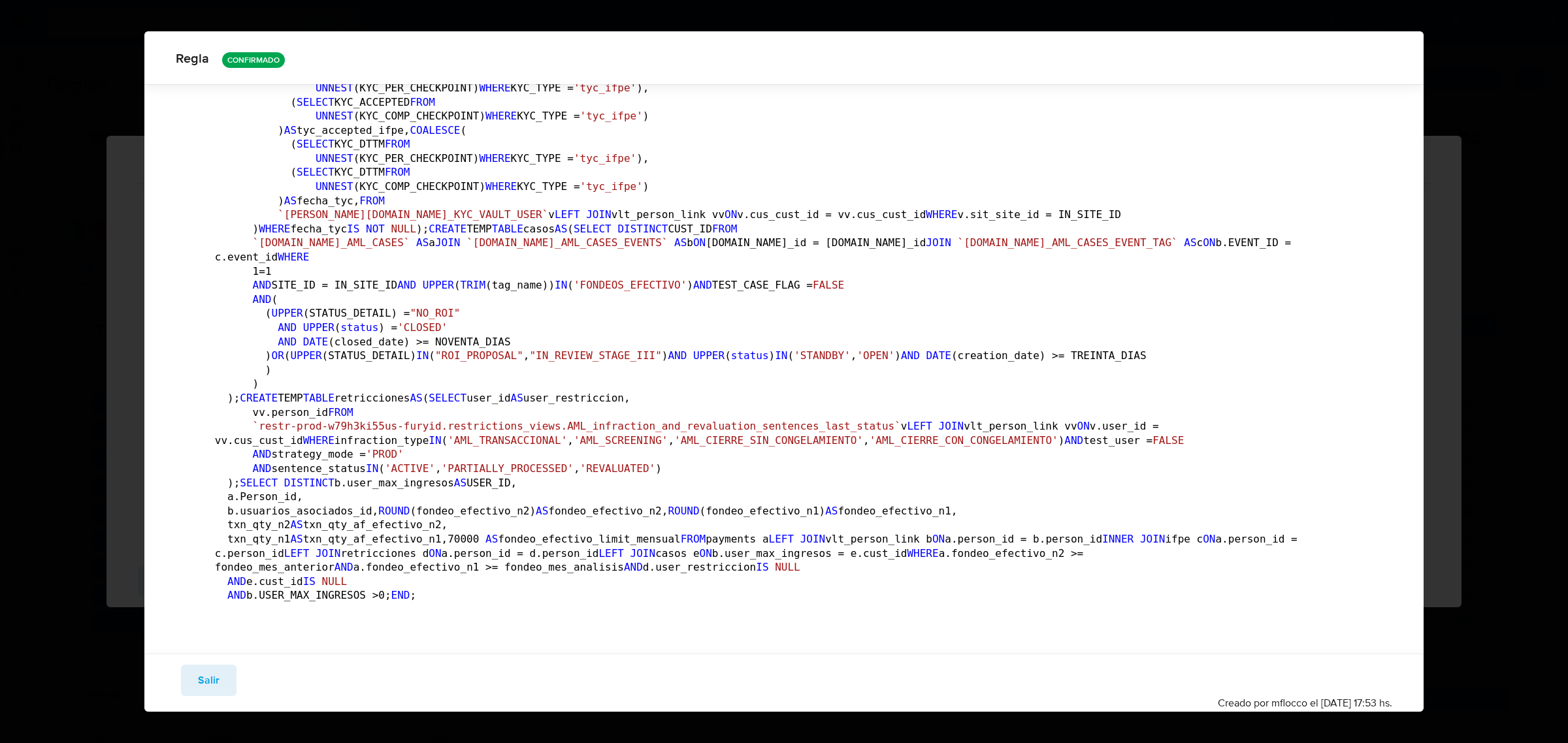
scroll to position [1464, 0]
click at [225, 680] on button "Salir" at bounding box center [209, 681] width 56 height 32
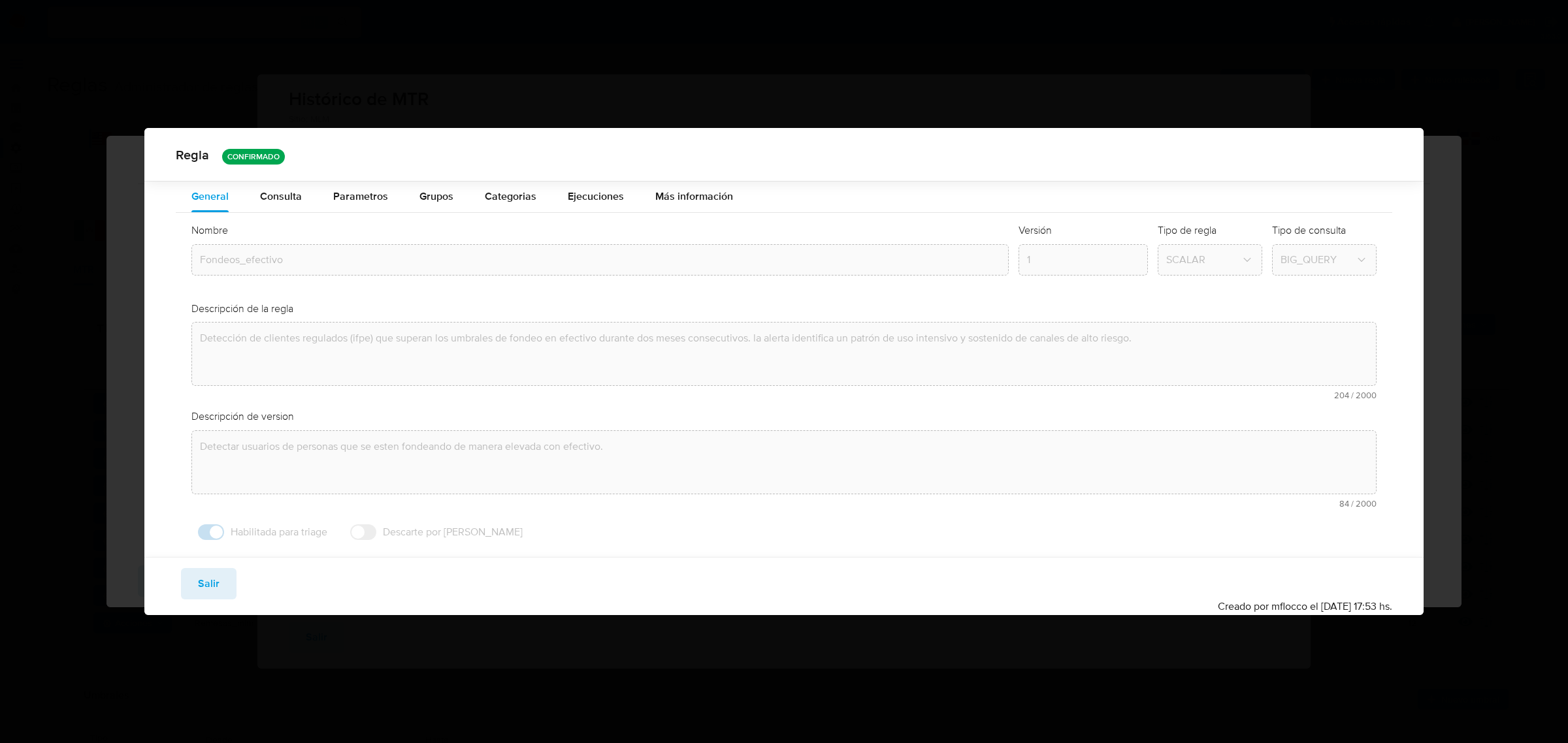
scroll to position [0, 0]
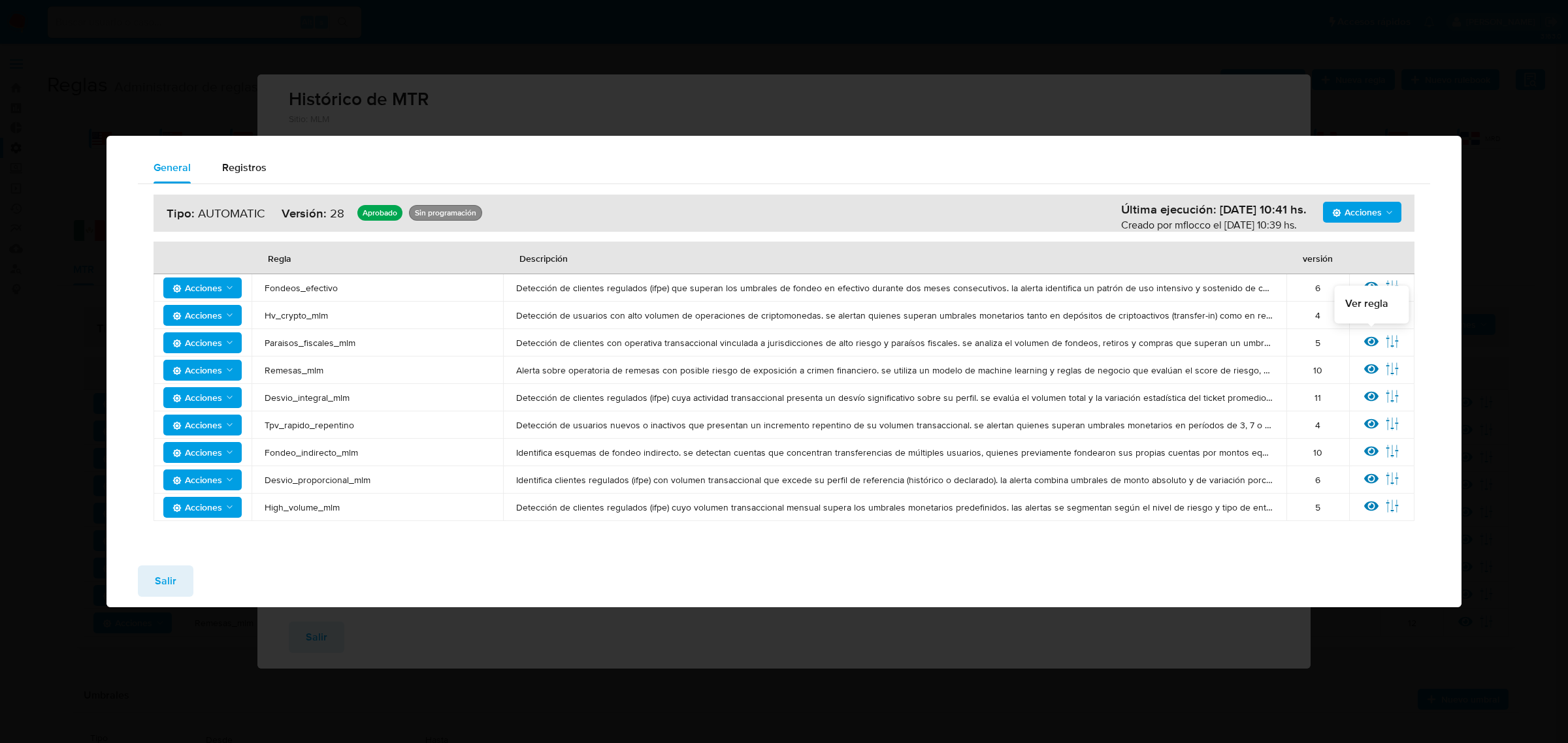
click at [1369, 348] on icon at bounding box center [1370, 342] width 14 height 14
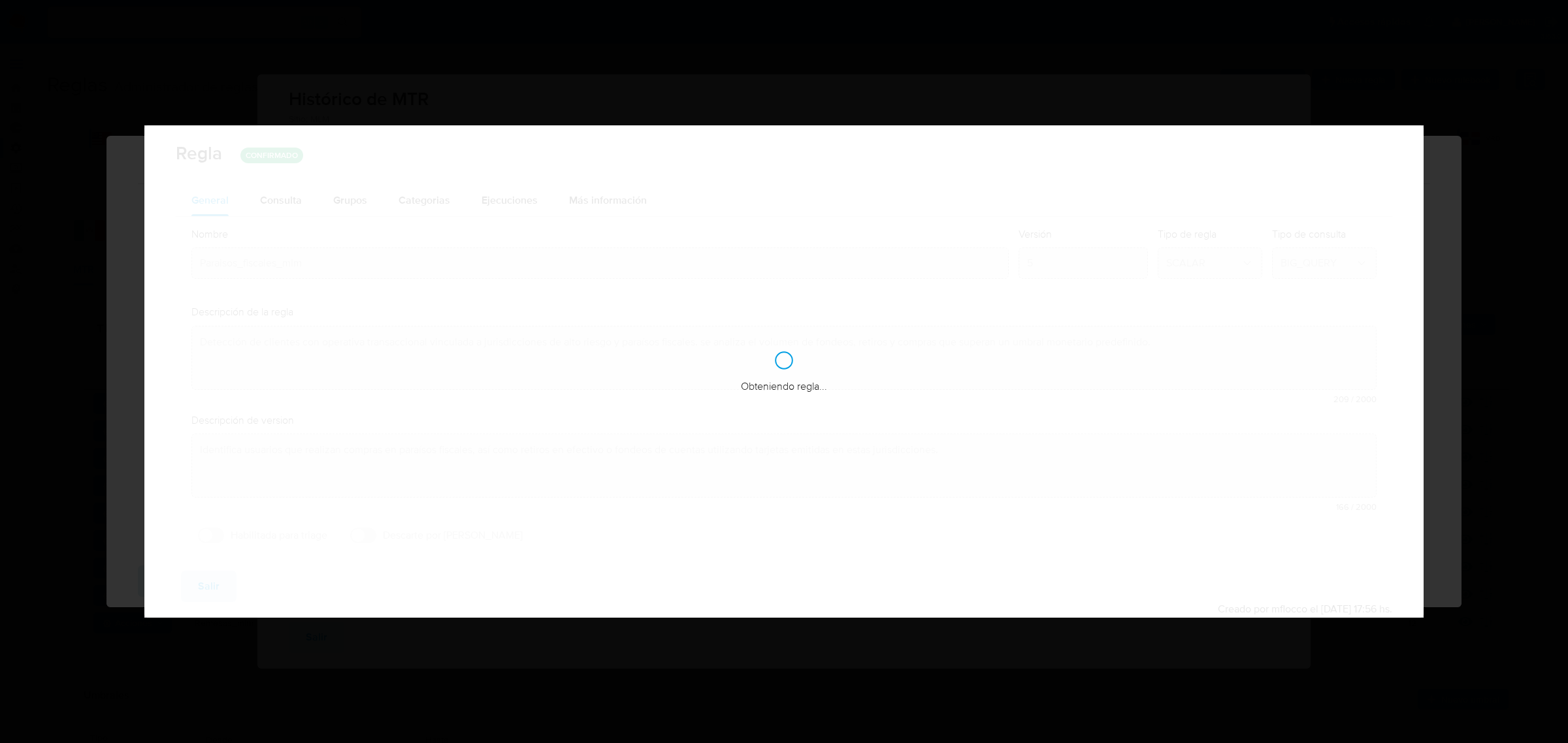
checkbox input "false"
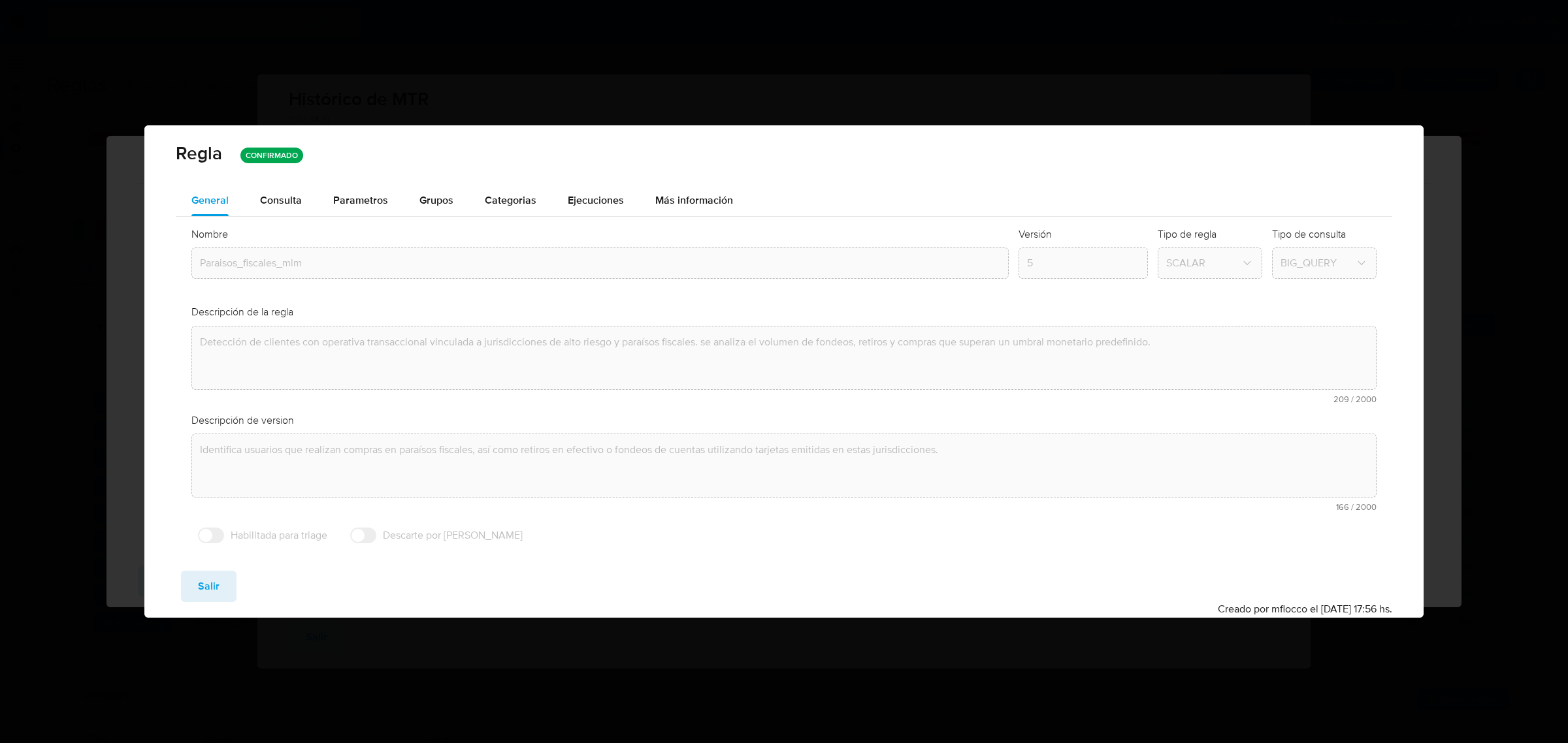
drag, startPoint x: 1403, startPoint y: 129, endPoint x: 1214, endPoint y: 177, distance: 195.0
click at [1368, 137] on div "Regla CONFIRMADO" at bounding box center [784, 155] width 1279 height 60
click at [195, 595] on button "Salir" at bounding box center [209, 587] width 56 height 32
type input "1"
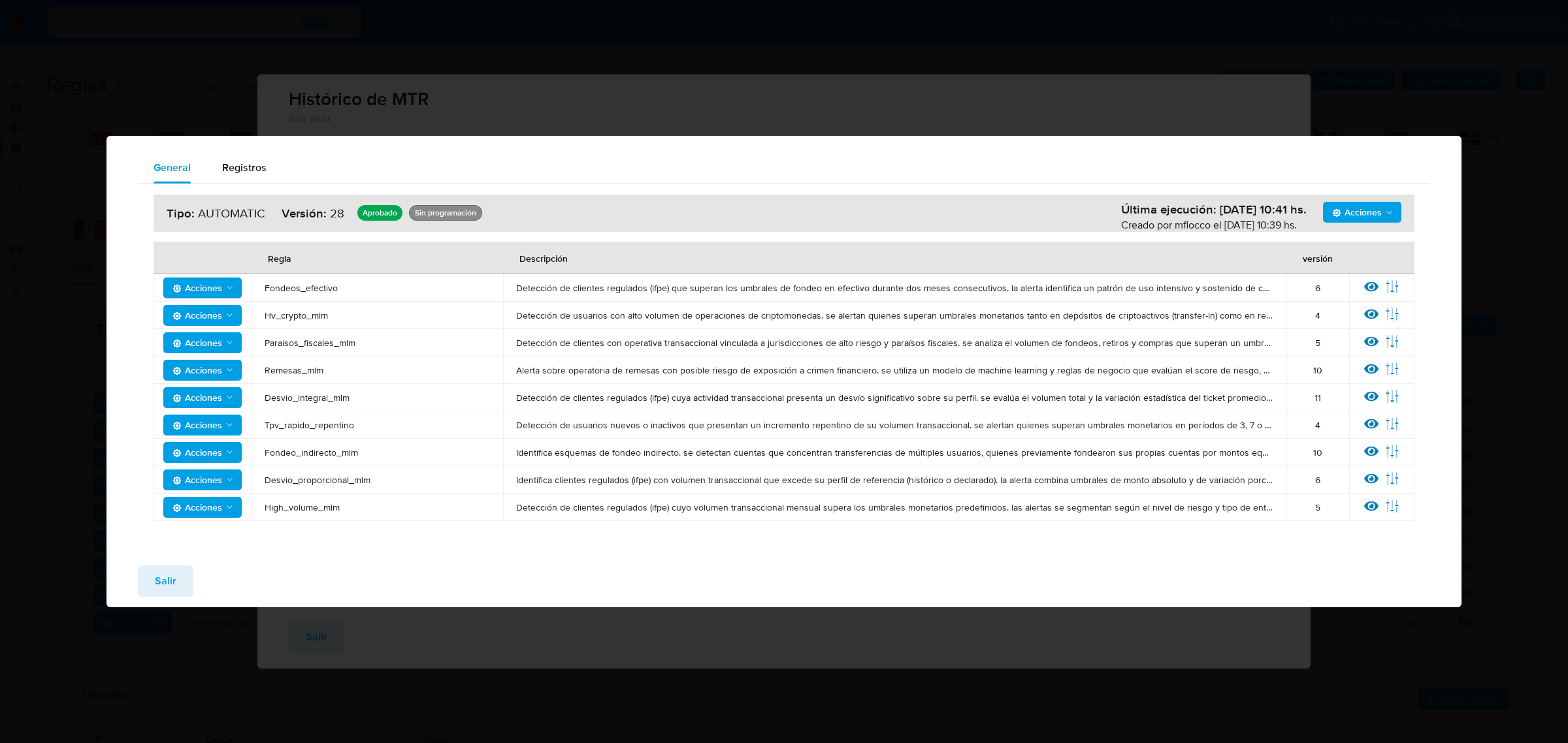
click at [146, 578] on button "Salir" at bounding box center [166, 582] width 56 height 32
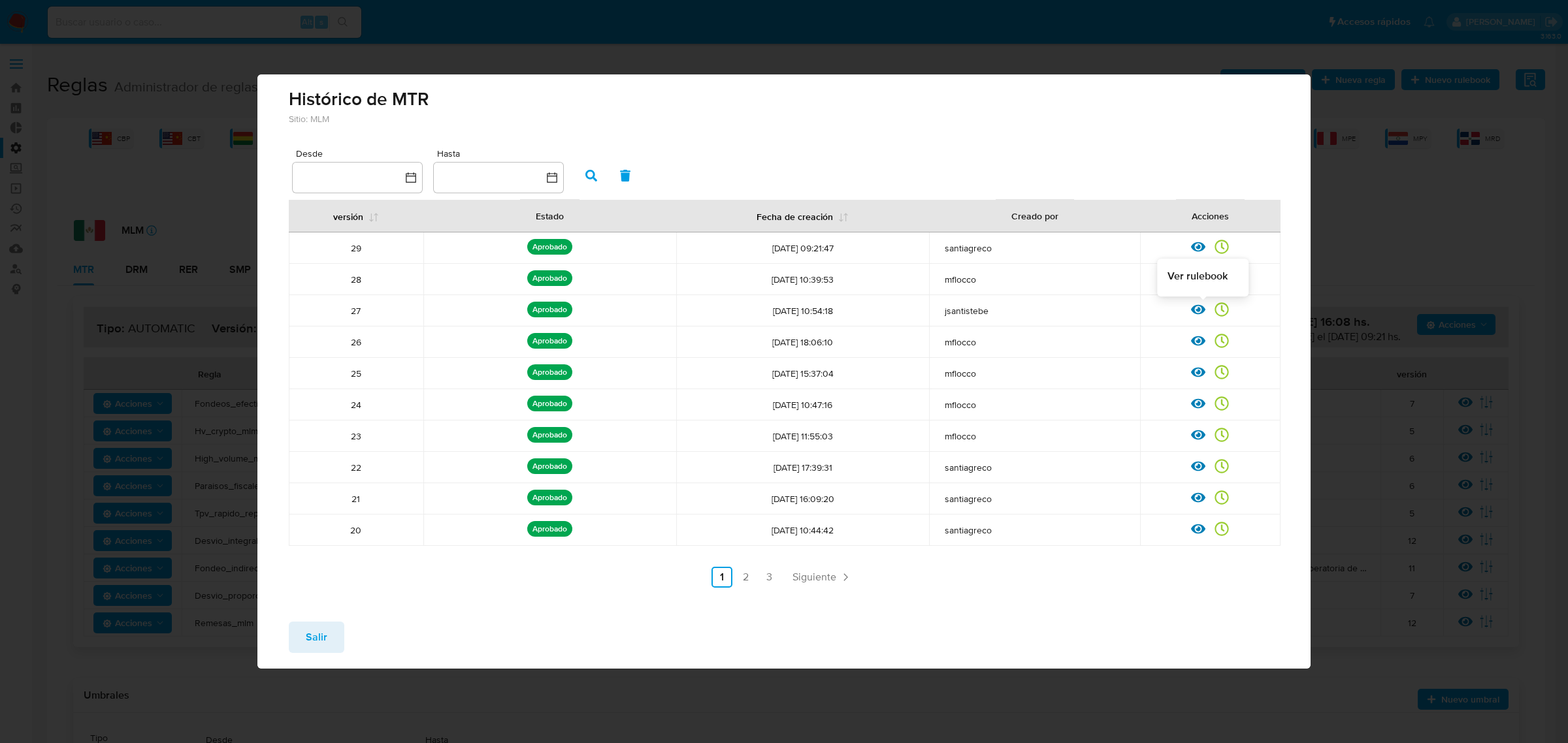
click at [1200, 307] on icon at bounding box center [1198, 310] width 14 height 14
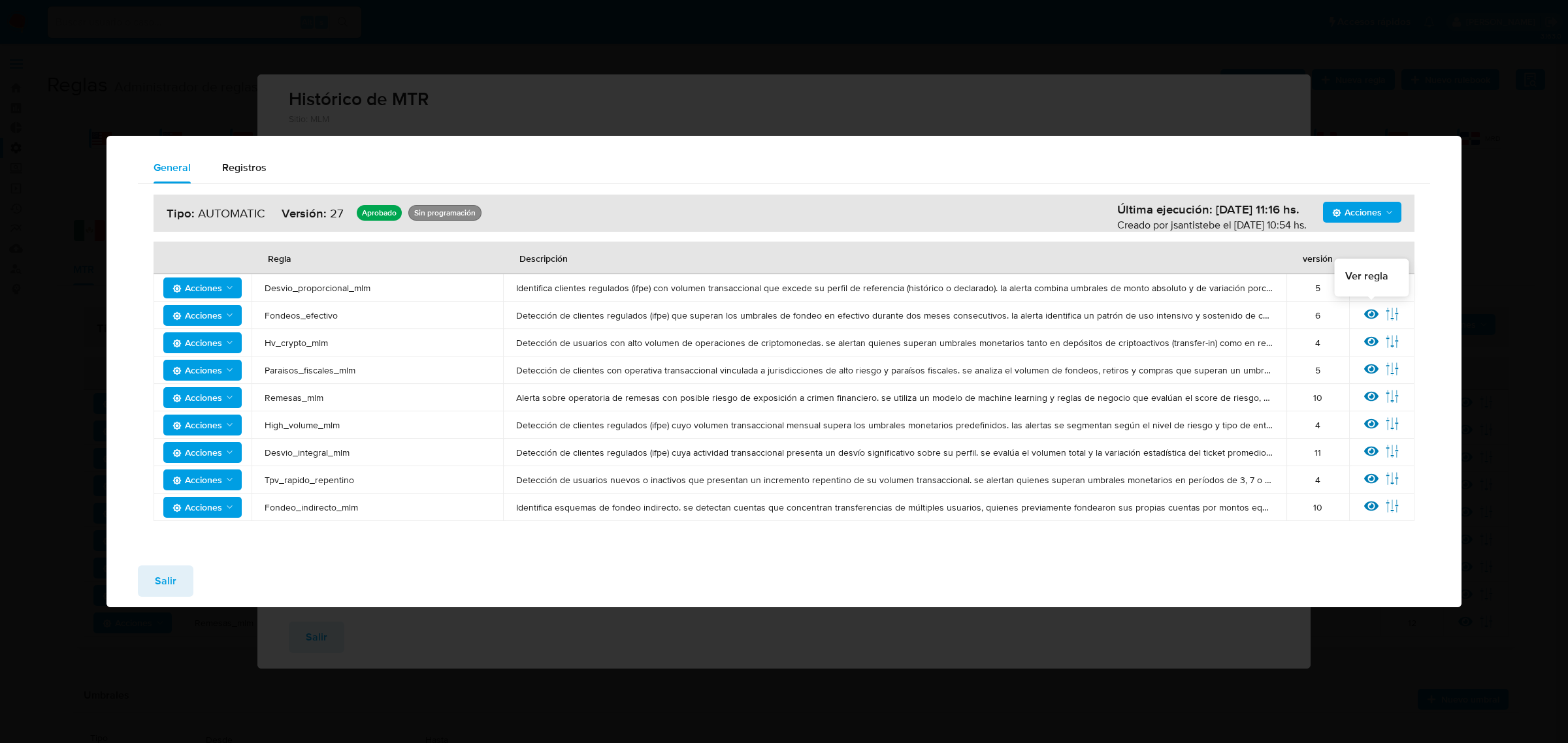
click at [1369, 316] on icon at bounding box center [1370, 314] width 14 height 14
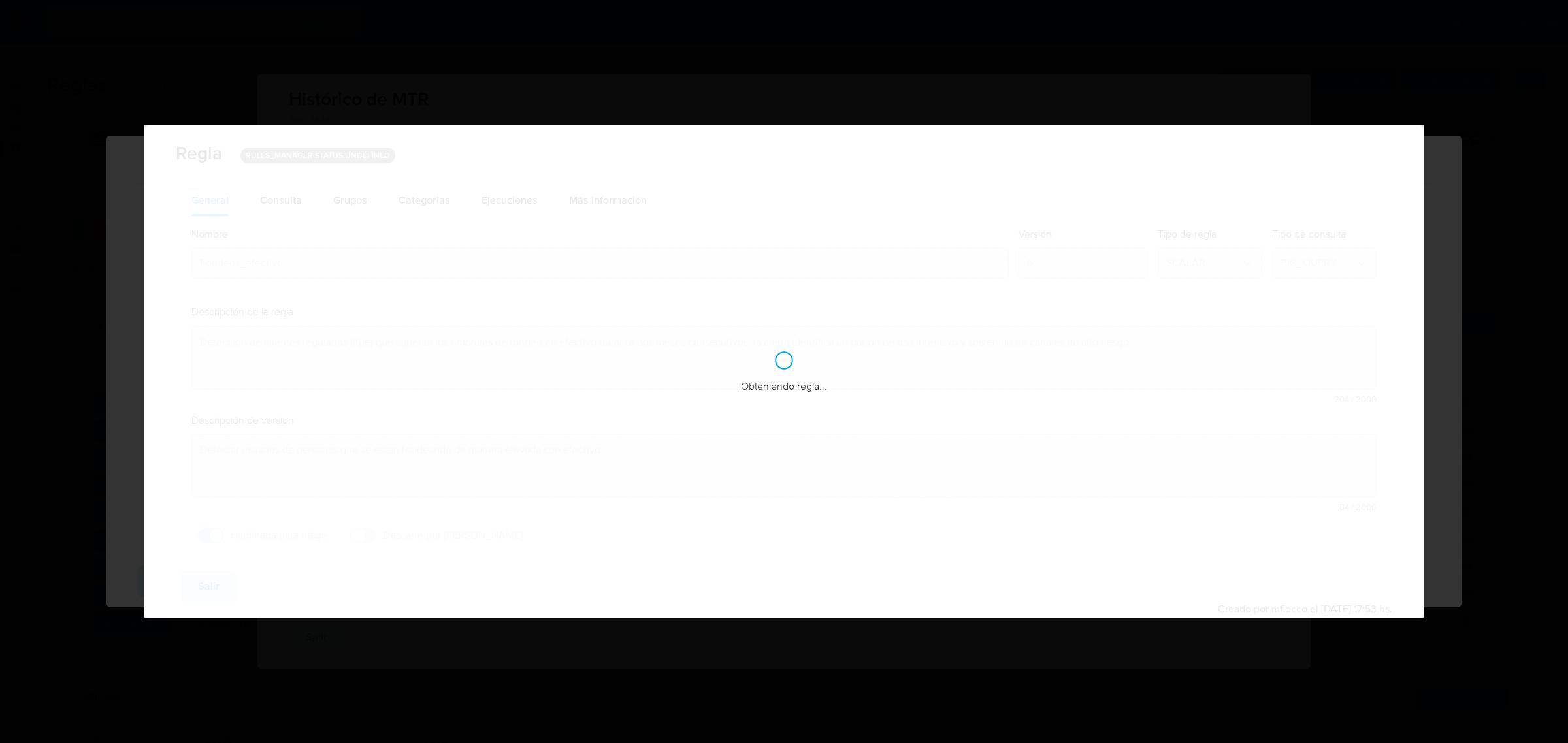
checkbox input "true"
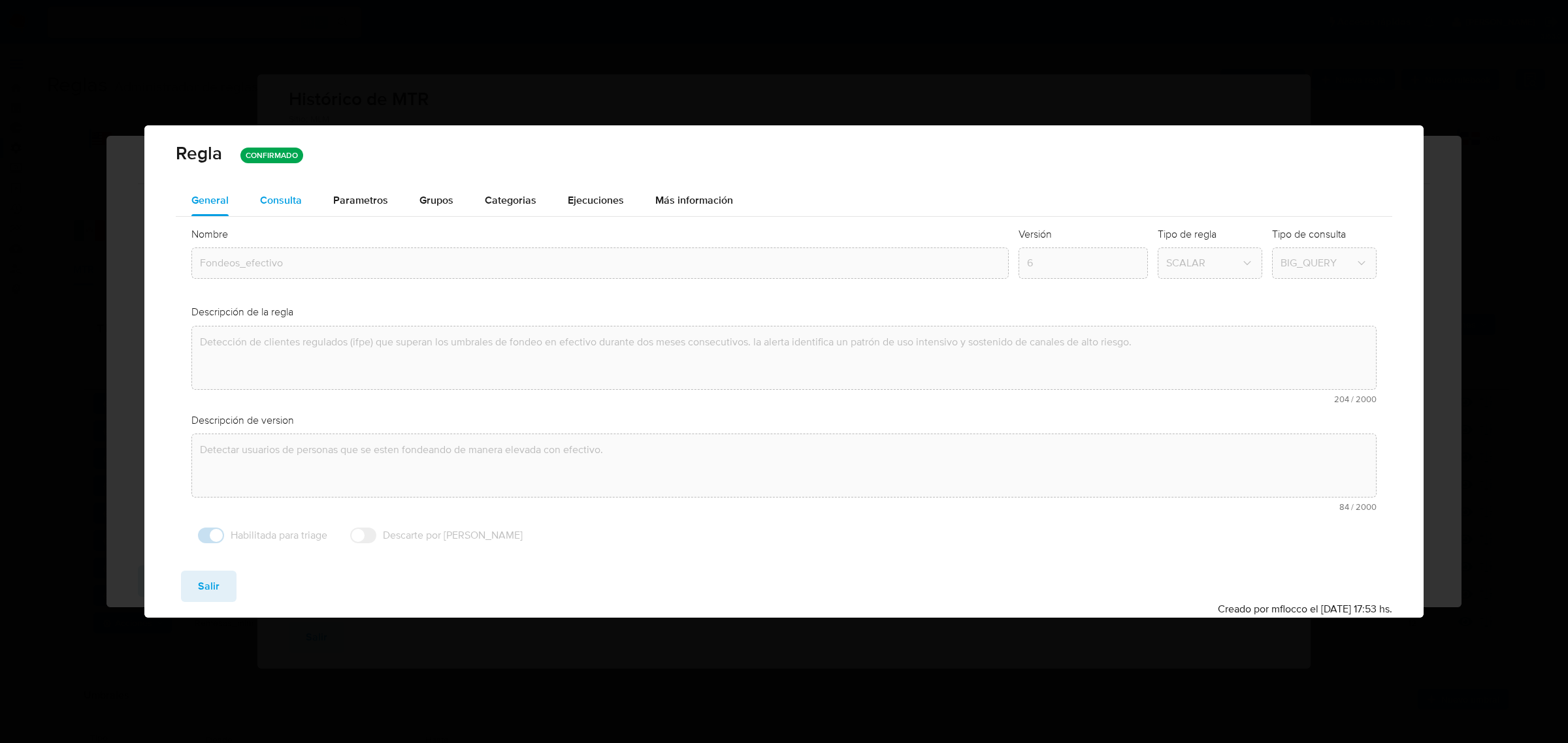
click at [275, 213] on div "Consulta" at bounding box center [281, 201] width 42 height 32
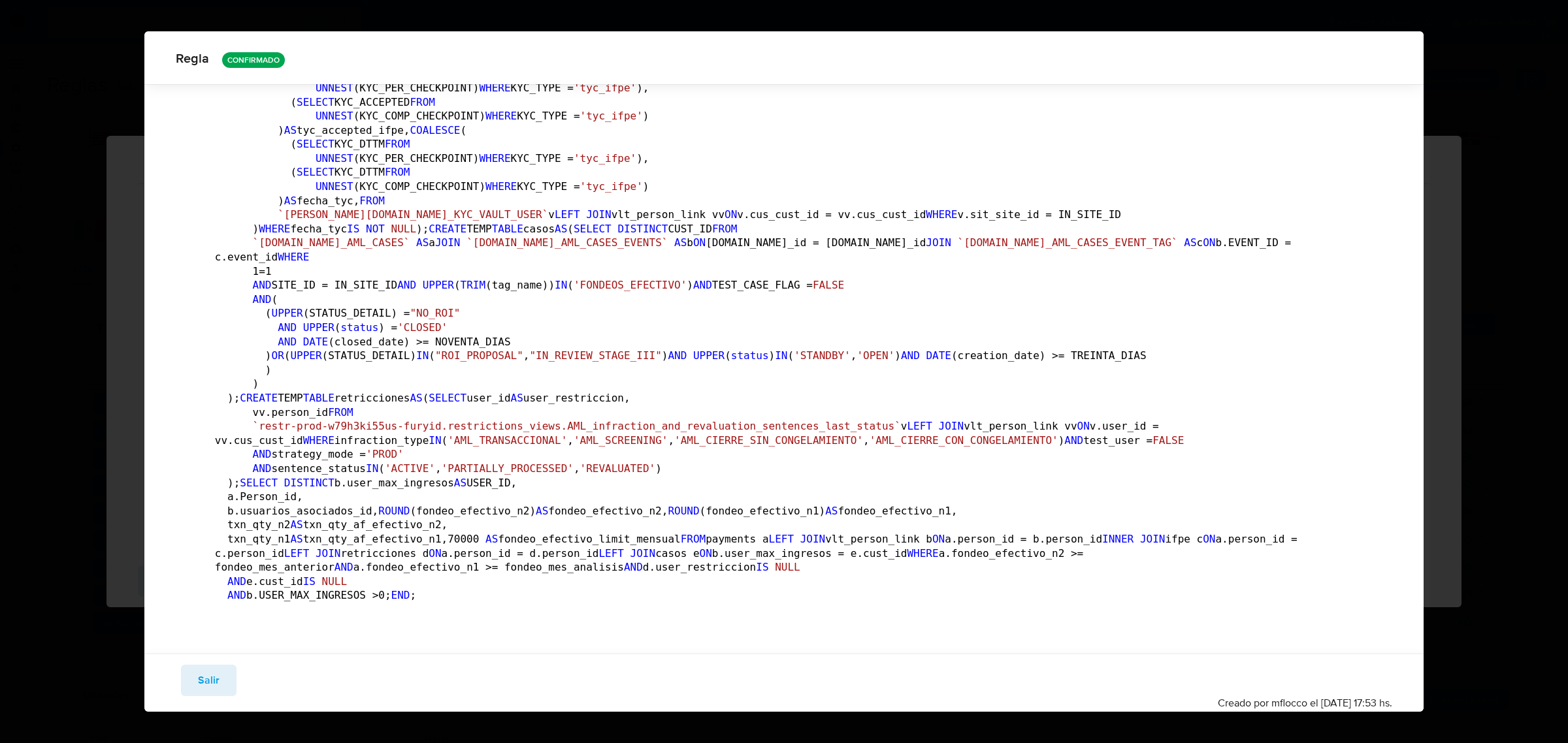
scroll to position [1464, 0]
click at [215, 679] on span "Salir" at bounding box center [209, 680] width 22 height 29
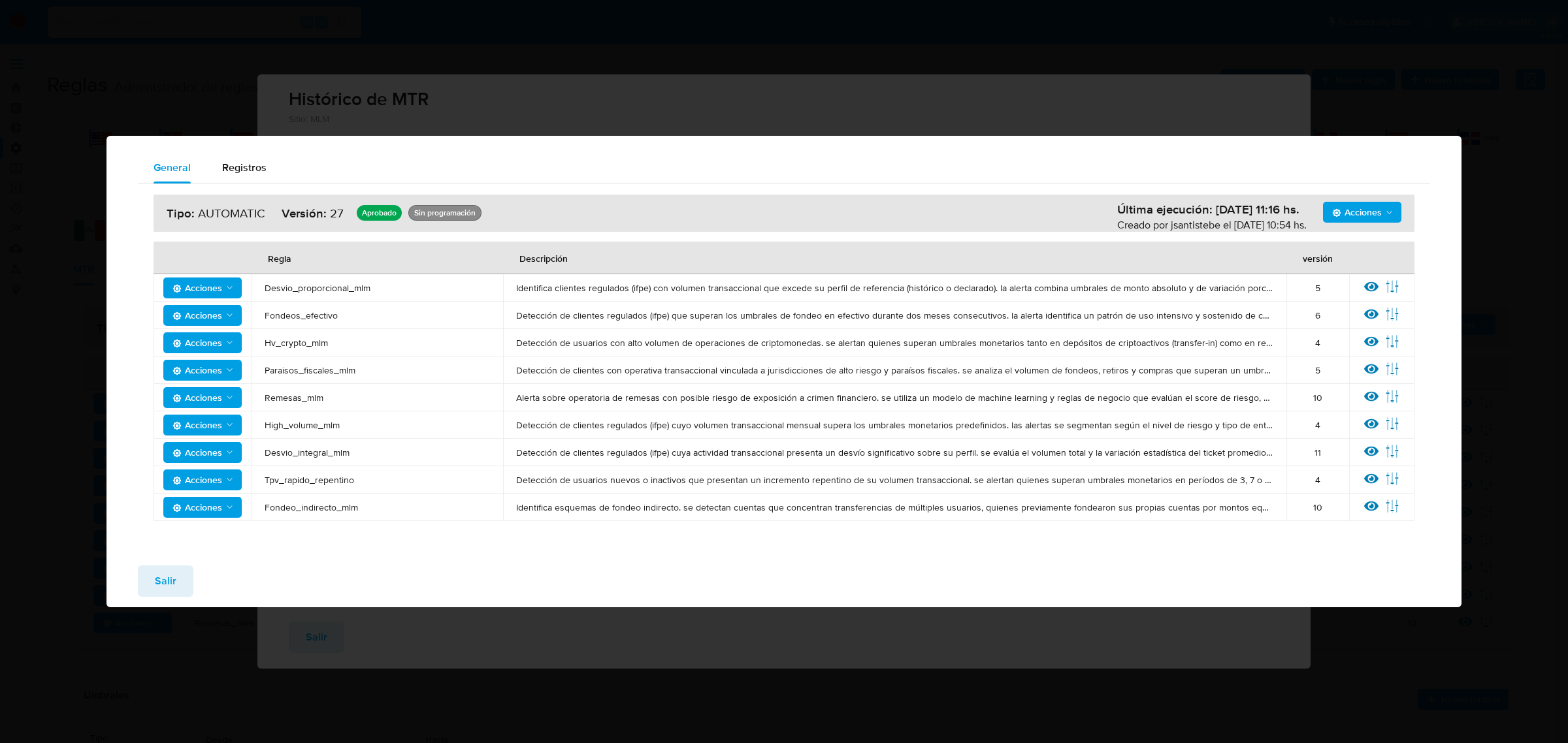
click at [171, 588] on span "Salir" at bounding box center [166, 581] width 22 height 29
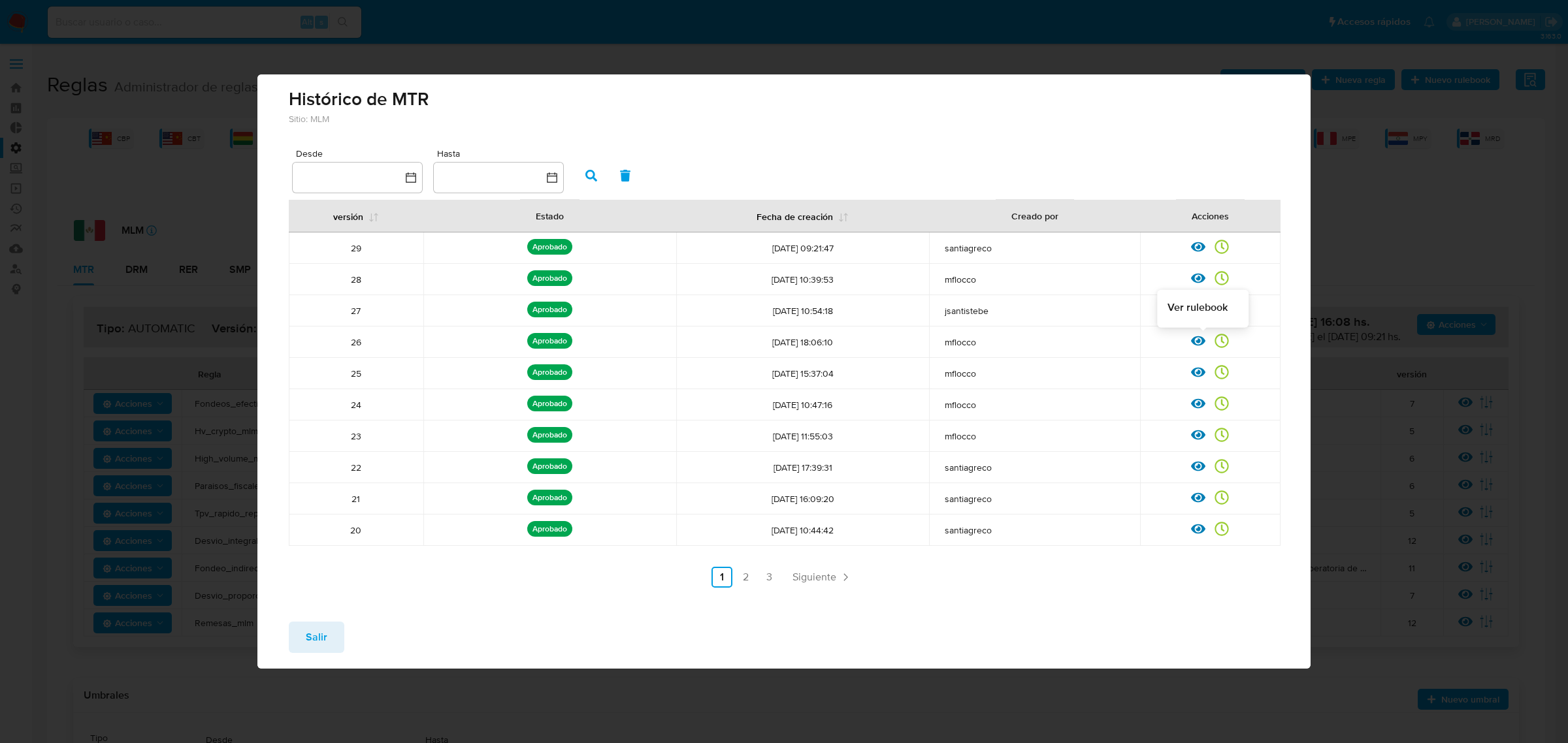
click at [1192, 345] on icon at bounding box center [1198, 341] width 14 height 14
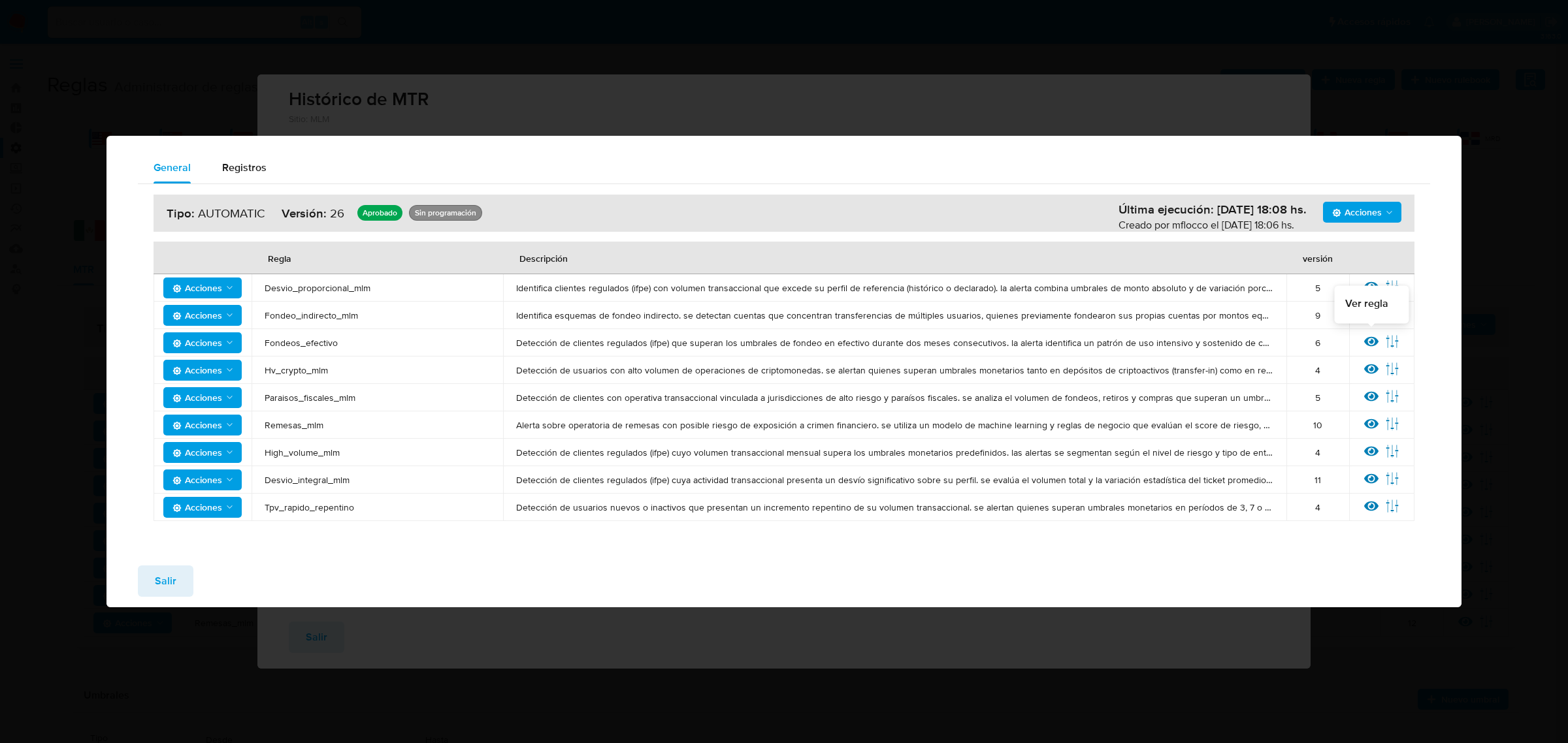
click at [1365, 352] on td "Ver regla Ver Parametros" at bounding box center [1381, 343] width 66 height 28
click at [1367, 350] on div at bounding box center [1370, 343] width 14 height 17
click at [1370, 340] on icon at bounding box center [1370, 342] width 14 height 14
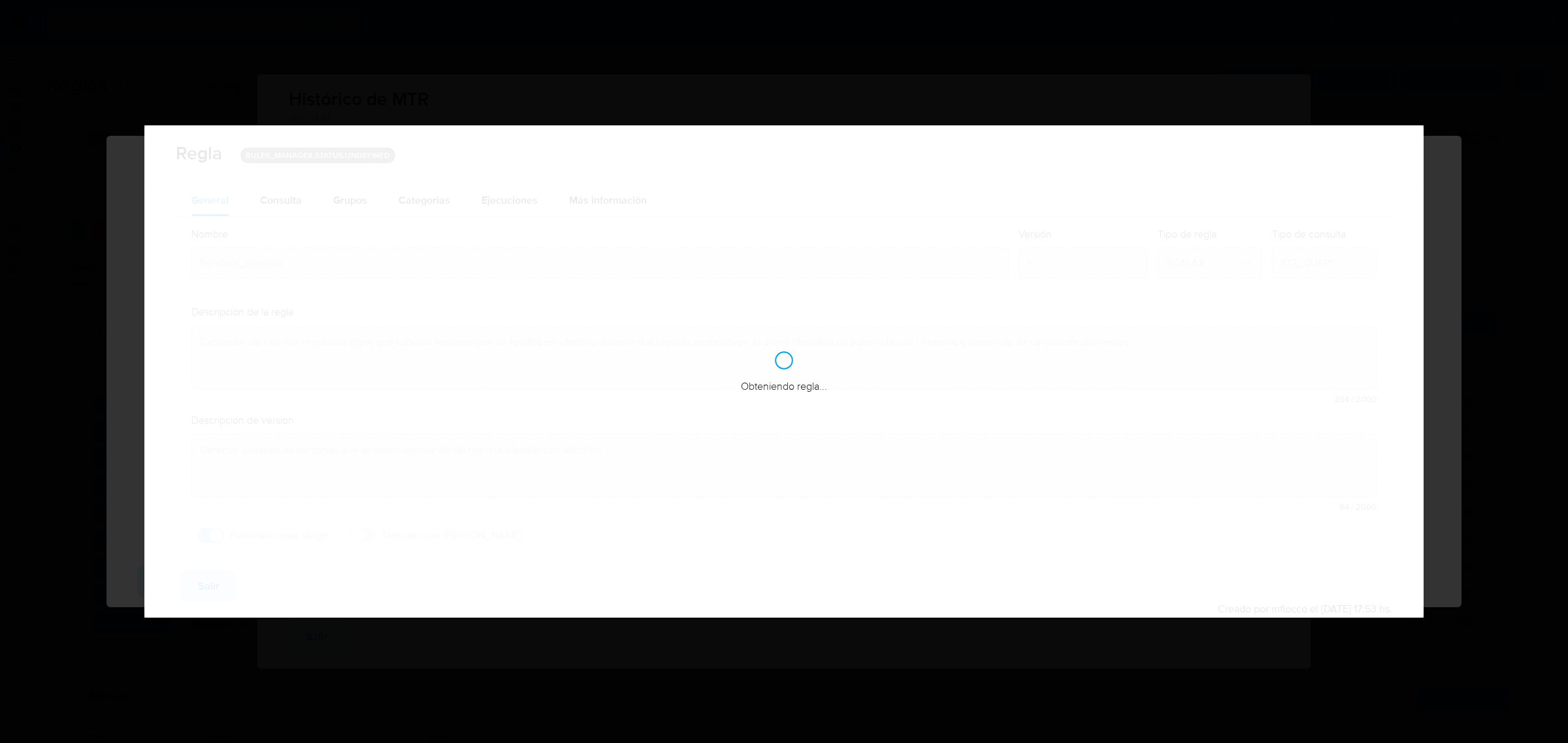
checkbox input "true"
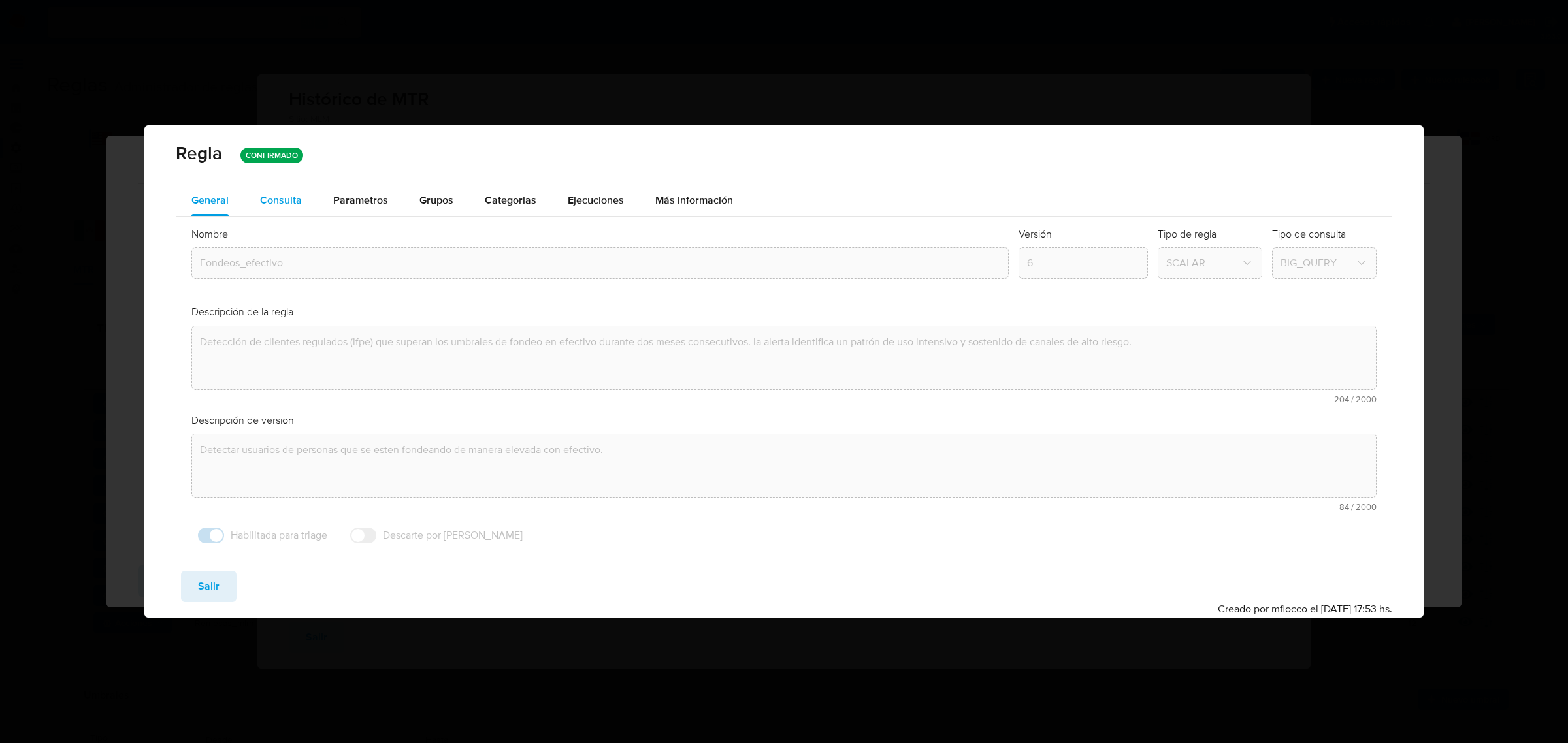
click at [295, 198] on div "Consulta" at bounding box center [281, 201] width 42 height 11
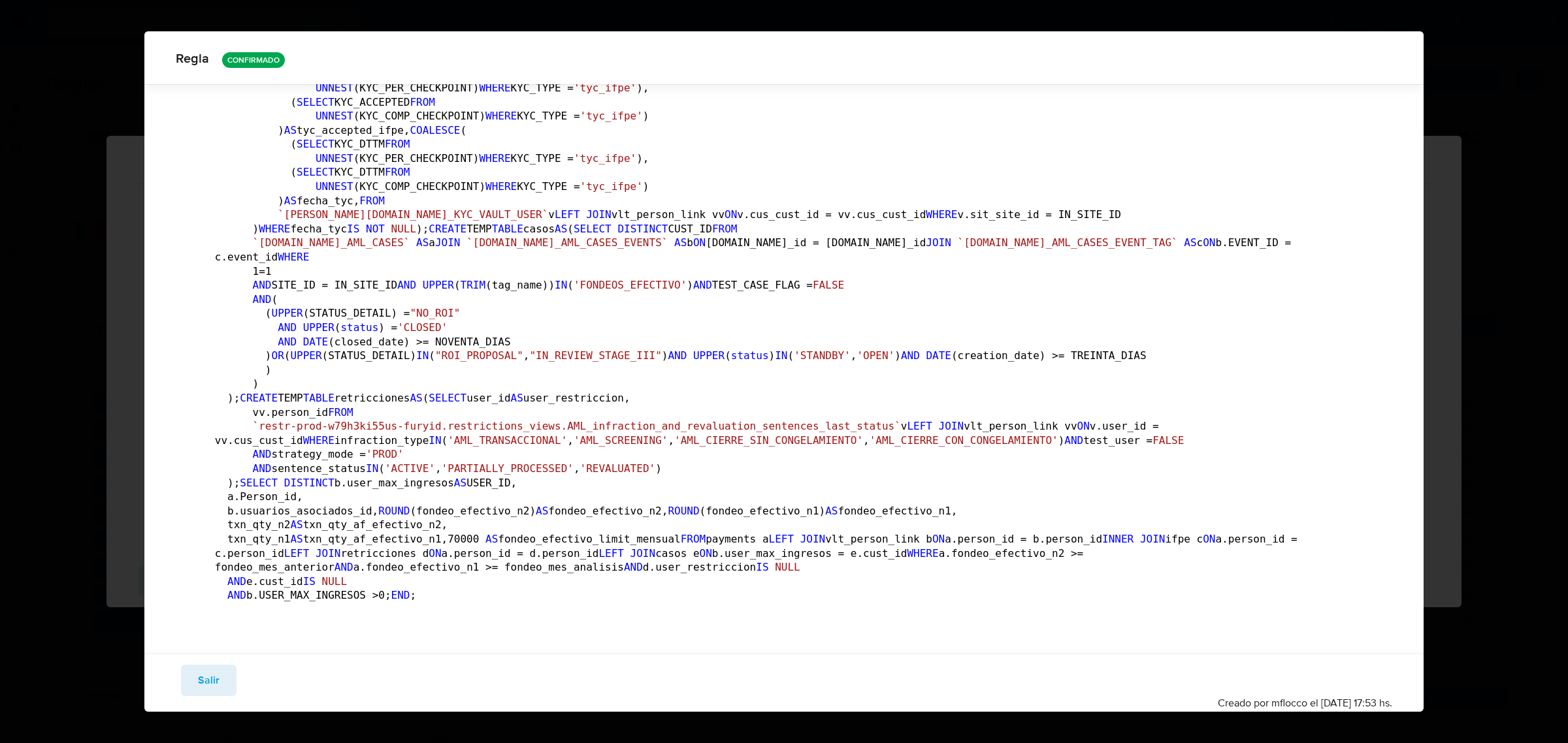
scroll to position [1628, 0]
click at [201, 686] on span "Salir" at bounding box center [209, 680] width 22 height 29
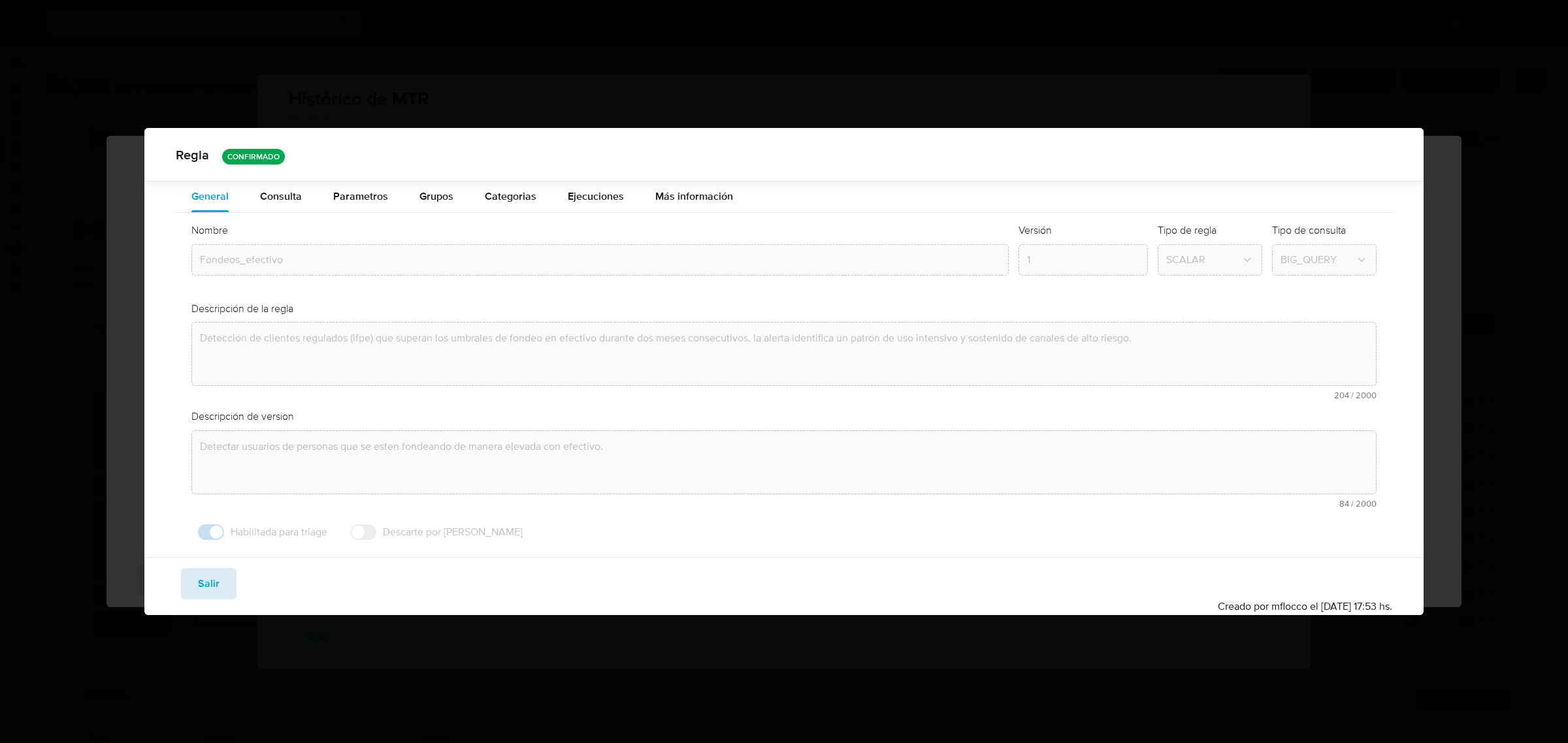
scroll to position [0, 0]
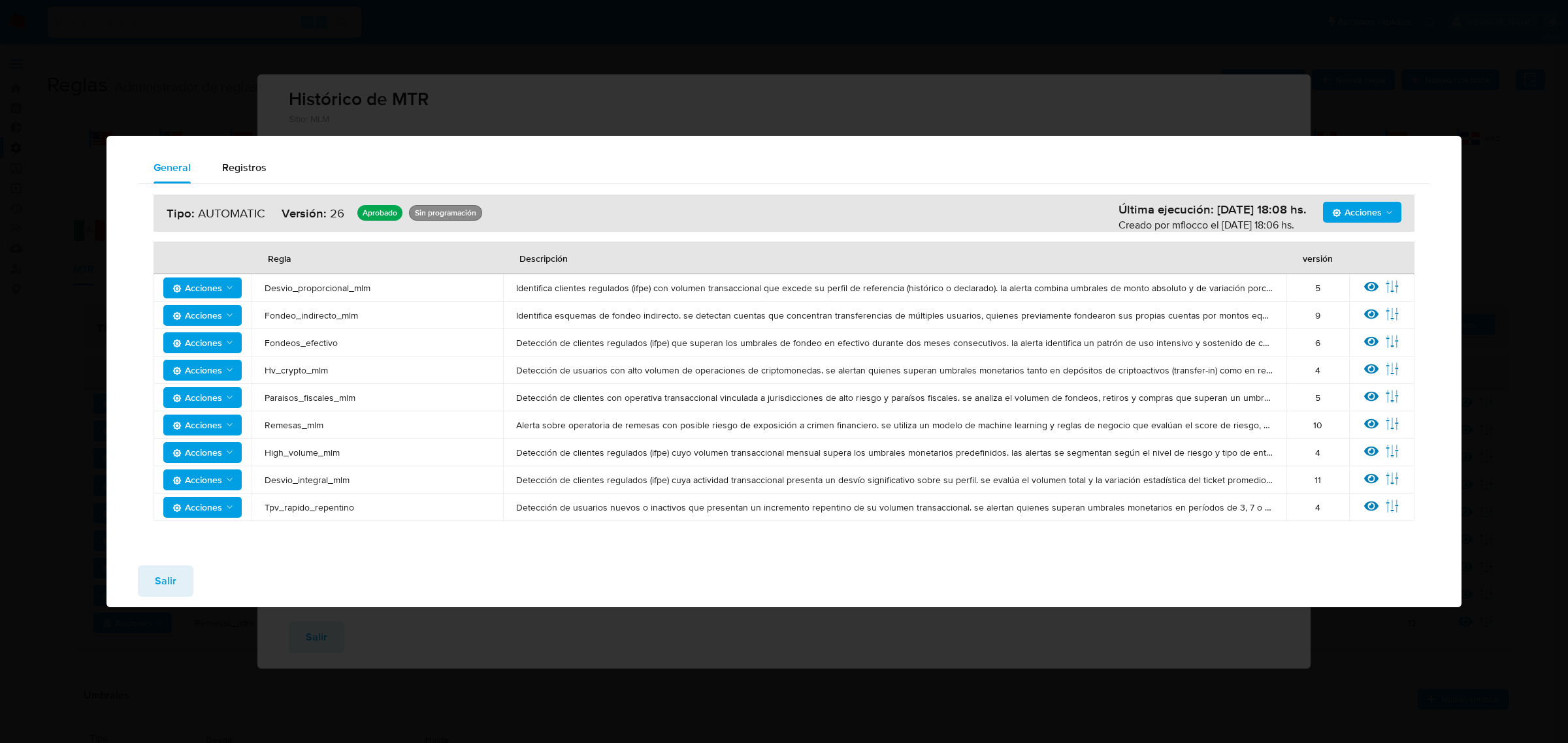
click at [151, 586] on button "Salir" at bounding box center [166, 582] width 56 height 32
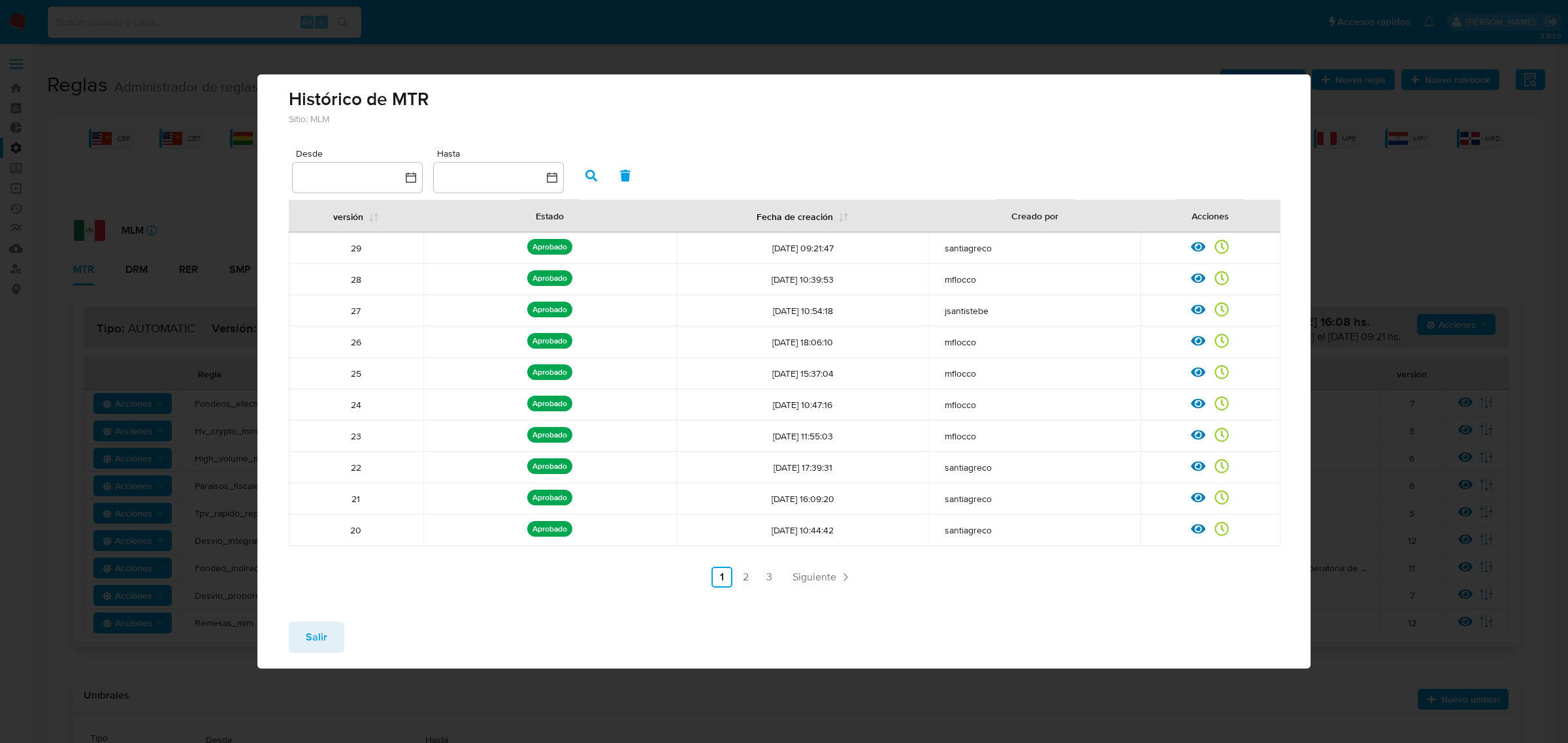
click at [296, 638] on button "Salir" at bounding box center [317, 638] width 56 height 32
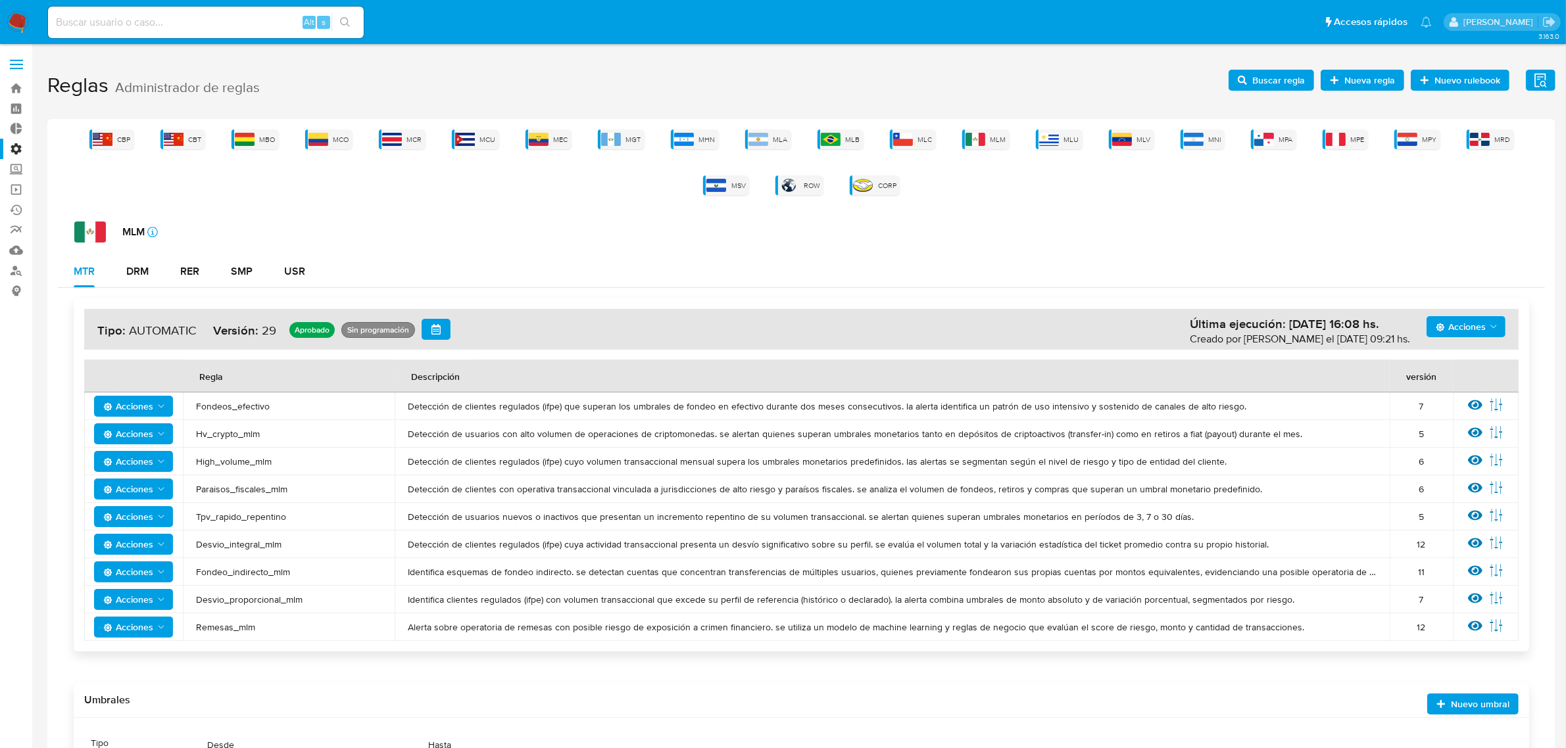
click at [1467, 330] on span "Acciones" at bounding box center [1461, 326] width 50 height 21
click at [1463, 396] on button "Ver historico" at bounding box center [1465, 392] width 118 height 32
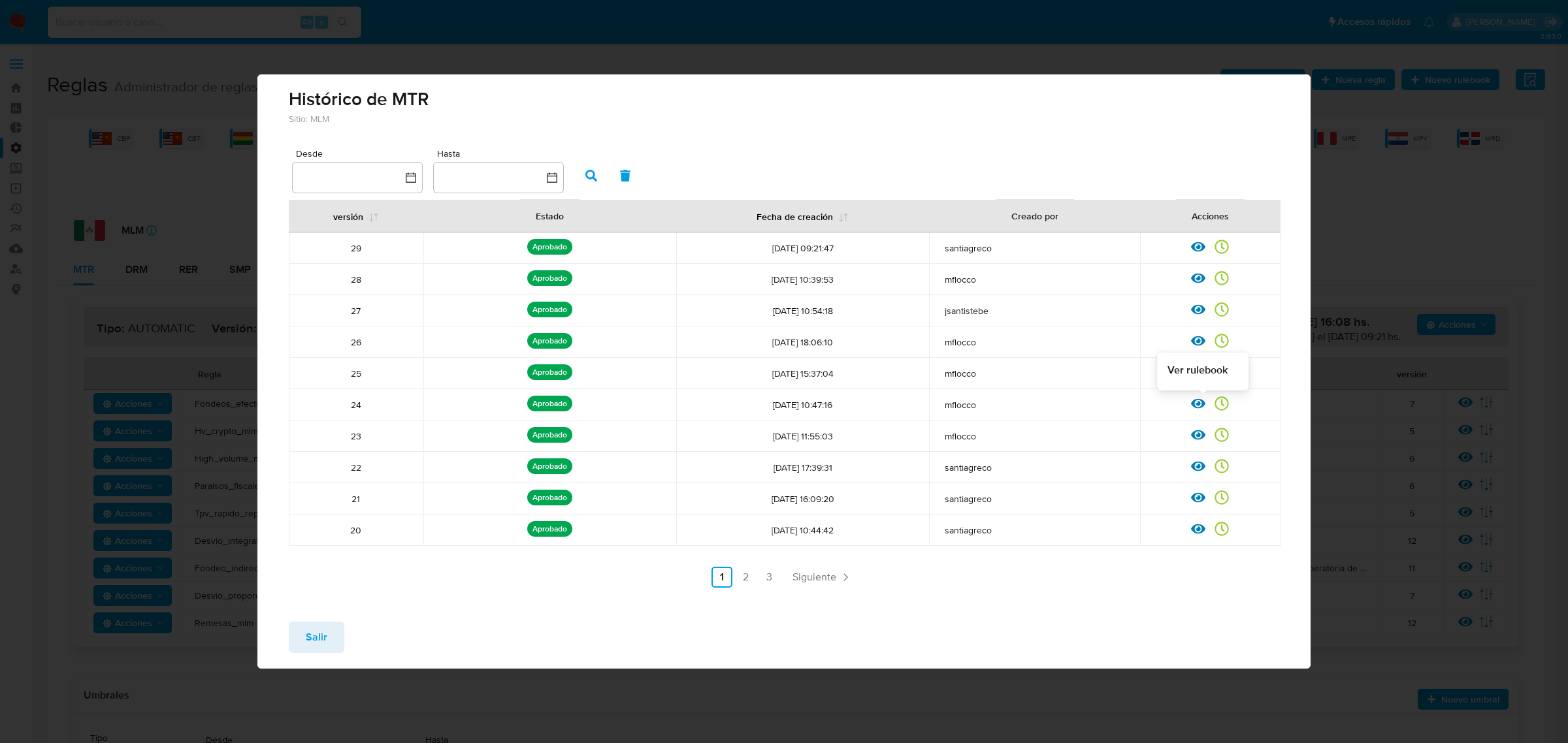
click at [1201, 405] on icon at bounding box center [1198, 403] width 14 height 14
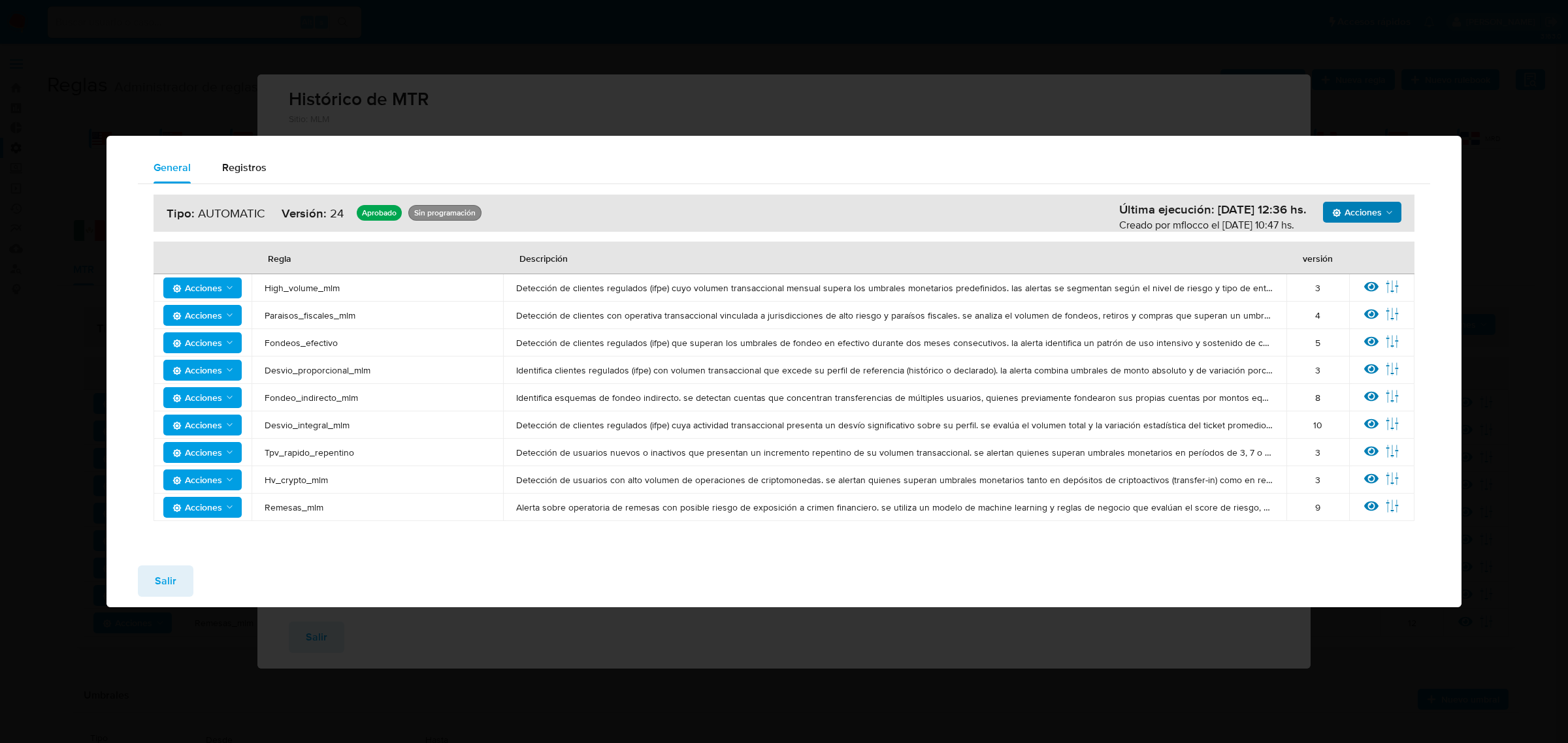
click at [1389, 207] on span "Acciones" at bounding box center [1362, 213] width 63 height 18
click at [1129, 237] on div "Acciones Ejecuciones Simular Última ejecución: 04/07/2025 12:36 hs. Creado por …" at bounding box center [784, 357] width 1292 height 347
click at [1363, 347] on icon at bounding box center [1370, 342] width 14 height 14
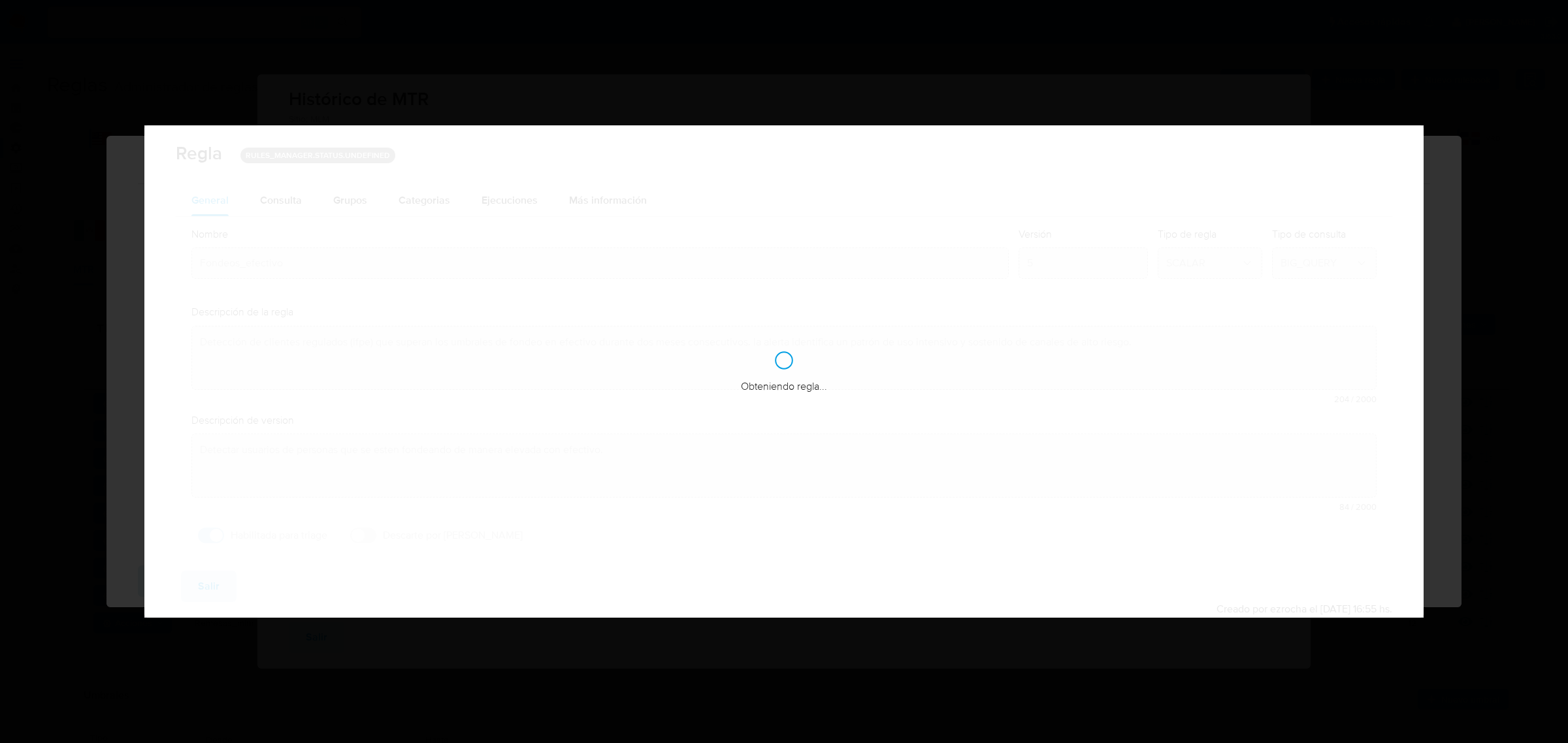
checkbox input "true"
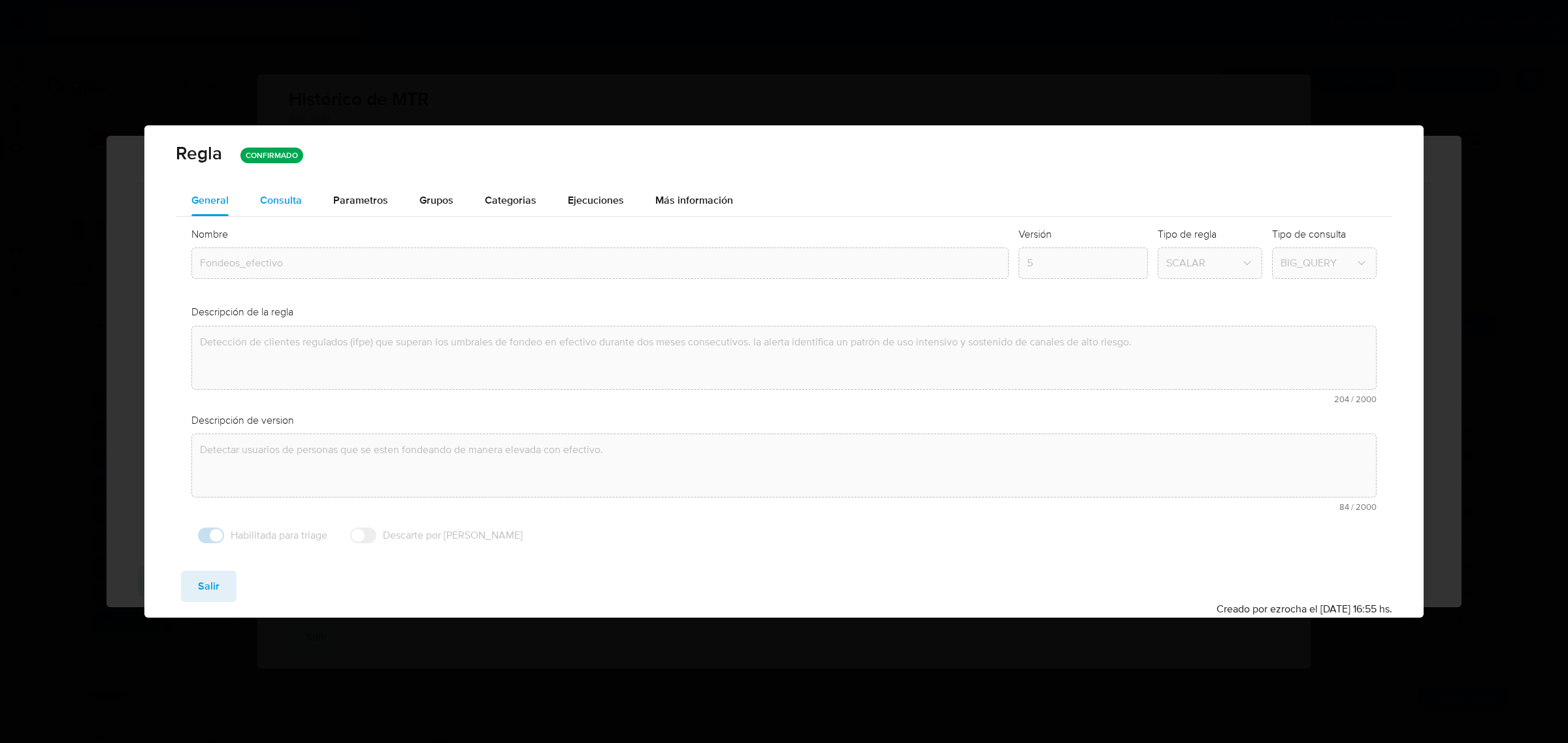
click at [293, 201] on div "Consulta" at bounding box center [281, 201] width 42 height 11
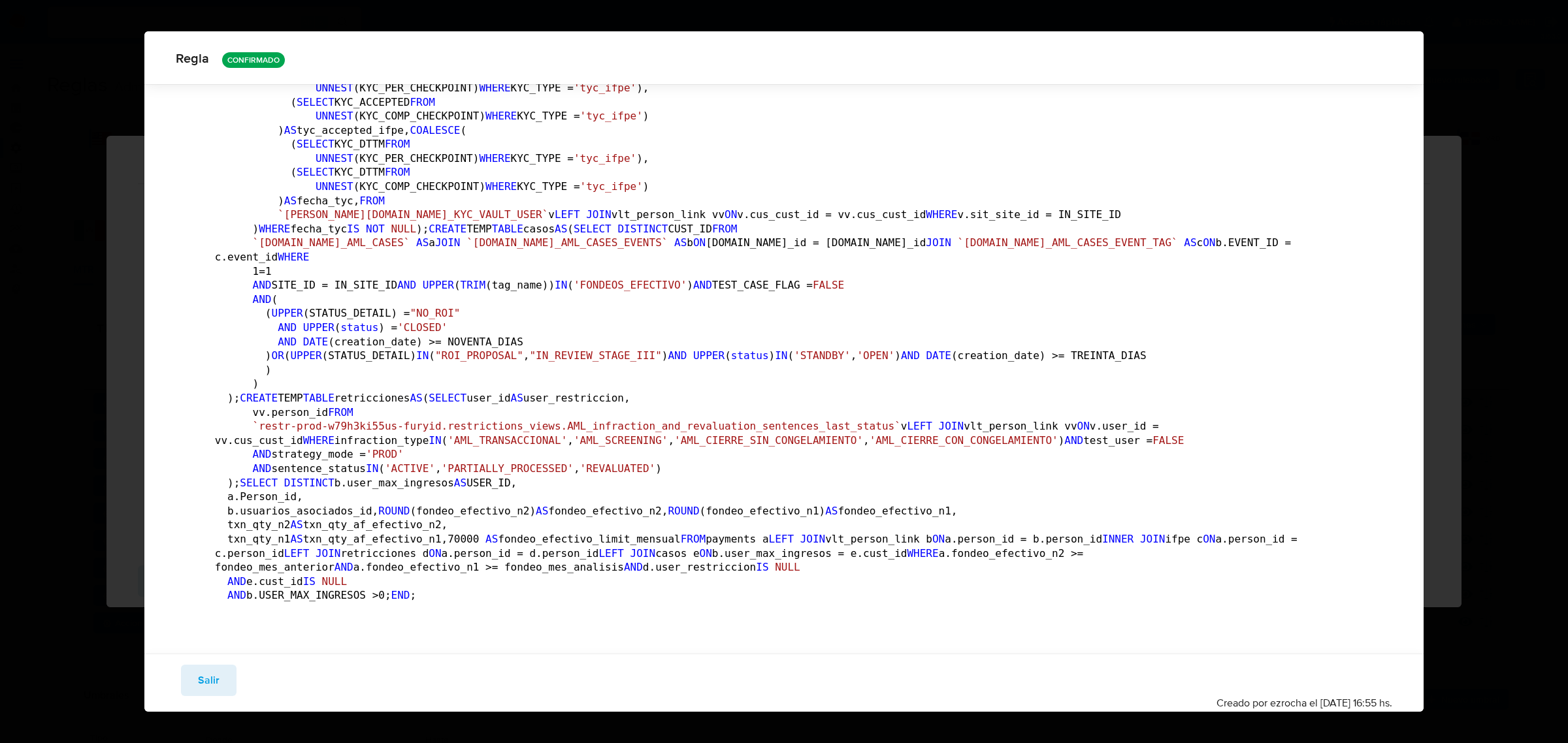
scroll to position [1627, 0]
click at [214, 680] on span "Salir" at bounding box center [209, 680] width 22 height 29
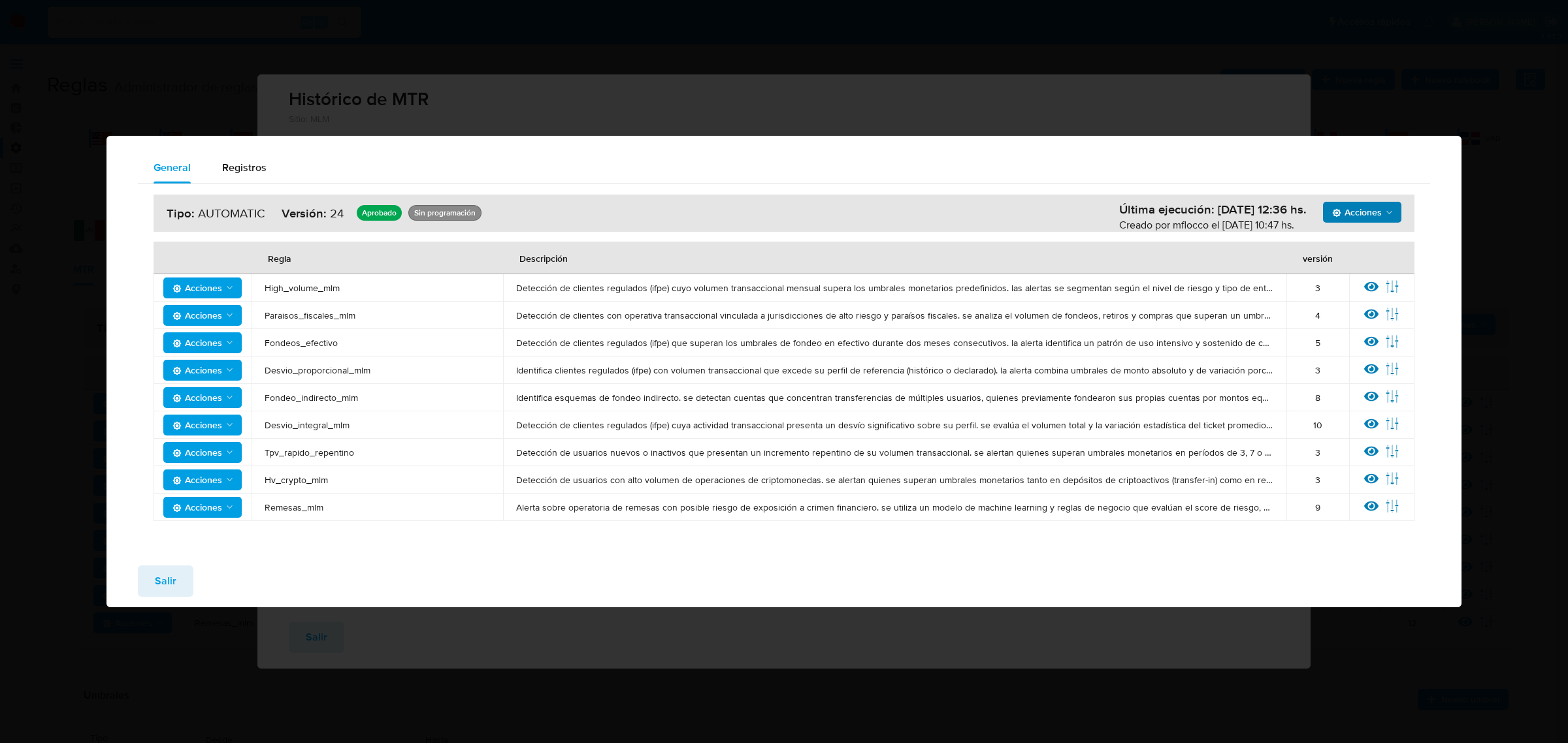
click at [152, 580] on button "Salir" at bounding box center [166, 582] width 56 height 32
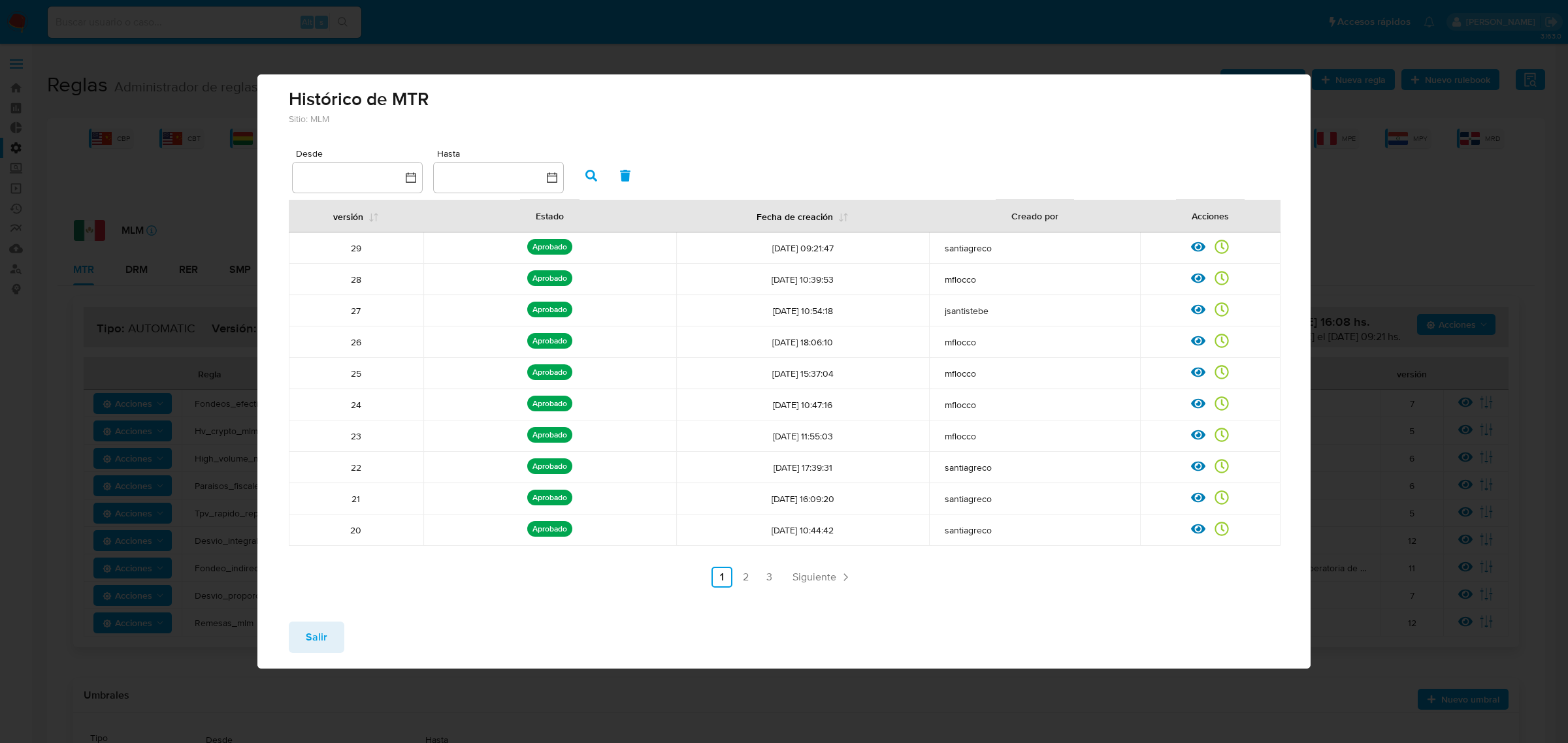
click at [780, 573] on li "3" at bounding box center [769, 577] width 21 height 21
click at [772, 573] on link "3" at bounding box center [769, 577] width 21 height 21
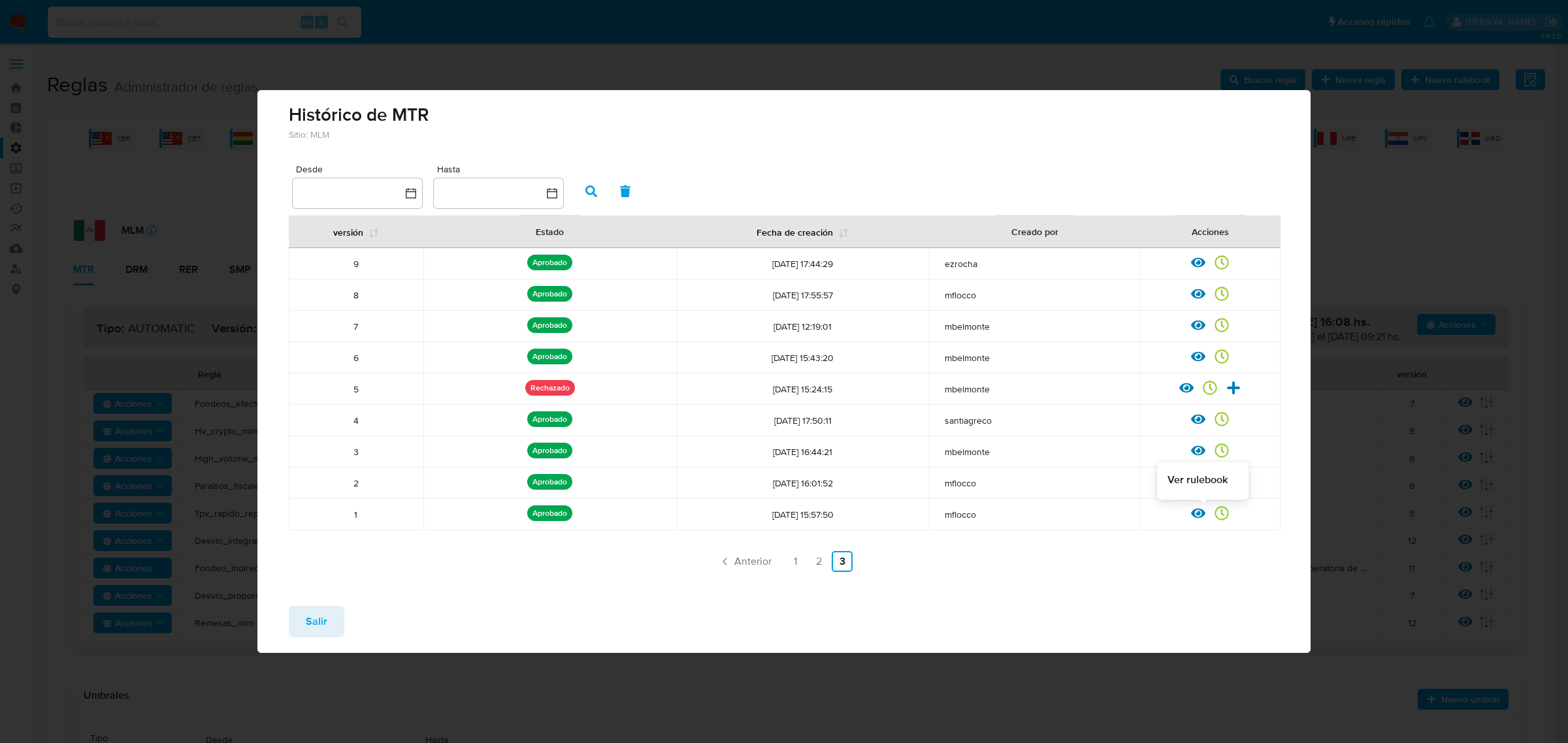
click at [1197, 514] on icon at bounding box center [1198, 514] width 14 height 10
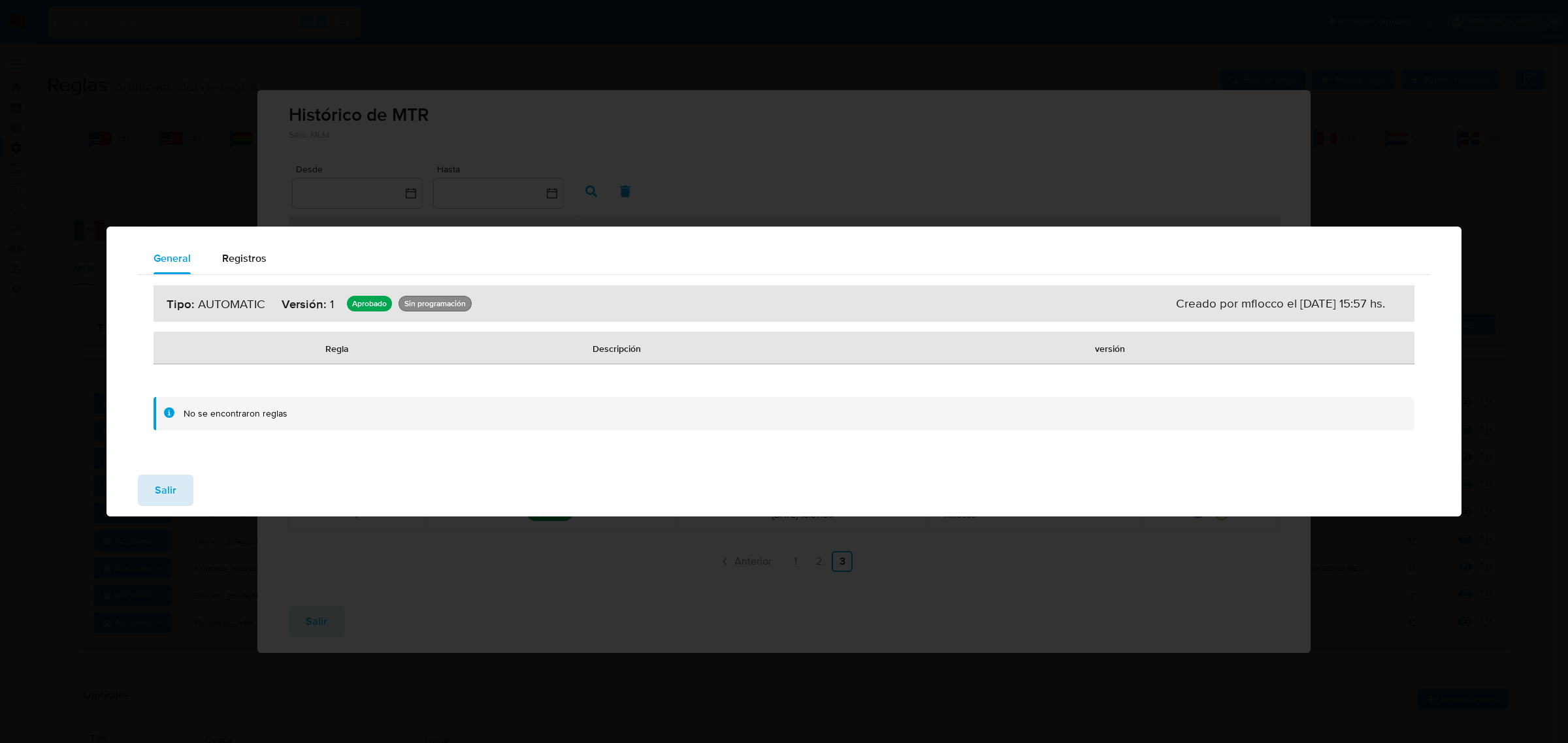
click at [163, 482] on span "Salir" at bounding box center [166, 490] width 22 height 29
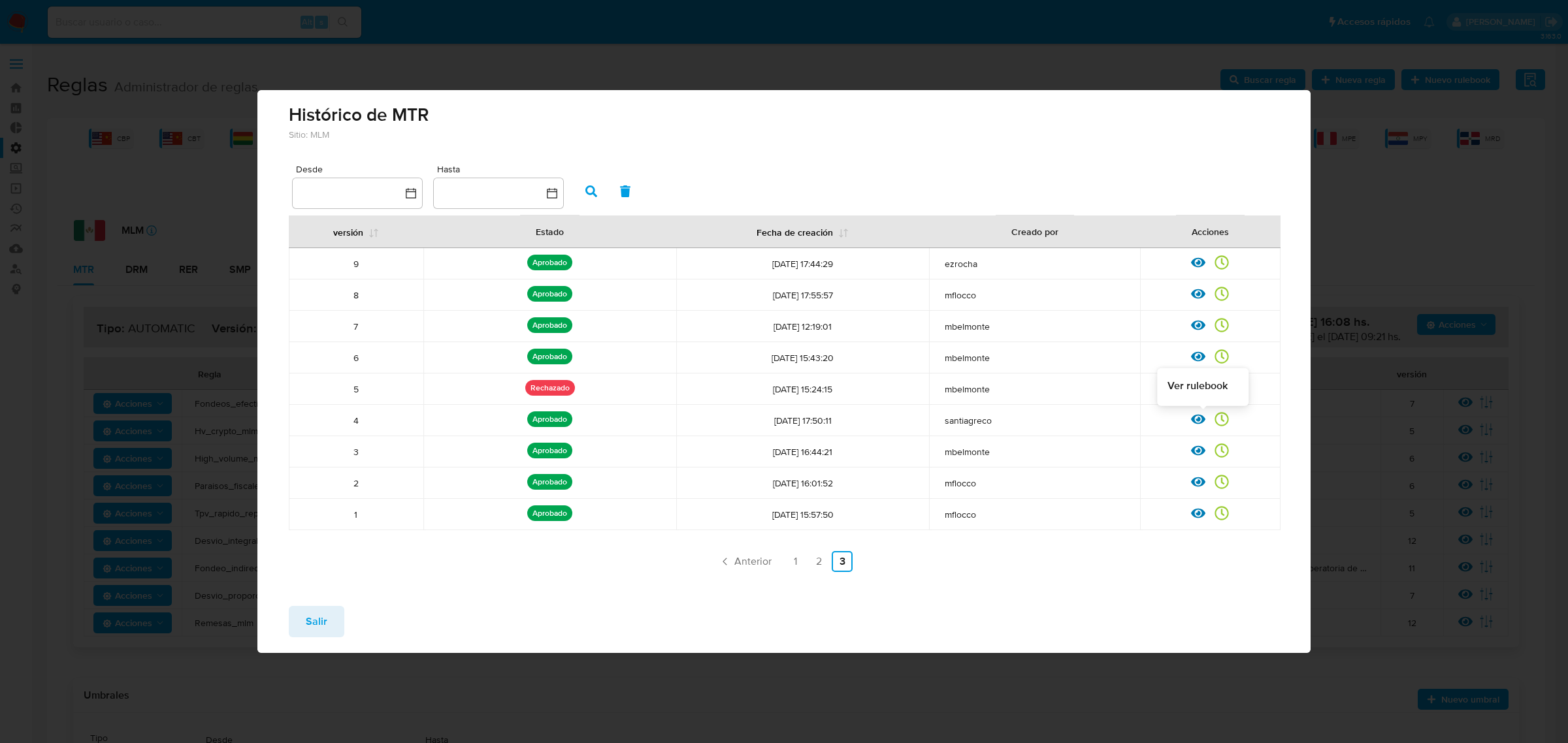
click at [1200, 425] on icon at bounding box center [1198, 419] width 14 height 14
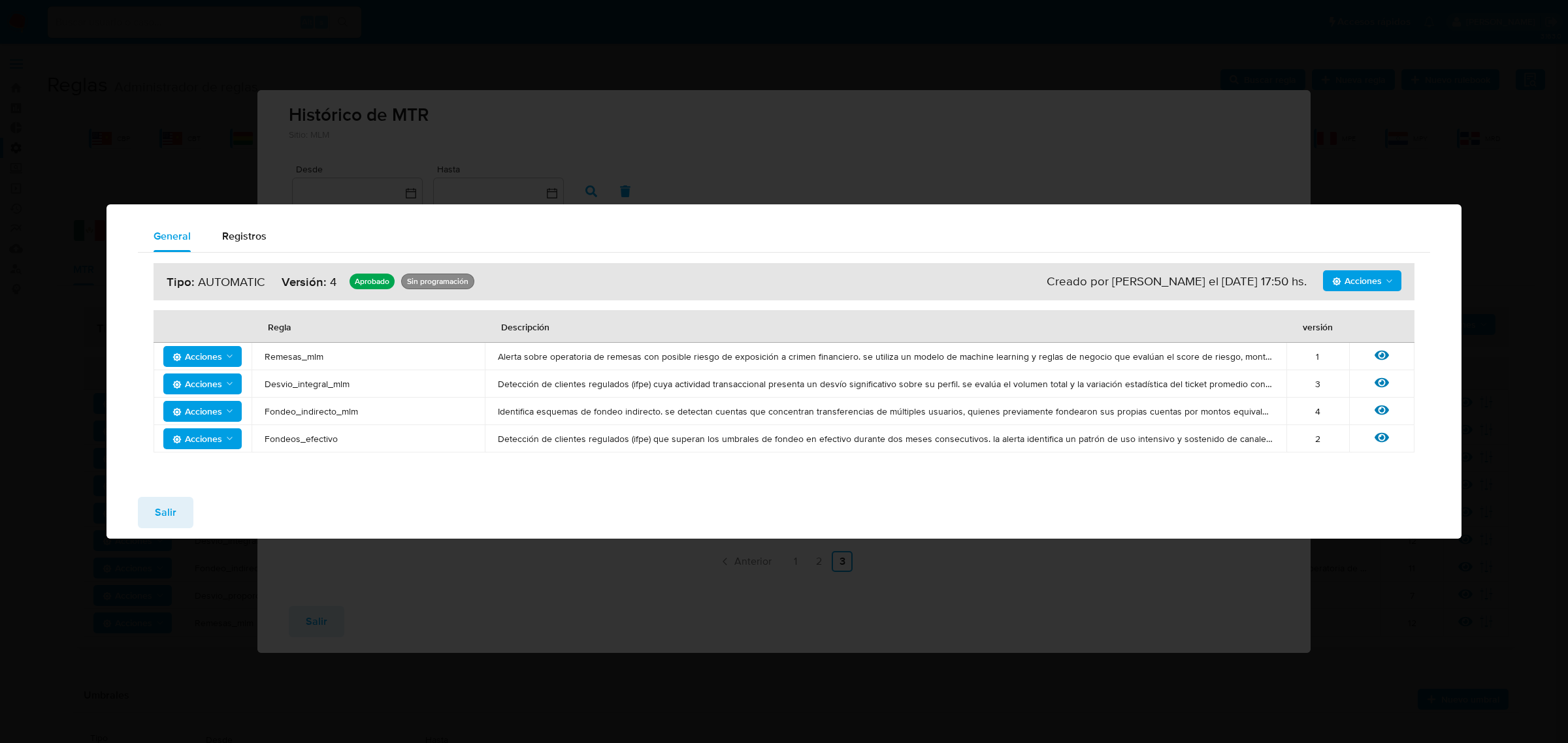
click at [1381, 432] on icon at bounding box center [1381, 437] width 14 height 14
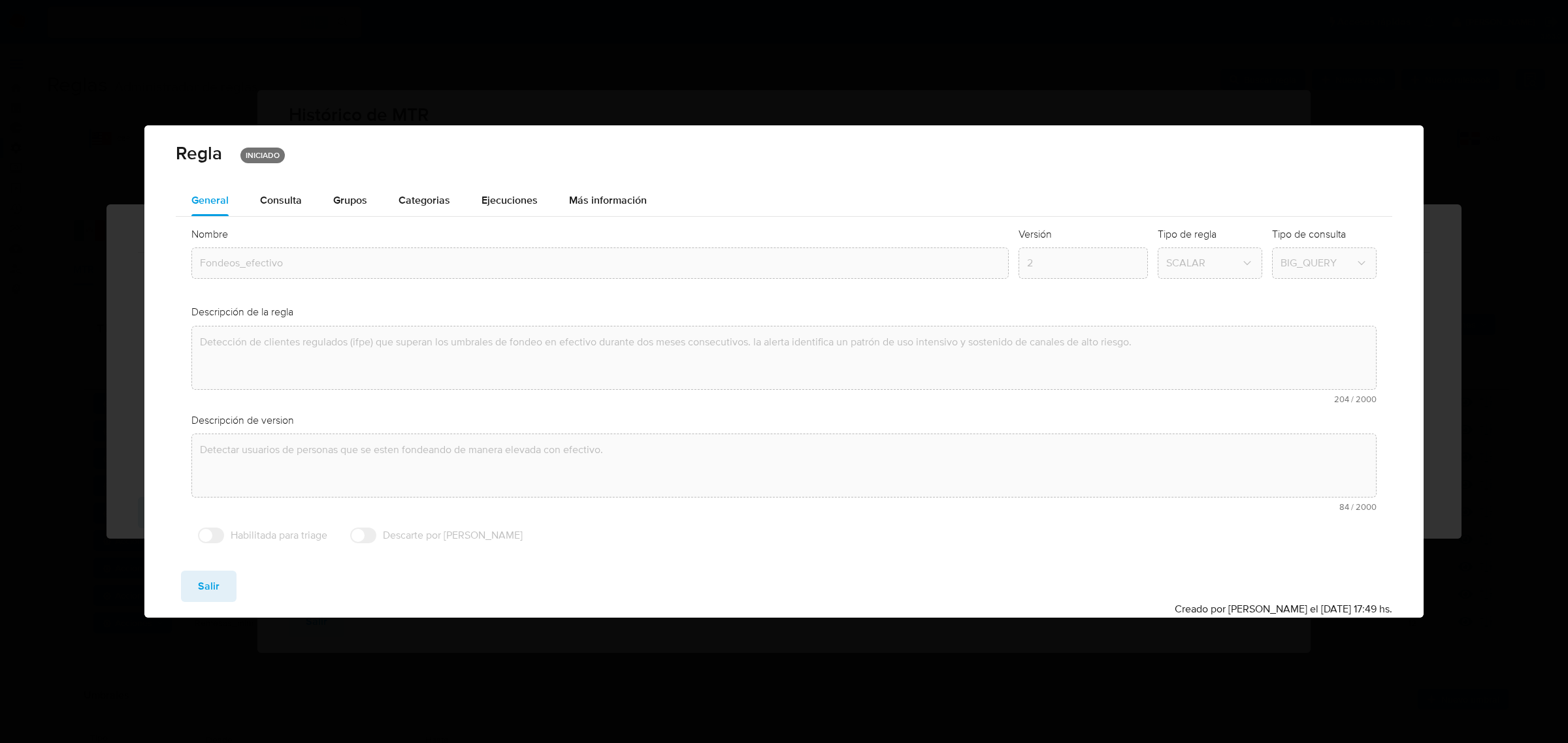
click at [281, 218] on div "Nombre text-es Fondeos_efectivo text-pt Fondeos_efectivo Aceptar Versión 2 Tipo…" at bounding box center [784, 388] width 1216 height 345
click at [279, 211] on div "Consulta" at bounding box center [281, 201] width 42 height 32
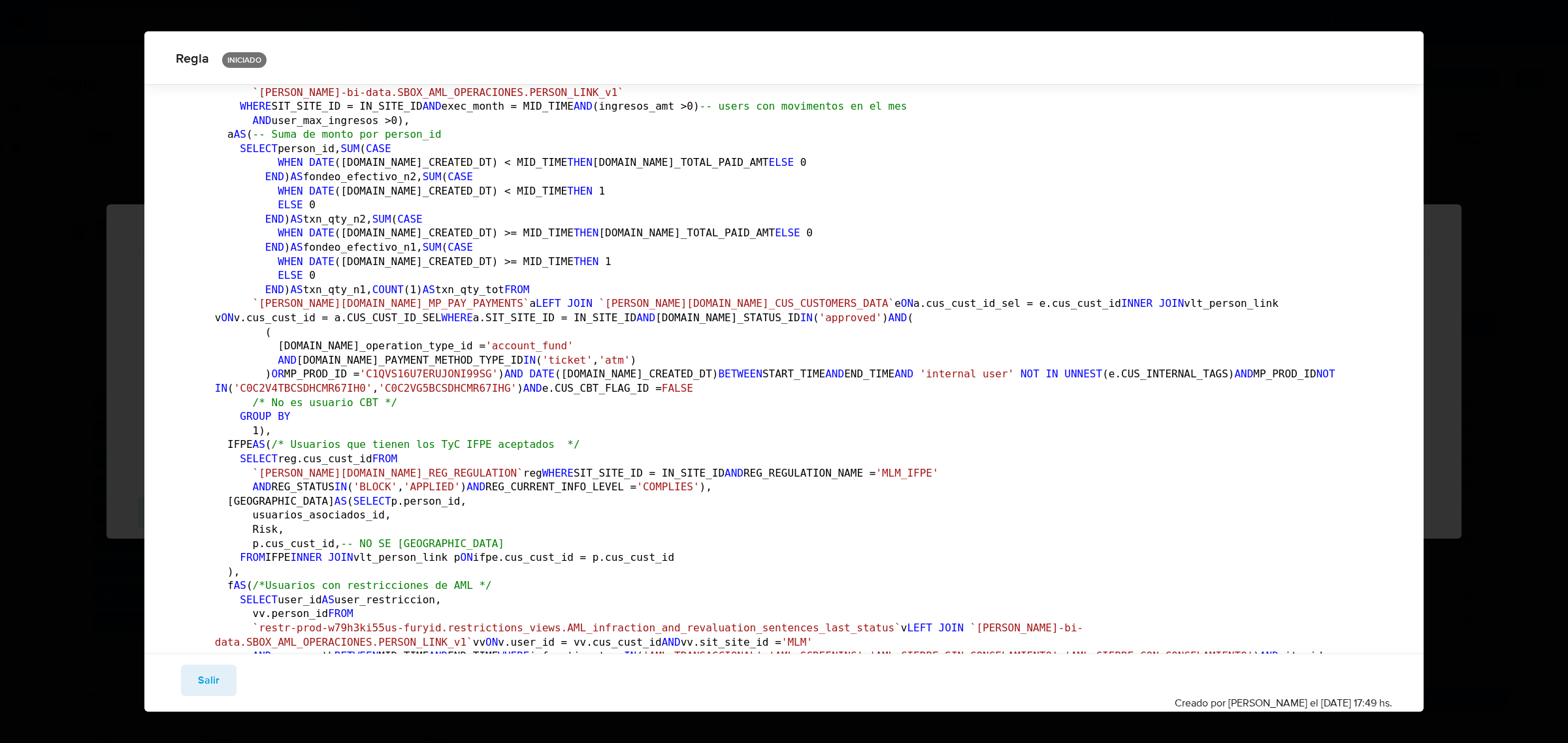
scroll to position [811, 0]
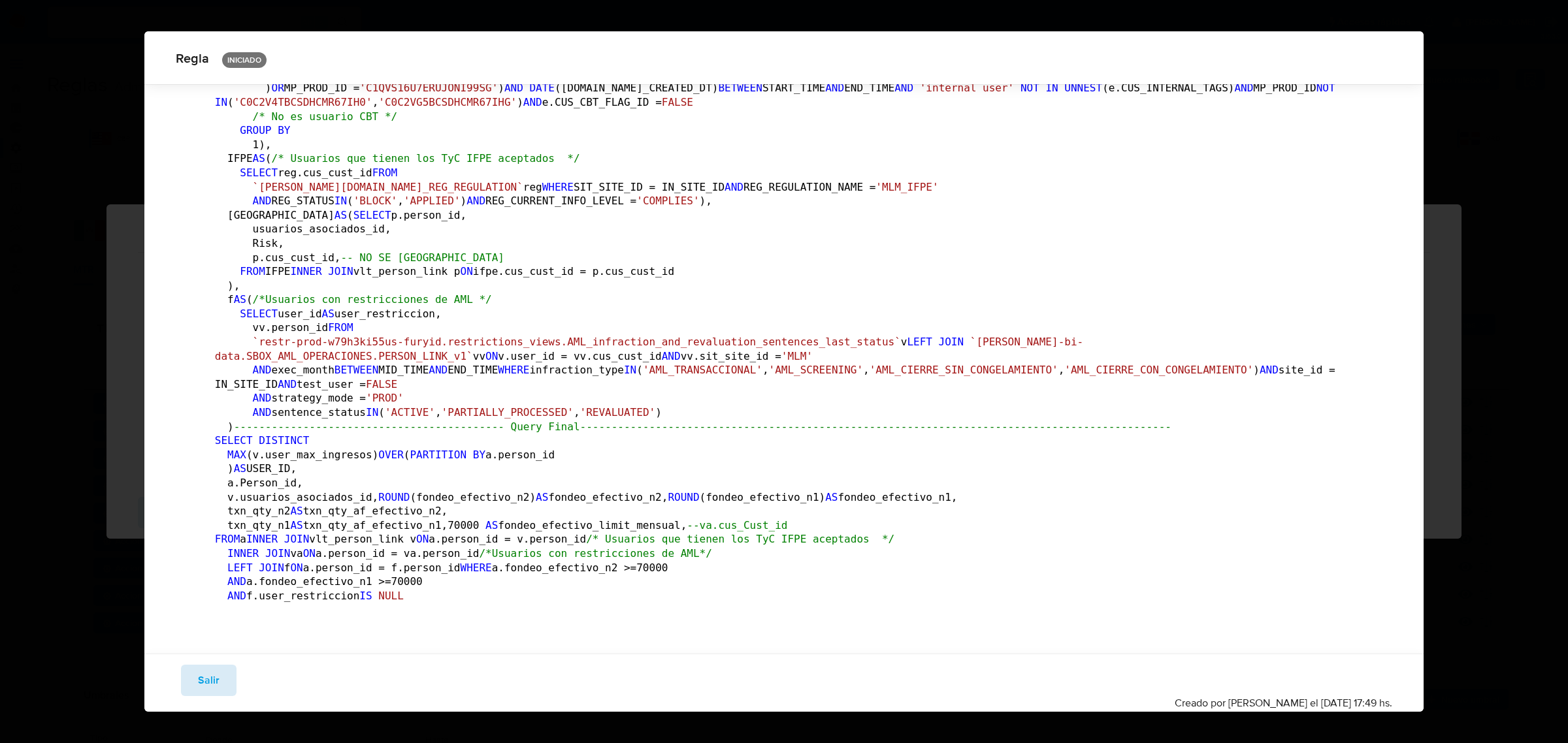
click at [226, 688] on button "Salir" at bounding box center [209, 681] width 56 height 32
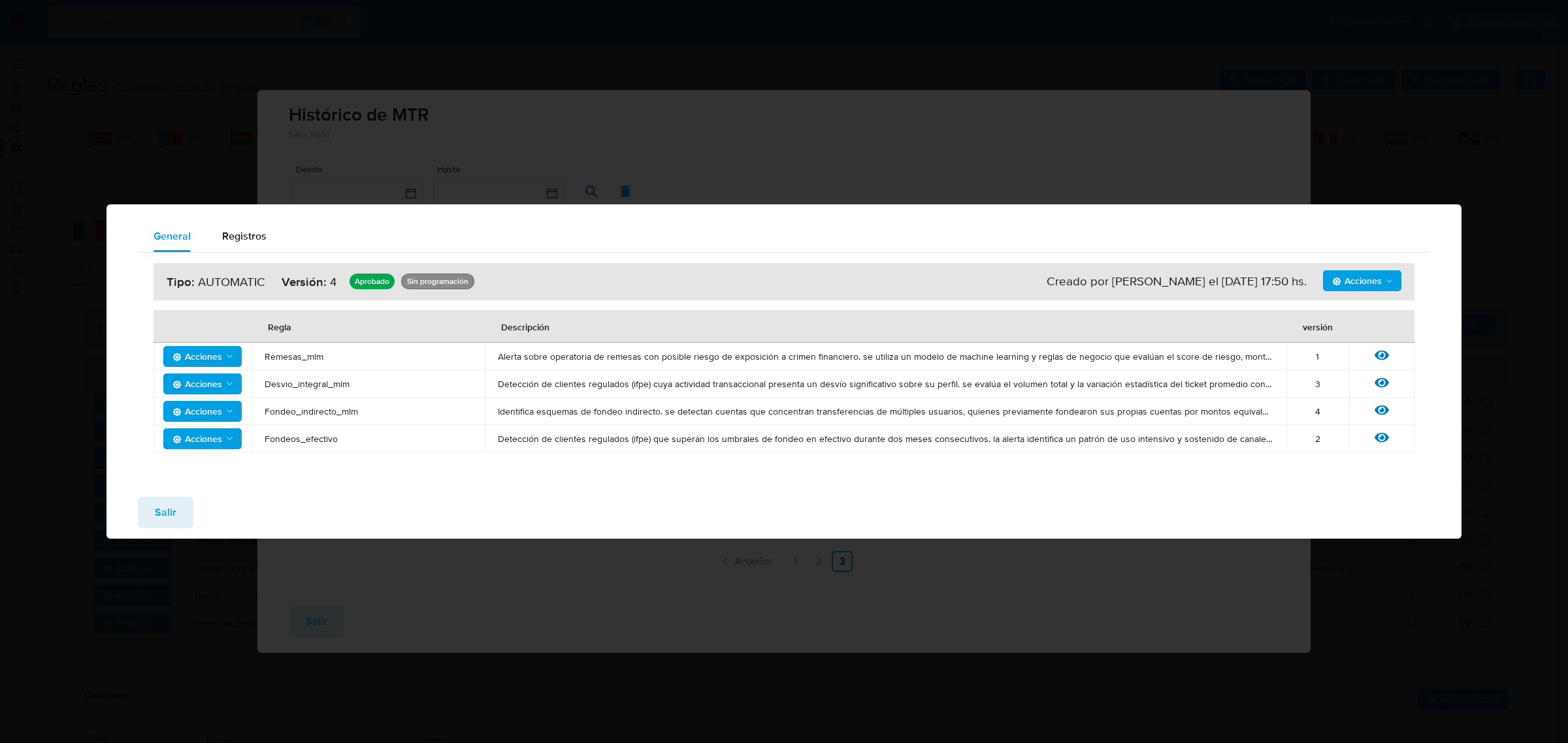
drag, startPoint x: 1204, startPoint y: 279, endPoint x: 1243, endPoint y: 276, distance: 39.1
click at [1243, 276] on div "Creado por santiagreco el 06/05/2024 17:50 hs." at bounding box center [1177, 281] width 260 height 16
click at [152, 505] on button "Salir" at bounding box center [166, 514] width 56 height 32
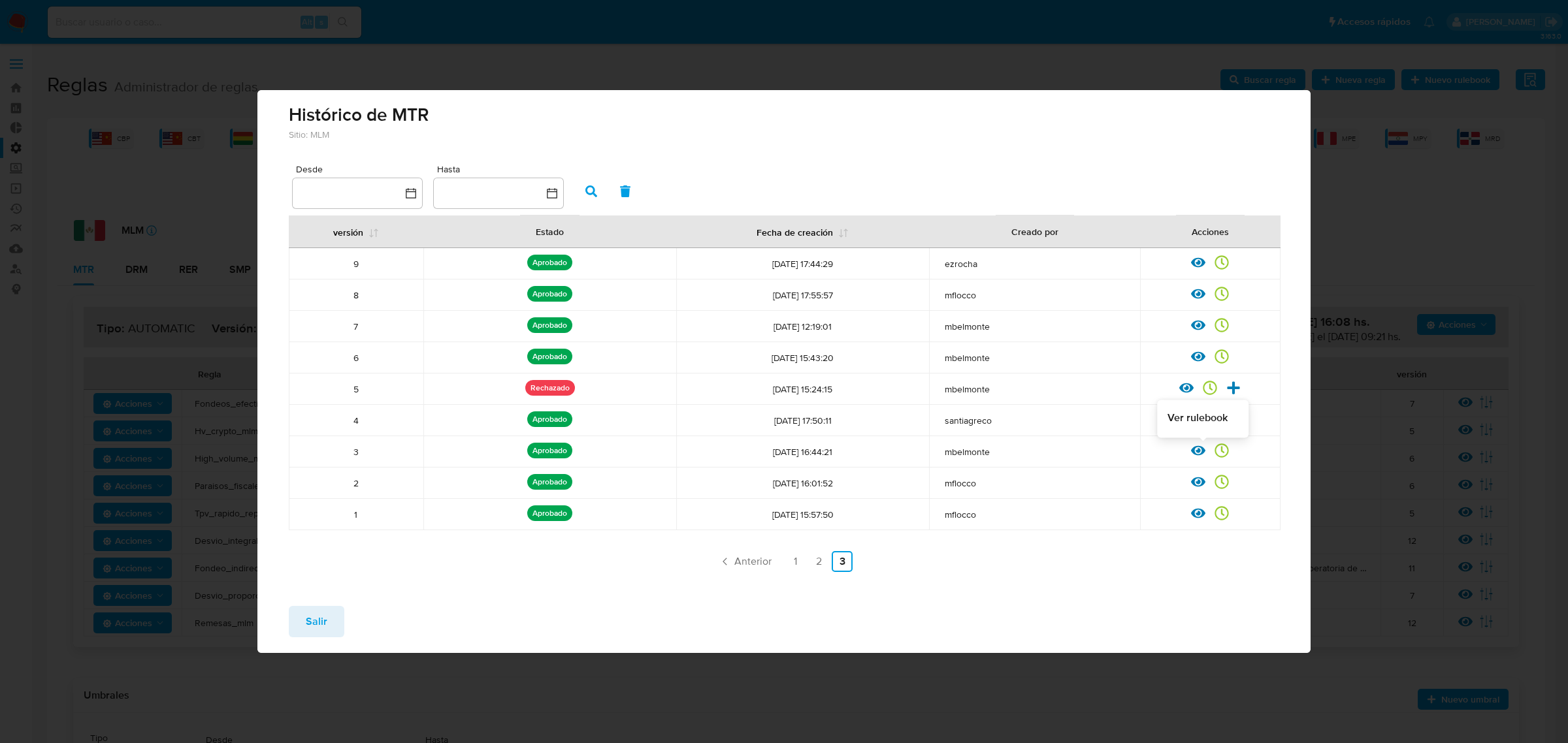
click at [1187, 446] on div "Ver rulebook Ver registros" at bounding box center [1210, 452] width 140 height 17
click at [1203, 452] on icon at bounding box center [1198, 451] width 14 height 14
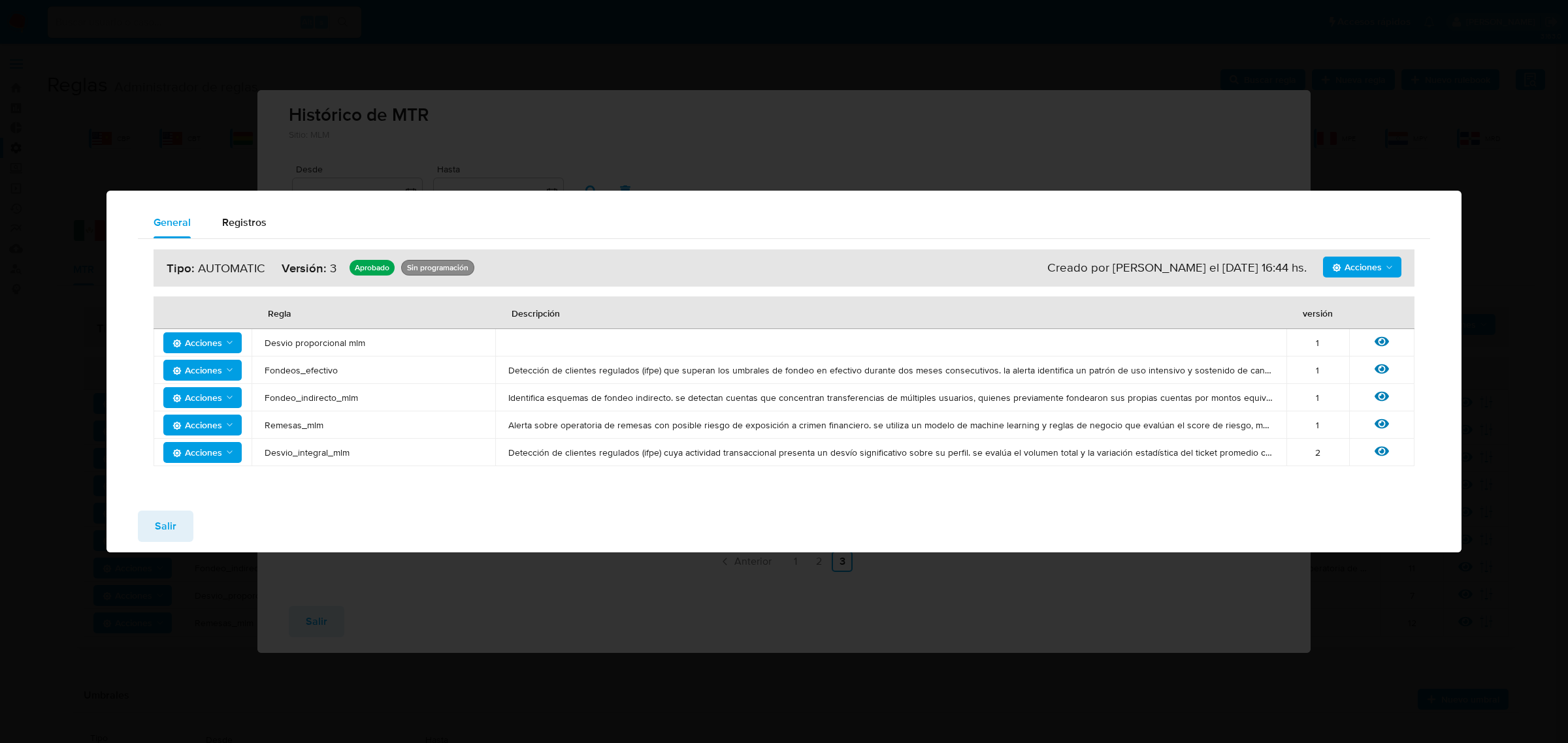
click at [1383, 372] on icon at bounding box center [1381, 369] width 14 height 14
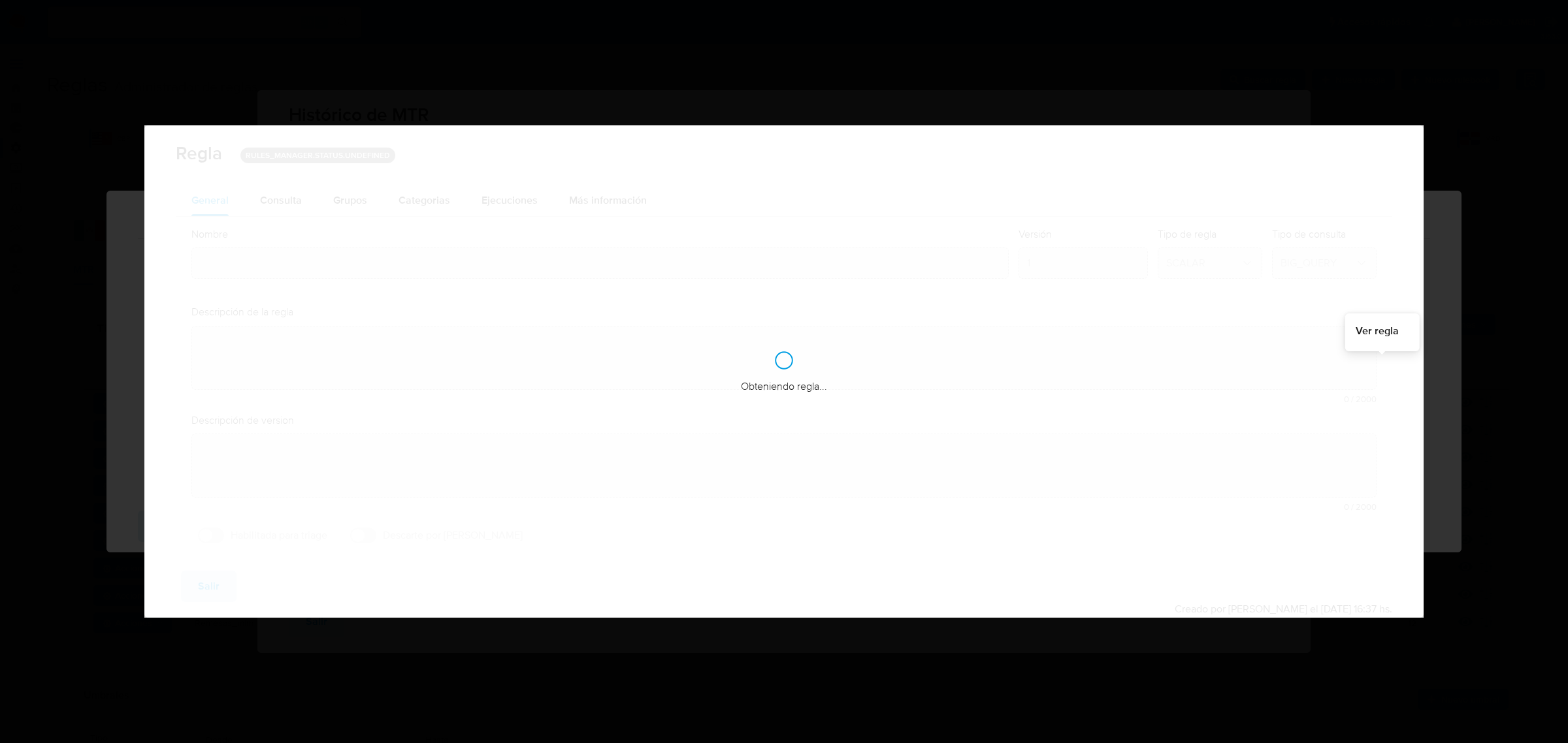
type input "Fondeos_efectivo"
type textarea "Detección de clientes regulados (ifpe) que superan los umbrales de fondeo en ef…"
type textarea "Detectar usuarios de personas que se esten fondeando de manera elevada con efec…"
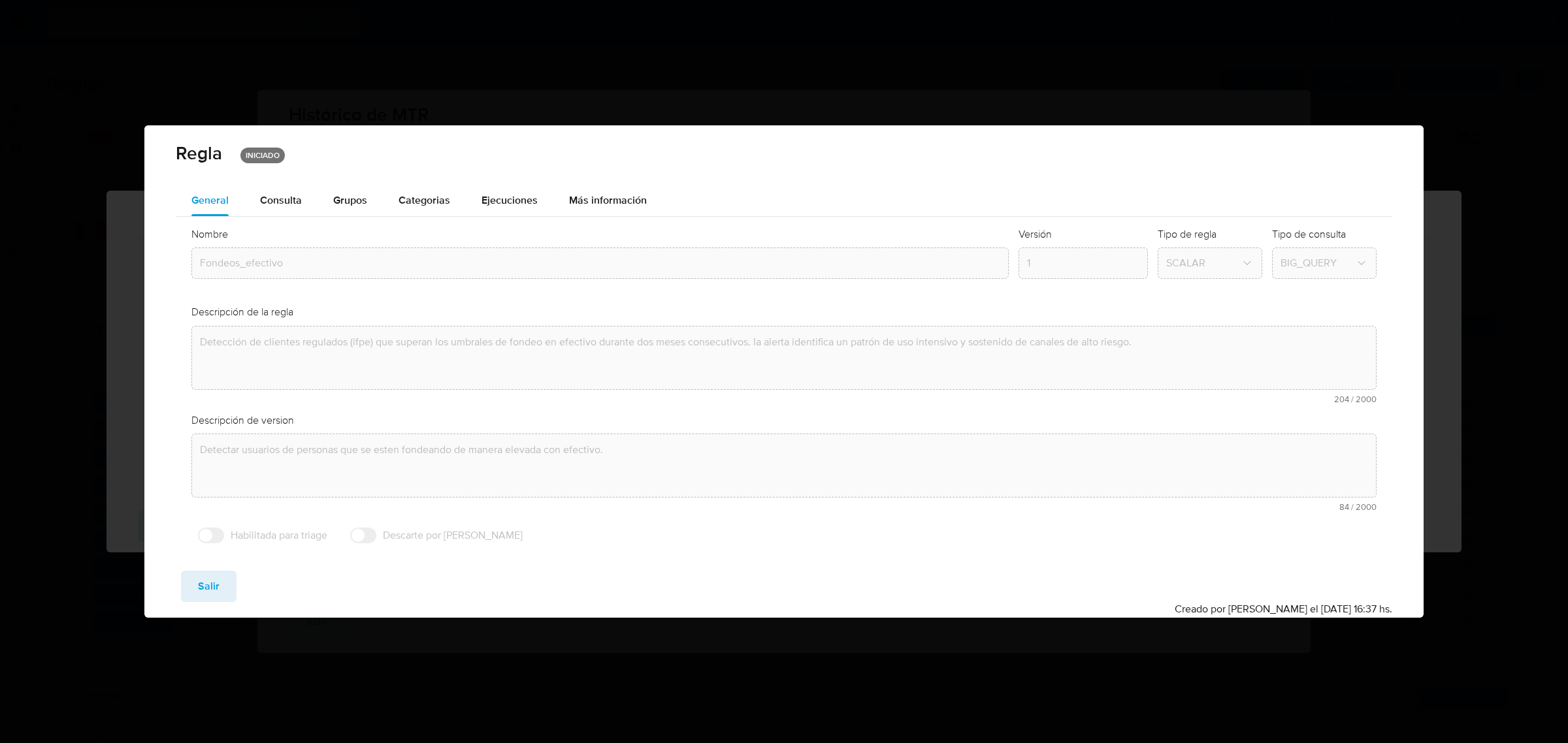
click at [270, 203] on div "Consulta" at bounding box center [281, 201] width 42 height 11
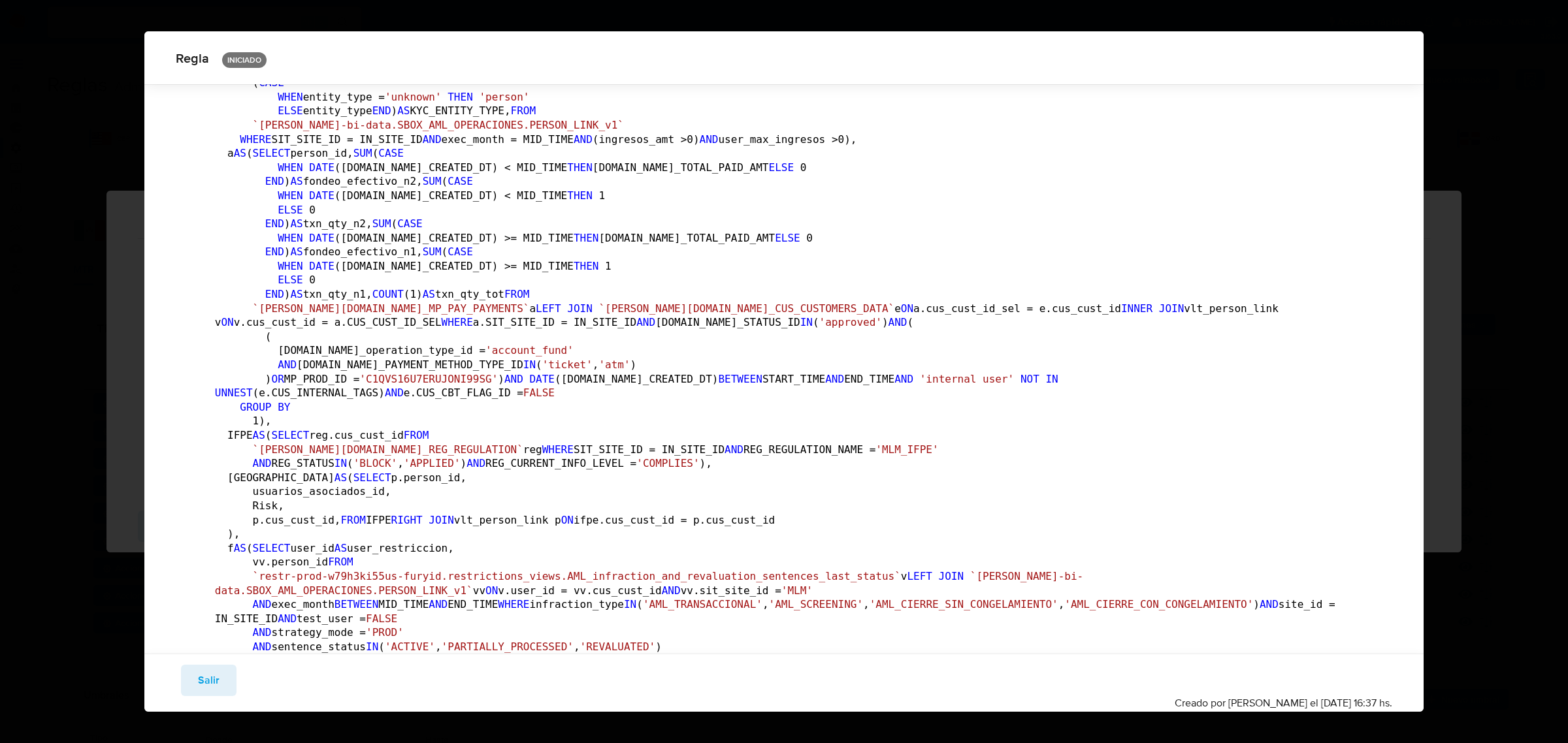
scroll to position [811, 0]
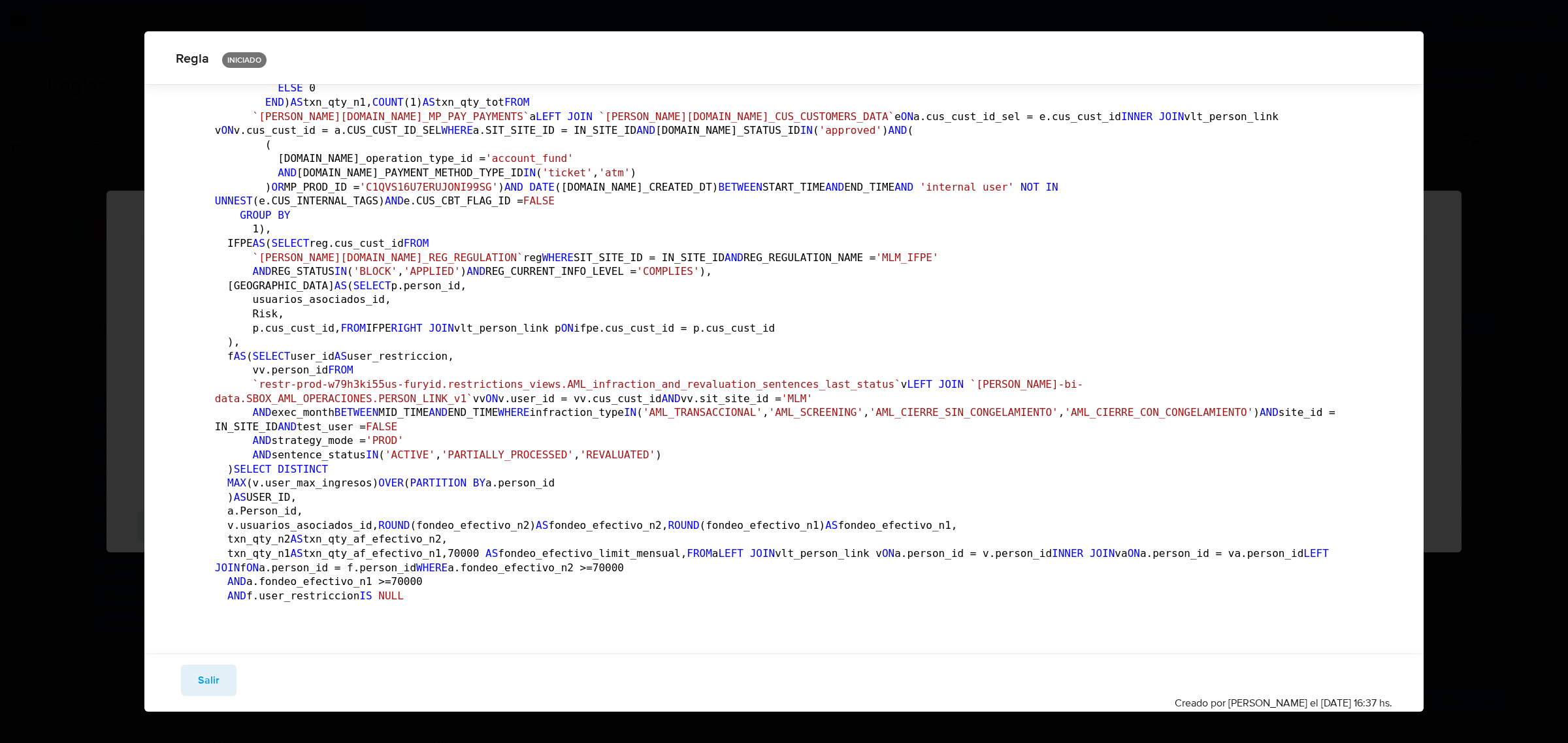
drag, startPoint x: 500, startPoint y: 396, endPoint x: 354, endPoint y: 396, distance: 146.0
click at [359, 396] on pre "DECLARE START_TIME DATE DEFAULT DATE_TRUNC( DATE_ADD ( CURRENT_DATE (), INTERVA…" at bounding box center [784, 198] width 1138 height 824
drag, startPoint x: 354, startPoint y: 396, endPoint x: 475, endPoint y: 382, distance: 121.8
click at [474, 383] on pre "DECLARE START_TIME DATE DEFAULT DATE_TRUNC( DATE_ADD ( CURRENT_DATE (), INTERVA…" at bounding box center [784, 198] width 1138 height 824
drag, startPoint x: 475, startPoint y: 382, endPoint x: 401, endPoint y: 375, distance: 74.3
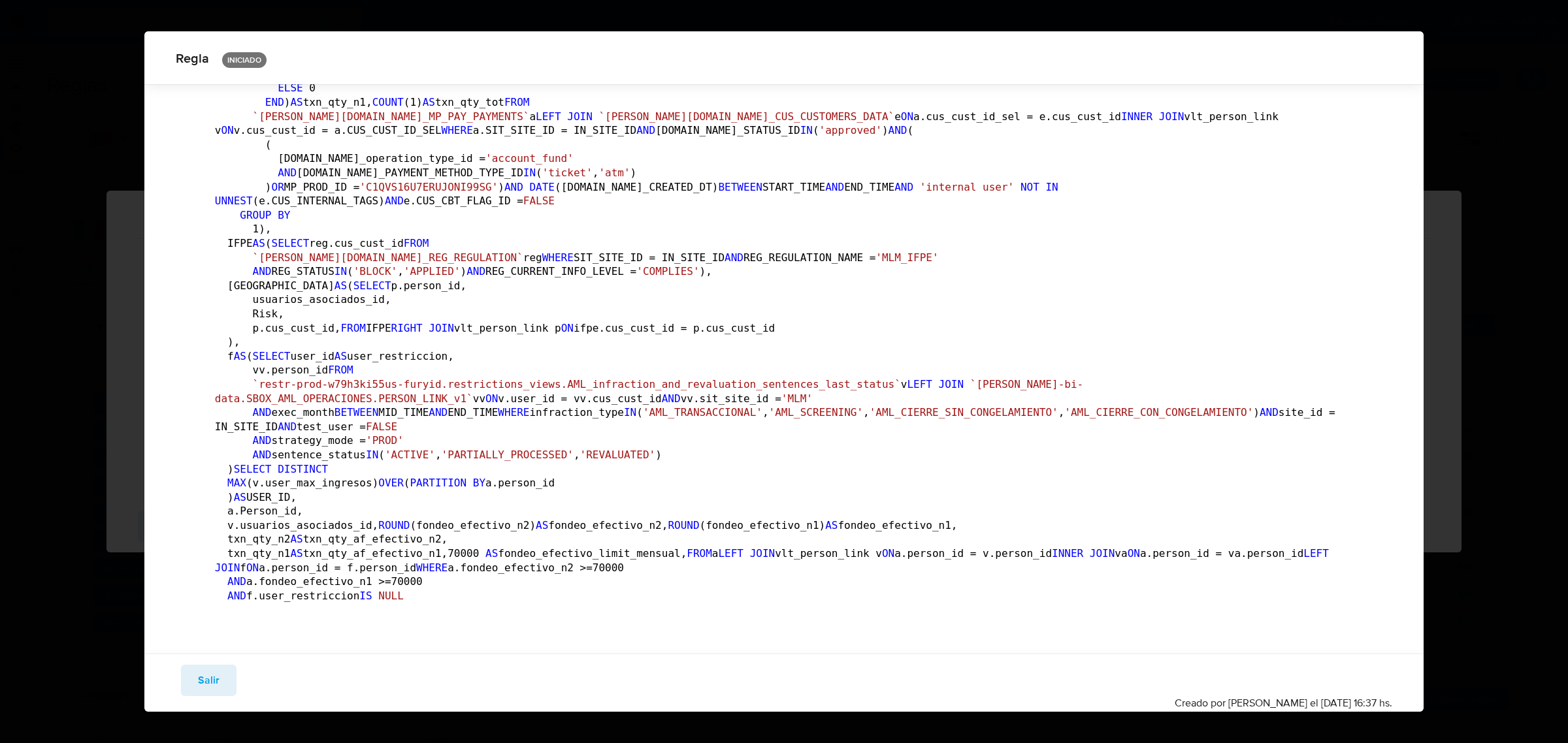
click at [461, 380] on pre "DECLARE START_TIME DATE DEFAULT DATE_TRUNC( DATE_ADD ( CURRENT_DATE (), INTERVA…" at bounding box center [784, 198] width 1138 height 824
drag, startPoint x: 306, startPoint y: 380, endPoint x: 508, endPoint y: 368, distance: 202.4
click at [507, 367] on pre "DECLARE START_TIME DATE DEFAULT DATE_TRUNC( DATE_ADD ( CURRENT_DATE (), INTERVA…" at bounding box center [784, 198] width 1138 height 824
drag, startPoint x: 559, startPoint y: 387, endPoint x: 305, endPoint y: 377, distance: 254.2
click at [305, 377] on pre "DECLARE START_TIME DATE DEFAULT DATE_TRUNC( DATE_ADD ( CURRENT_DATE (), INTERVA…" at bounding box center [784, 198] width 1138 height 824
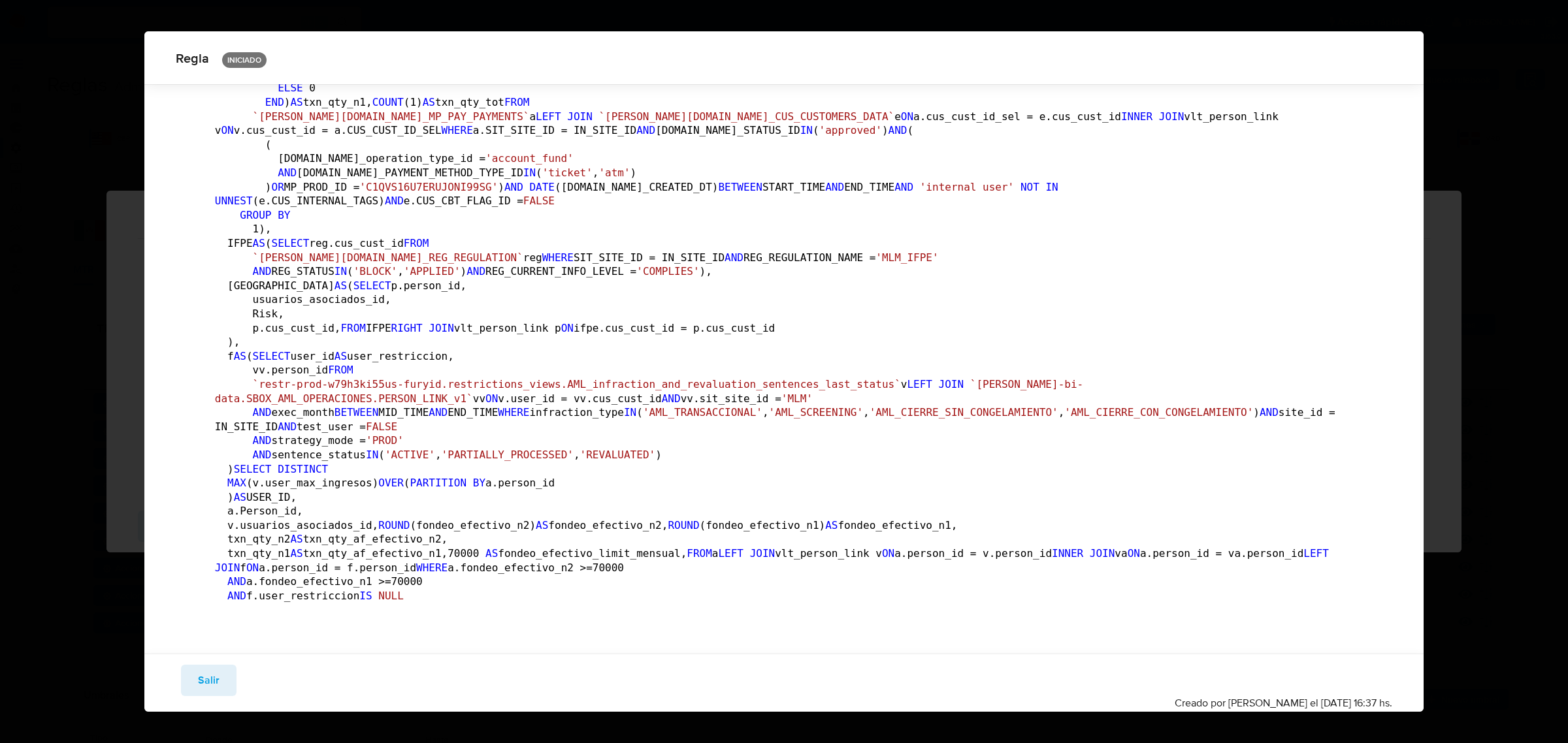
drag, startPoint x: 276, startPoint y: 380, endPoint x: 500, endPoint y: 383, distance: 224.0
click at [500, 383] on pre "DECLARE START_TIME DATE DEFAULT DATE_TRUNC( DATE_ADD ( CURRENT_DATE (), INTERVA…" at bounding box center [784, 198] width 1138 height 824
